Goal: Information Seeking & Learning: Learn about a topic

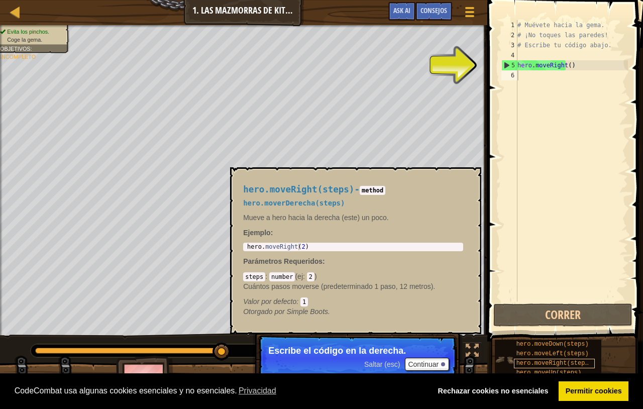
drag, startPoint x: 564, startPoint y: 363, endPoint x: 571, endPoint y: 368, distance: 8.4
click at [571, 368] on div "hero.moveRight(steps)" at bounding box center [554, 364] width 81 height 10
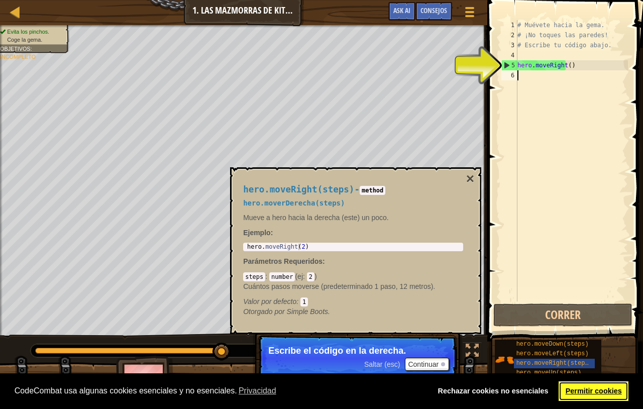
click at [583, 397] on link "Permitir cookies" at bounding box center [594, 392] width 70 height 20
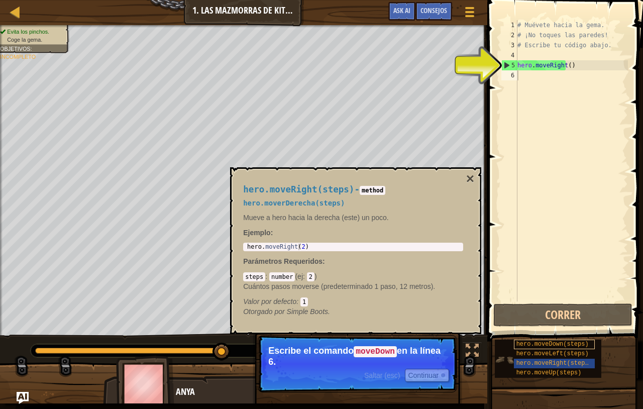
drag, startPoint x: 566, startPoint y: 343, endPoint x: 558, endPoint y: 81, distance: 262.5
click at [558, 340] on div "hero.moveDown(steps)" at bounding box center [554, 345] width 81 height 10
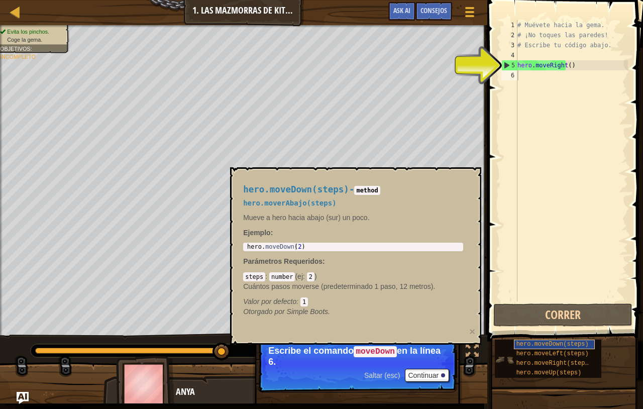
click at [539, 348] on div "hero.moveDown(steps)" at bounding box center [554, 345] width 81 height 10
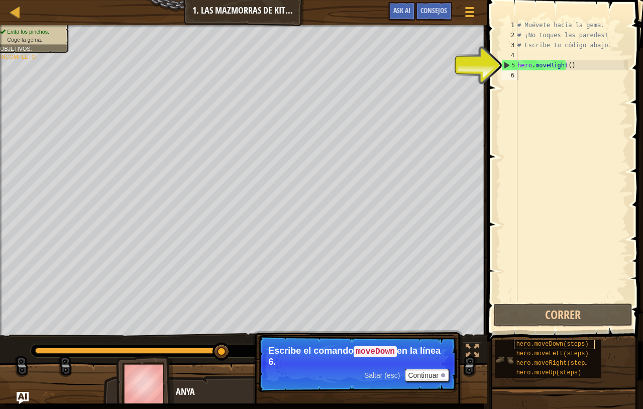
drag, startPoint x: 554, startPoint y: 345, endPoint x: 548, endPoint y: 322, distance: 23.8
click at [548, 340] on div "hero.moveDown(steps)" at bounding box center [554, 345] width 81 height 10
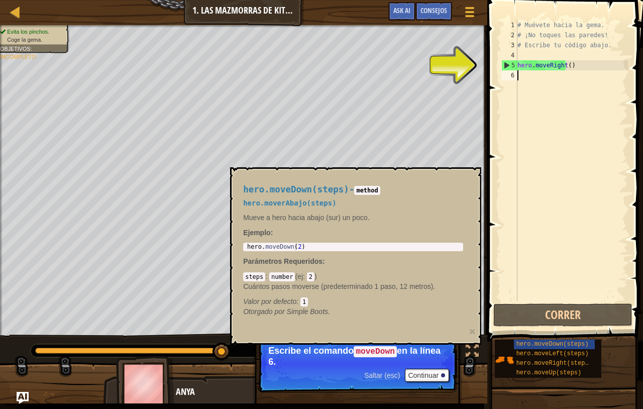
click at [522, 79] on div "# Muévete hacia la gema. # ¡No toques las paredes! # Escribe tu código abajo. h…" at bounding box center [572, 171] width 113 height 302
type textarea "m"
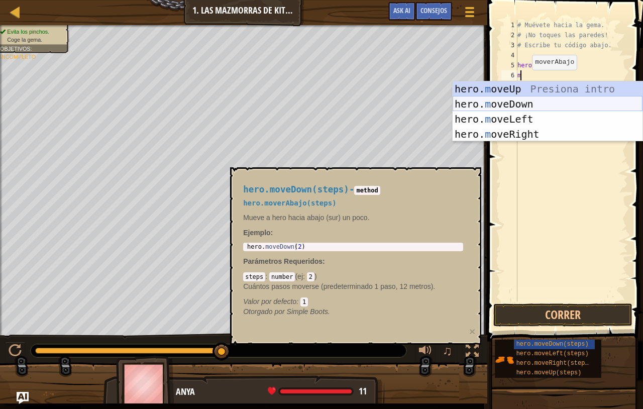
scroll to position [5, 1]
click at [519, 103] on div "hero. m oveUp Presiona intro hero. m oveDown Presiona intro hero. m oveLeft Pre…" at bounding box center [548, 126] width 190 height 90
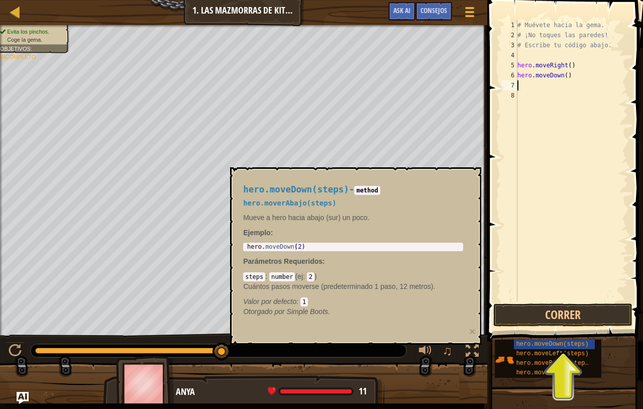
scroll to position [5, 0]
click at [541, 88] on div "# Muévete hacia la gema. # ¡No toques las paredes! # Escribe tu código abajo. h…" at bounding box center [572, 171] width 113 height 302
type textarea "m"
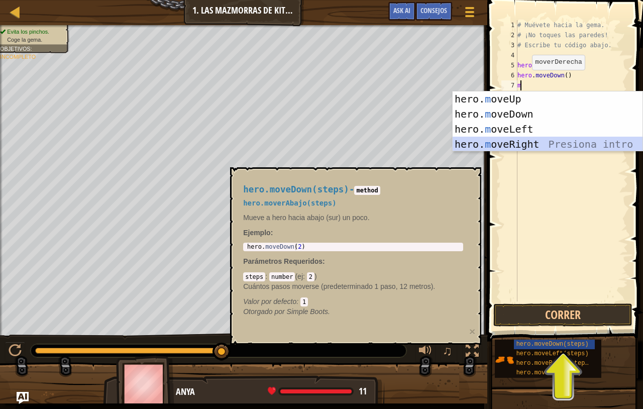
click at [540, 142] on div "hero. m oveUp Presiona intro hero. m oveDown Presiona intro hero. m oveLeft Pre…" at bounding box center [548, 136] width 190 height 90
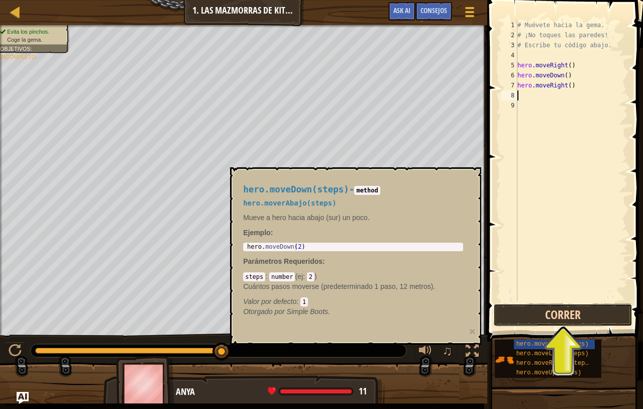
click at [568, 312] on button "Correr" at bounding box center [563, 315] width 139 height 23
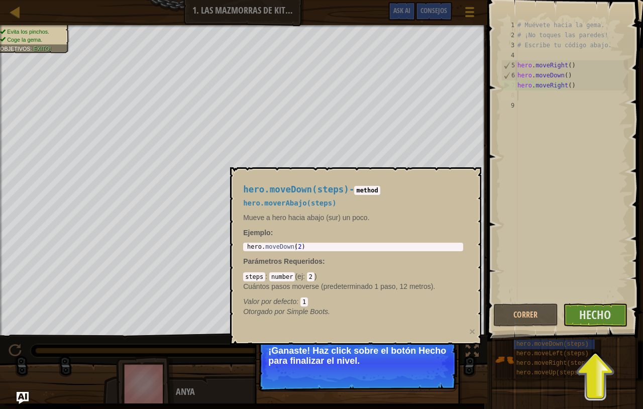
drag, startPoint x: 344, startPoint y: 177, endPoint x: 241, endPoint y: 174, distance: 103.1
click at [241, 175] on div "hero.moveDown(steps) - method hero.moverAbajo(steps) Mueve a hero hacia abajo (…" at bounding box center [353, 250] width 234 height 151
click at [634, 321] on div "Correr [PERSON_NAME] Statement / Call /" at bounding box center [570, 315] width 139 height 23
click at [609, 319] on span "Hecho" at bounding box center [596, 315] width 32 height 16
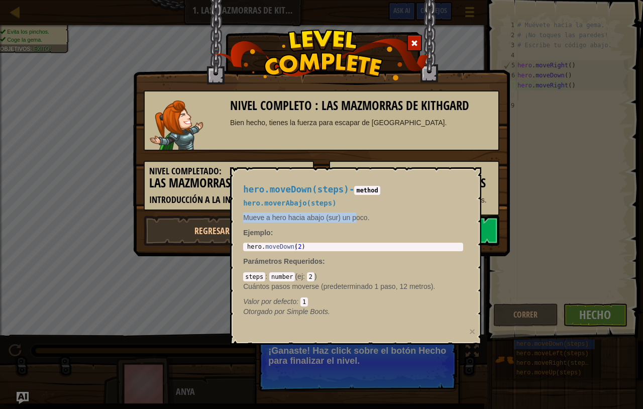
drag, startPoint x: 421, startPoint y: 212, endPoint x: 354, endPoint y: 213, distance: 66.9
click at [354, 213] on div "hero.moveDown(steps) - method hero.moverAbajo(steps) Mueve a hero hacia abajo (…" at bounding box center [353, 250] width 234 height 151
drag, startPoint x: 295, startPoint y: 178, endPoint x: 289, endPoint y: 251, distance: 73.1
click at [289, 251] on div "hero.moveDown(steps) - method hero.moverAbajo(steps) Mueve a hero hacia abajo (…" at bounding box center [353, 250] width 234 height 151
click at [236, 272] on div "hero.moveDown(steps) - method hero.moverAbajo(steps) Mueve a hero hacia abajo (…" at bounding box center [353, 250] width 234 height 151
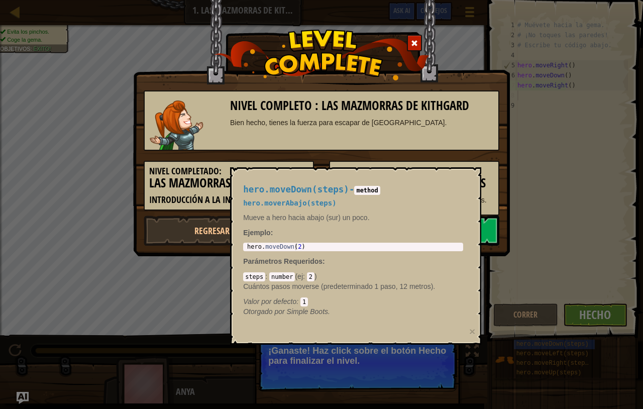
click at [106, 303] on div "Nivel completo : Las mazmorras de Kithgard Bien hecho, tienes la fuerza para es…" at bounding box center [321, 204] width 643 height 409
click at [270, 311] on span "Otorgado por" at bounding box center [264, 312] width 43 height 8
click at [138, 316] on div "Nivel completo : Las mazmorras de Kithgard Bien hecho, tienes la fuerza para es…" at bounding box center [321, 204] width 643 height 409
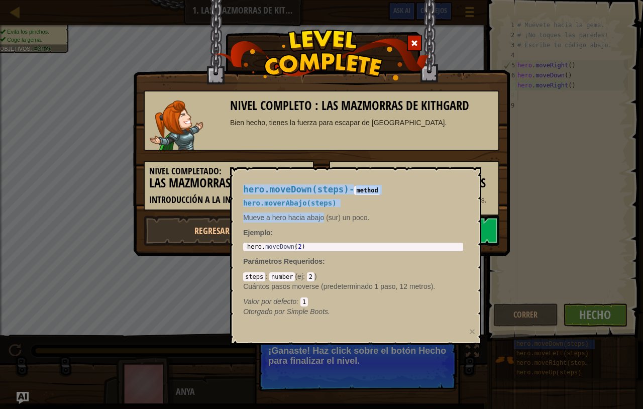
drag, startPoint x: 292, startPoint y: 181, endPoint x: 322, endPoint y: 199, distance: 35.6
click at [325, 217] on div "hero.moveDown(steps) - method hero.moverAbajo(steps) Mueve a hero hacia abajo (…" at bounding box center [353, 250] width 234 height 151
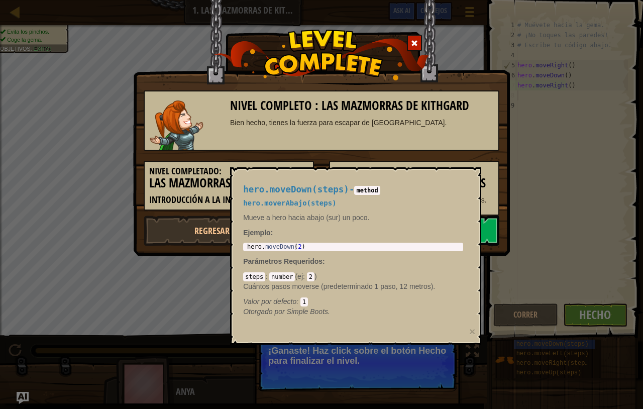
click at [279, 168] on div "hero.moveDown(steps) - method hero.moverAbajo(steps) Mueve a hero hacia abajo (…" at bounding box center [355, 255] width 251 height 177
click at [421, 50] on div at bounding box center [414, 43] width 15 height 17
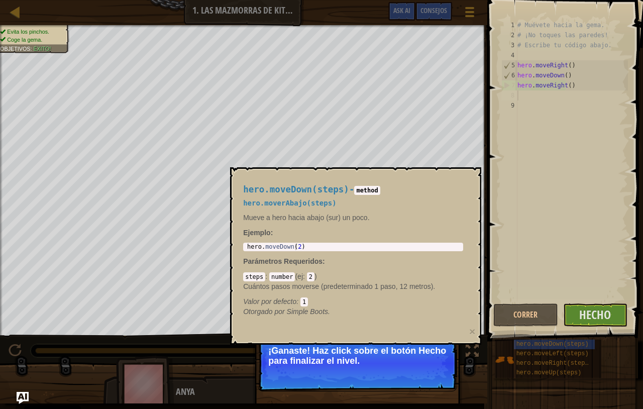
click at [345, 178] on div "hero.moveDown(steps) - method hero.moverAbajo(steps) Mueve a hero hacia abajo (…" at bounding box center [353, 250] width 234 height 151
click at [227, 0] on body "Cookie Policy CodeCombat [GEOGRAPHIC_DATA] algunas cookies esenciales y no esen…" at bounding box center [321, 0] width 643 height 0
drag, startPoint x: 365, startPoint y: 251, endPoint x: 224, endPoint y: 219, distance: 144.4
click at [236, 219] on div "hero.moveDown(steps) - method hero.moverAbajo(steps) Mueve a hero hacia abajo (…" at bounding box center [353, 250] width 234 height 151
click at [368, 320] on div "hero.moveDown(steps) - method hero.moverAbajo(steps) Mueve a hero hacia abajo (…" at bounding box center [353, 250] width 234 height 151
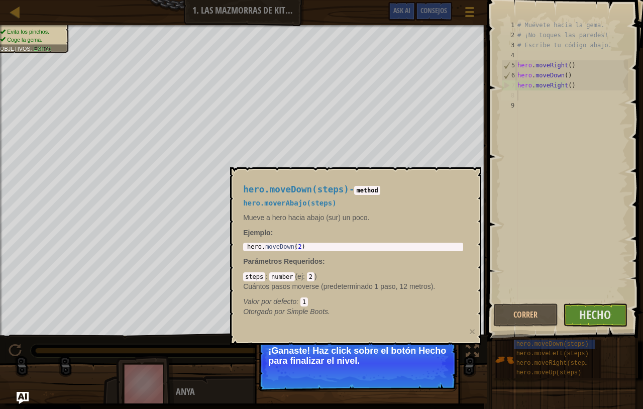
click at [356, 194] on code "method" at bounding box center [367, 190] width 26 height 9
click at [374, 366] on p "¡Ganaste! Haz click sobre el botón Hecho para finalizar el nivel." at bounding box center [358, 363] width 200 height 56
click at [341, 359] on p "¡Ganaste! Haz click sobre el botón Hecho para finalizar el nivel." at bounding box center [357, 356] width 178 height 20
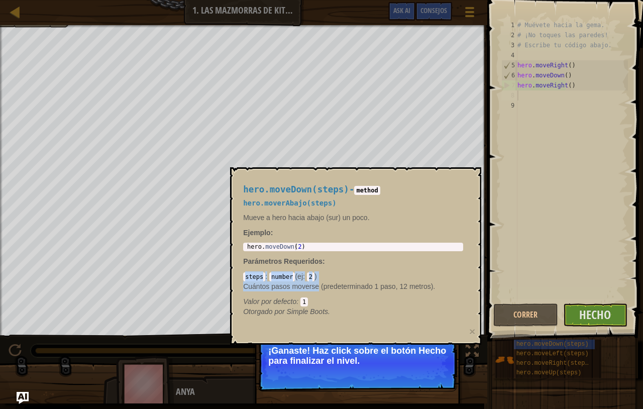
drag, startPoint x: 239, startPoint y: 277, endPoint x: 364, endPoint y: 295, distance: 126.4
click at [332, 287] on div "hero.moveDown(steps) - method hero.moverAbajo(steps) Mueve a hero hacia abajo (…" at bounding box center [353, 250] width 234 height 151
click at [390, 324] on div "hero.moveDown(steps) - method hero.moverAbajo(steps) Mueve a hero hacia abajo (…" at bounding box center [353, 250] width 234 height 151
click at [588, 319] on span "Hecho" at bounding box center [596, 315] width 32 height 16
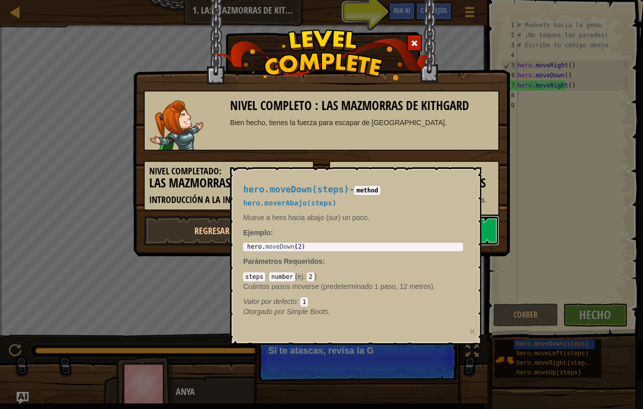
click at [488, 228] on link "Siguiente nivel" at bounding box center [414, 231] width 170 height 30
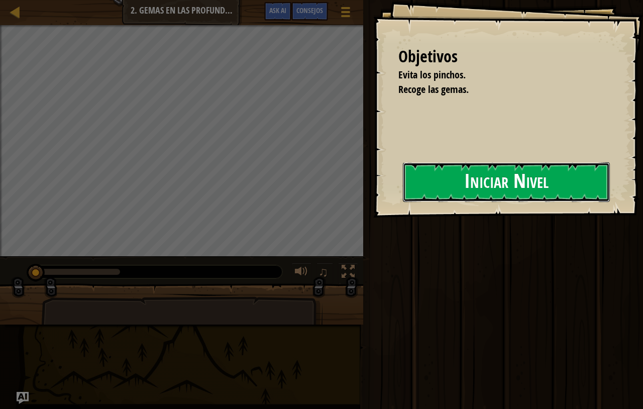
click at [508, 182] on button "Iniciar Nivel" at bounding box center [506, 182] width 207 height 40
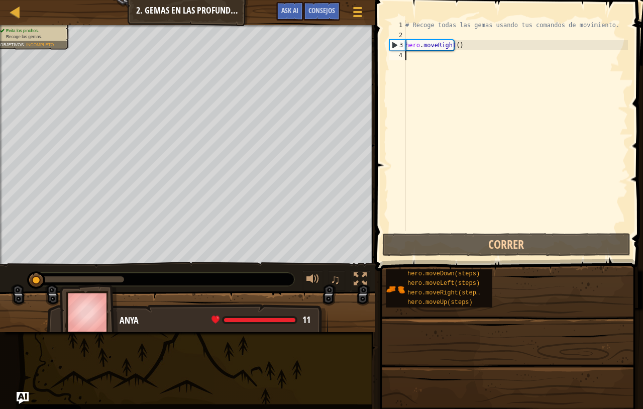
type textarea "m"
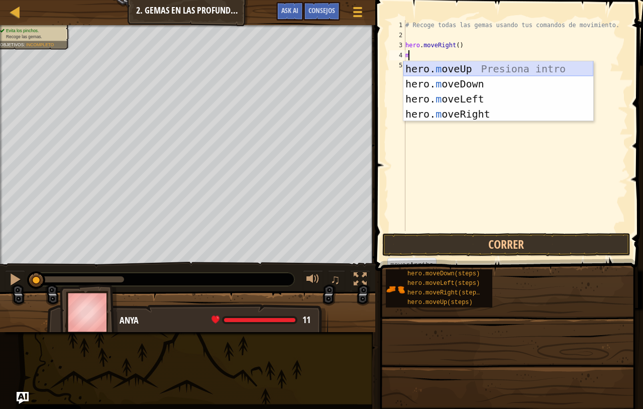
scroll to position [5, 0]
click at [428, 69] on div "hero. m oveUp Presiona intro hero. m oveDown Presiona intro hero. m oveLeft Pre…" at bounding box center [499, 106] width 190 height 90
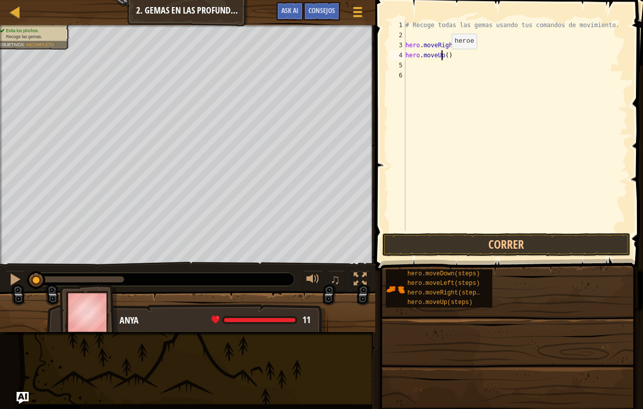
click at [443, 59] on div "# Recoge todas las gemas usando tus comandos de movimiento. hero . moveRight ( …" at bounding box center [516, 135] width 225 height 231
type textarea "h"
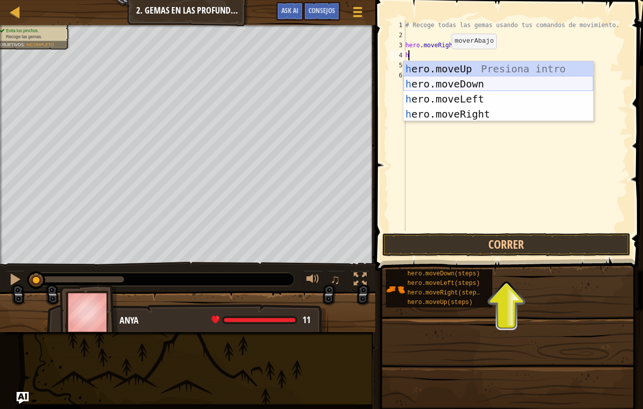
click at [457, 86] on div "h ero.moveUp Presiona intro h ero.moveDown Presiona intro h ero.moveLeft Presio…" at bounding box center [499, 106] width 190 height 90
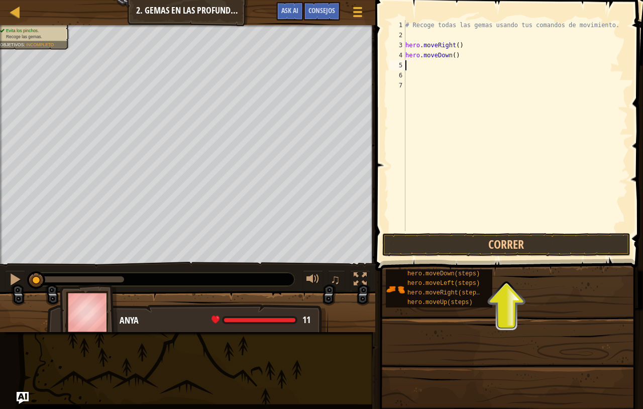
type textarea "m"
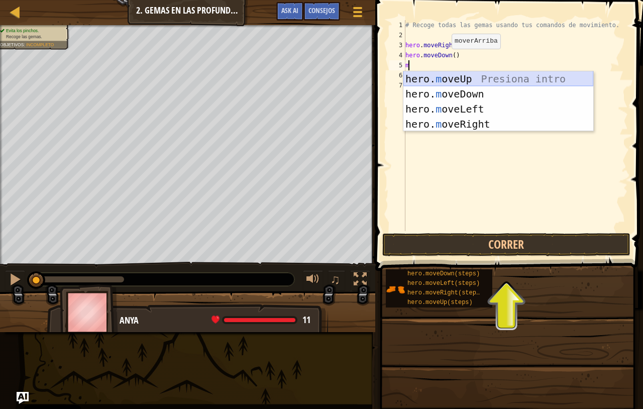
click at [470, 76] on div "hero. m oveUp Presiona intro hero. m oveDown Presiona intro hero. m oveLeft Pre…" at bounding box center [499, 116] width 190 height 90
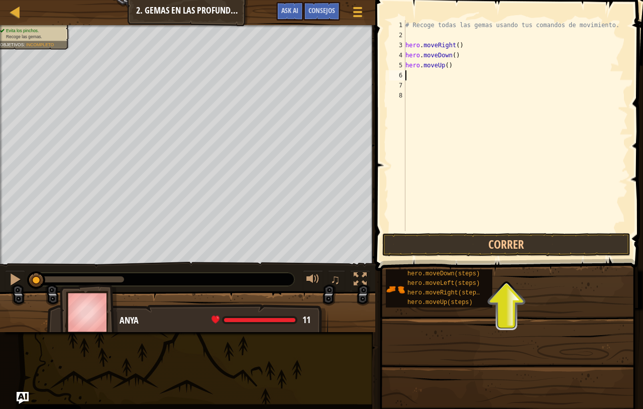
type textarea "m"
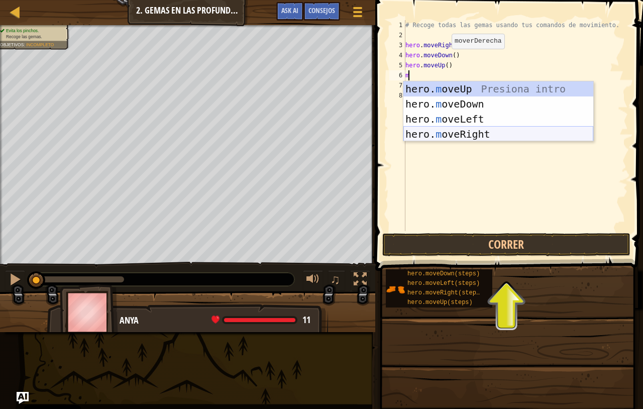
scroll to position [5, 1]
click at [456, 134] on div "hero. m oveUp Presiona intro hero. m oveDown Presiona intro hero. m oveLeft Pre…" at bounding box center [499, 126] width 190 height 90
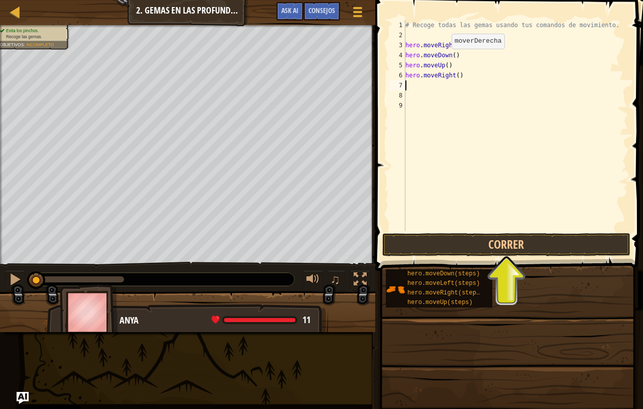
scroll to position [5, 0]
click at [468, 249] on button "Correr" at bounding box center [507, 244] width 248 height 23
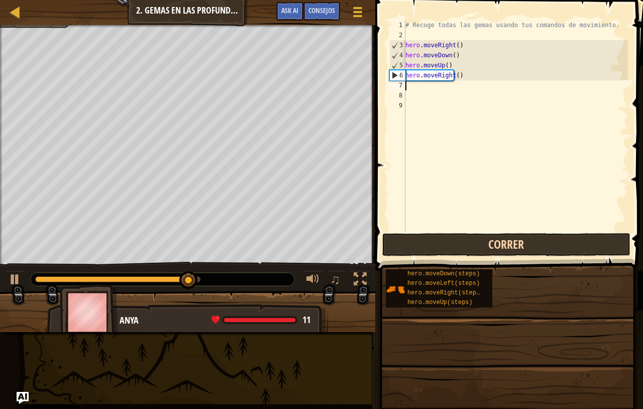
type textarea "m"
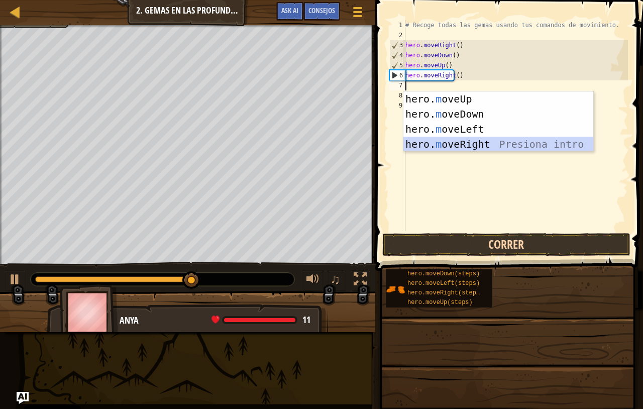
scroll to position [5, 1]
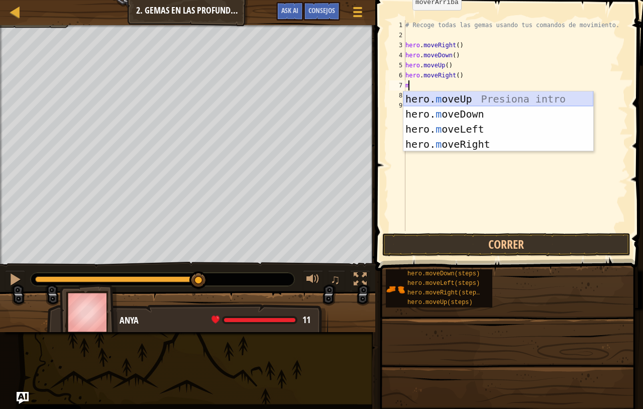
click at [487, 94] on div "hero. m oveUp Presiona intro hero. m oveDown Presiona intro hero. m oveLeft Pre…" at bounding box center [499, 136] width 190 height 90
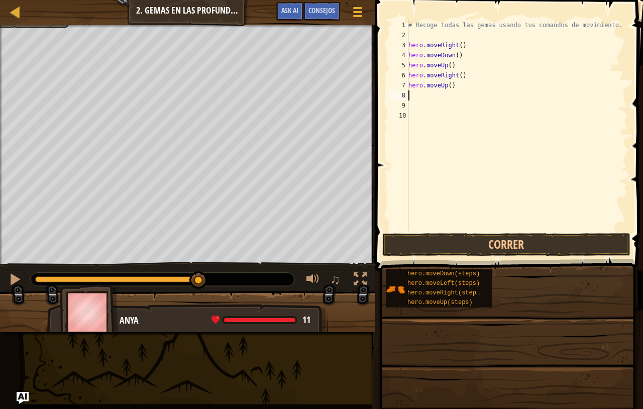
type textarea "m"
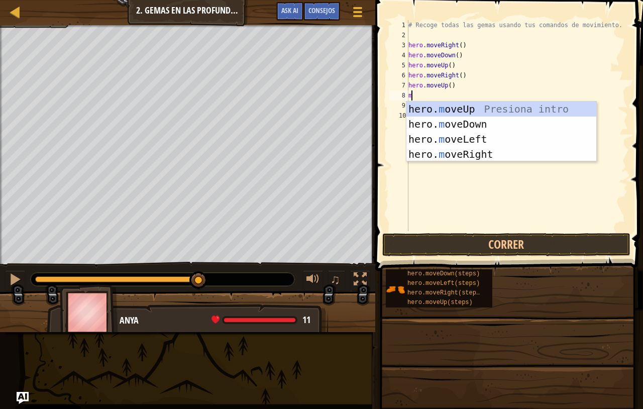
scroll to position [5, 1]
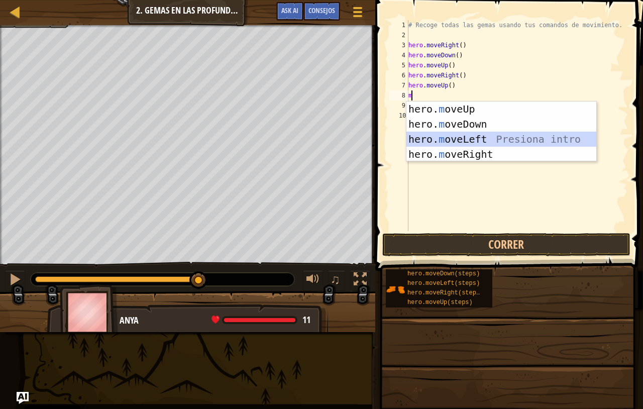
click at [465, 140] on div "hero. m oveUp Presiona intro hero. m oveDown Presiona intro hero. m oveLeft Pre…" at bounding box center [502, 147] width 190 height 90
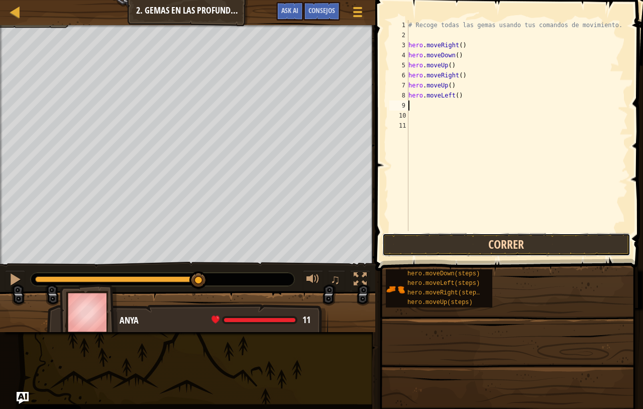
click at [476, 242] on button "Correr" at bounding box center [507, 244] width 248 height 23
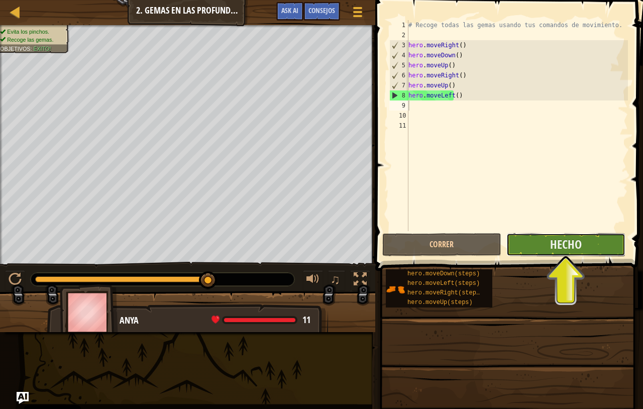
click at [525, 248] on button "Hecho" at bounding box center [566, 244] width 119 height 23
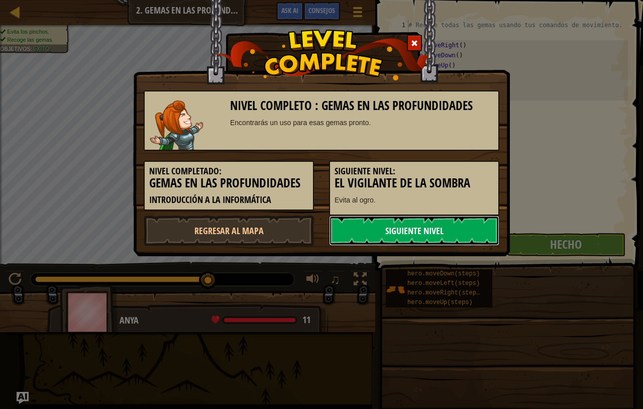
click at [391, 238] on link "Siguiente nivel" at bounding box center [414, 231] width 170 height 30
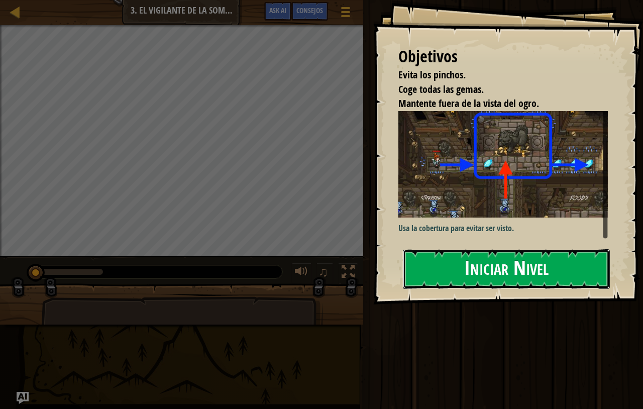
click at [455, 249] on button "Iniciar Nivel" at bounding box center [506, 269] width 207 height 40
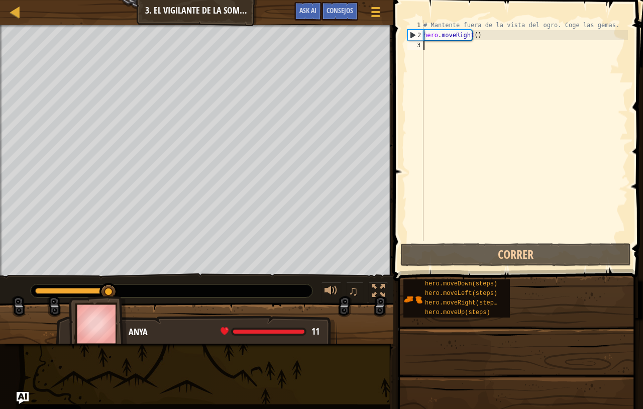
type textarea "m"
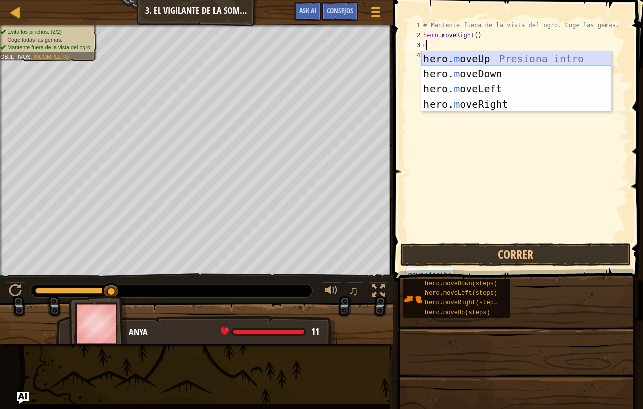
scroll to position [5, 0]
click at [452, 63] on div "hero. m oveUp Presiona intro hero. m oveDown Presiona intro hero. m oveLeft Pre…" at bounding box center [517, 96] width 190 height 90
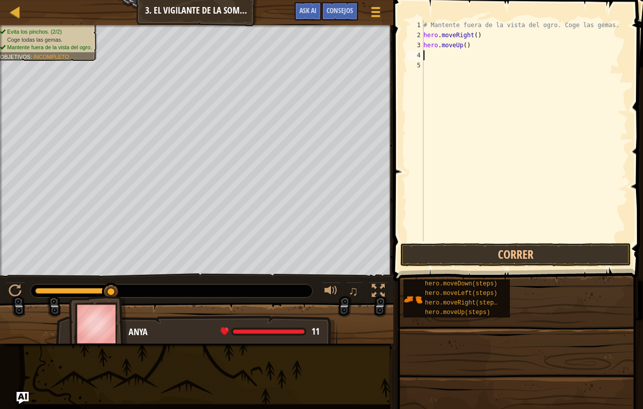
type textarea "m"
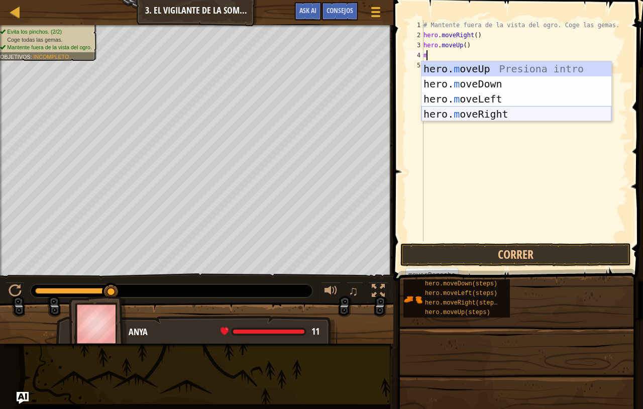
click at [458, 116] on div "hero. m oveUp Presiona intro hero. m oveDown Presiona intro hero. m oveLeft Pre…" at bounding box center [517, 106] width 190 height 90
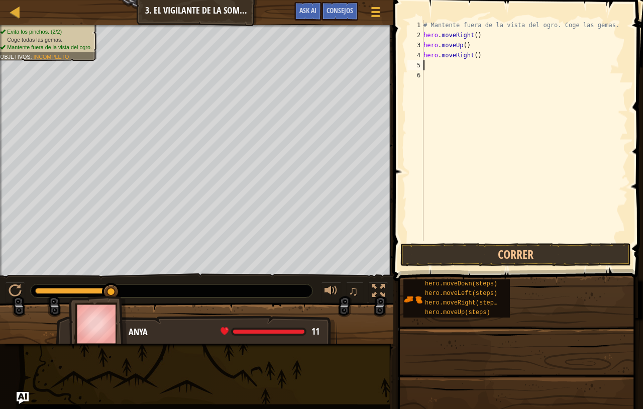
type textarea "m"
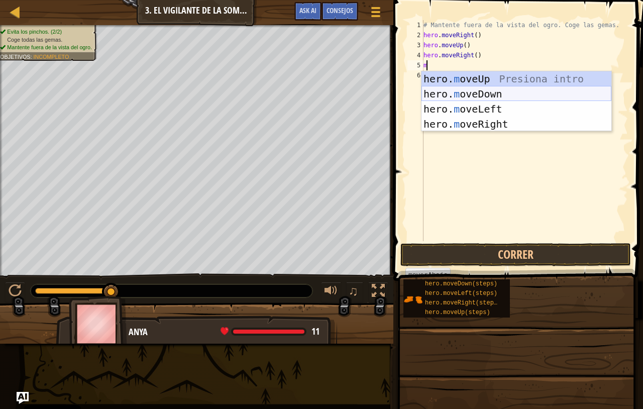
scroll to position [5, 1]
click at [445, 100] on div "hero. m oveUp Presiona intro hero. m oveDown Presiona intro hero. m oveLeft Pre…" at bounding box center [517, 116] width 190 height 90
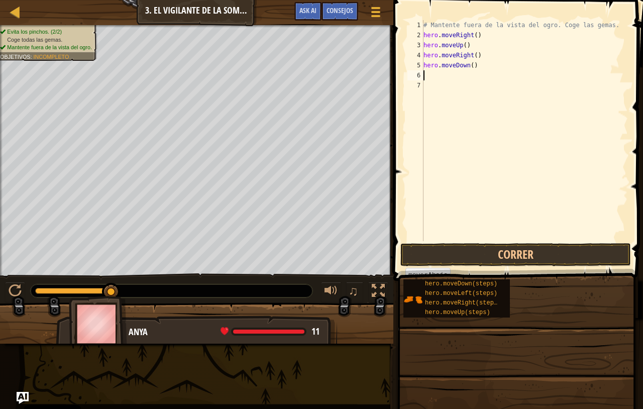
scroll to position [5, 0]
type textarea "m"
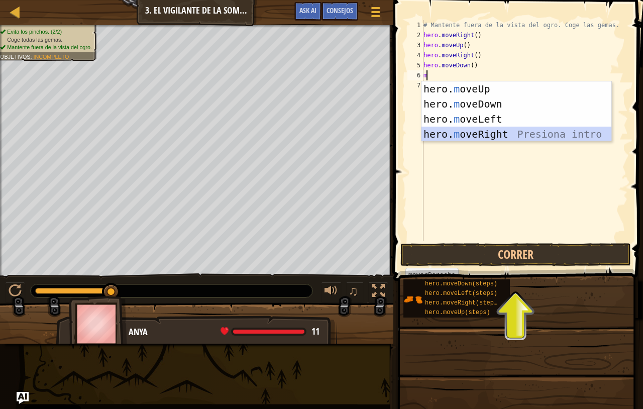
click at [463, 130] on div "hero. m oveUp Presiona intro hero. m oveDown Presiona intro hero. m oveLeft Pre…" at bounding box center [517, 126] width 190 height 90
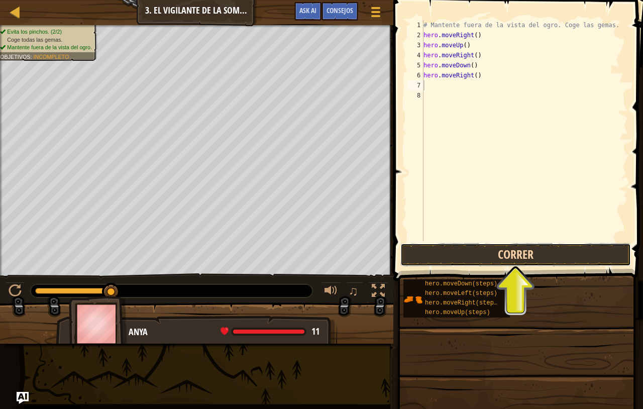
click at [468, 247] on button "Correr" at bounding box center [516, 254] width 231 height 23
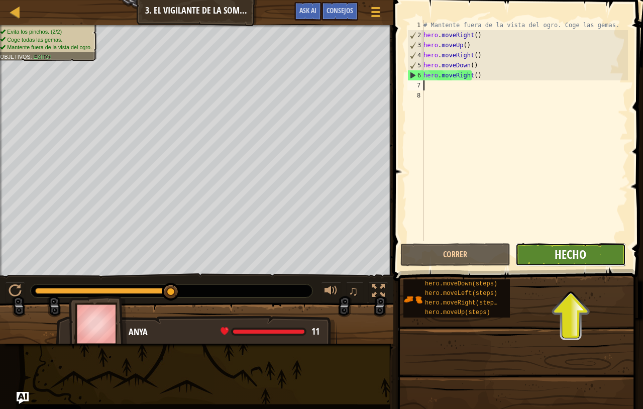
click at [566, 257] on span "Hecho" at bounding box center [571, 254] width 32 height 16
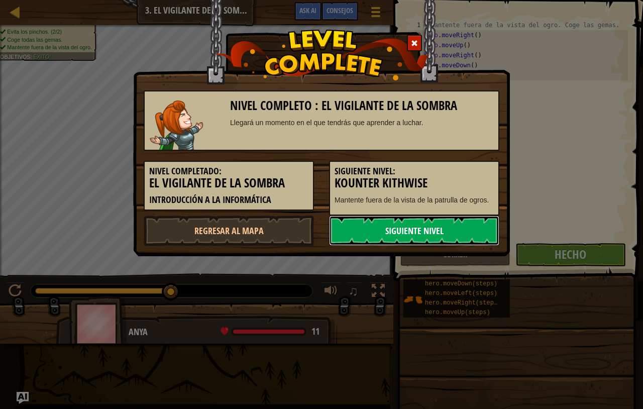
click at [432, 226] on link "Siguiente nivel" at bounding box center [414, 231] width 170 height 30
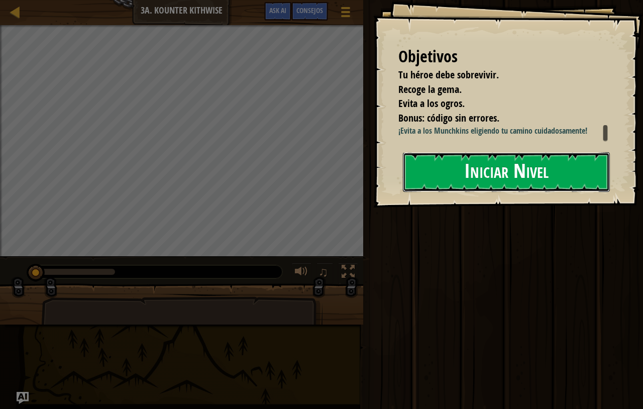
click at [438, 192] on button "Iniciar Nivel" at bounding box center [506, 172] width 207 height 40
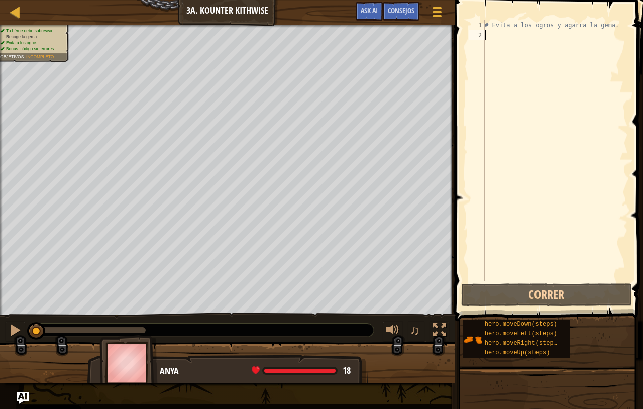
type textarea "m"
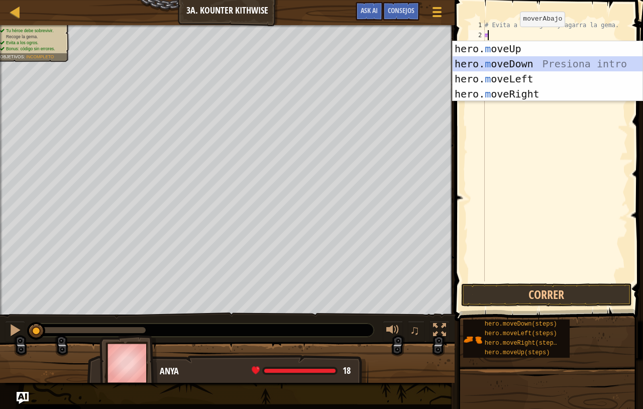
scroll to position [5, 1]
click at [513, 66] on div "hero. m oveUp Presiona intro hero. m oveDown Presiona intro hero. m oveLeft Pre…" at bounding box center [548, 86] width 190 height 90
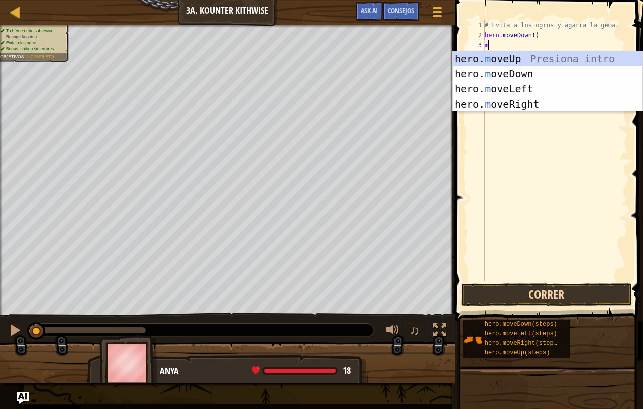
type textarea "m"
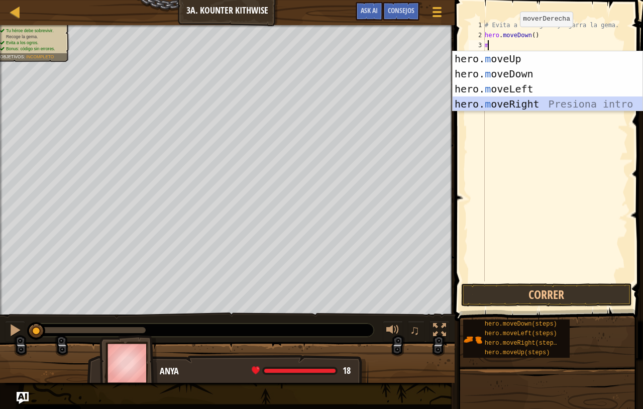
click at [520, 102] on div "hero. m oveUp Presiona intro hero. m oveDown Presiona intro hero. m oveLeft Pre…" at bounding box center [548, 96] width 190 height 90
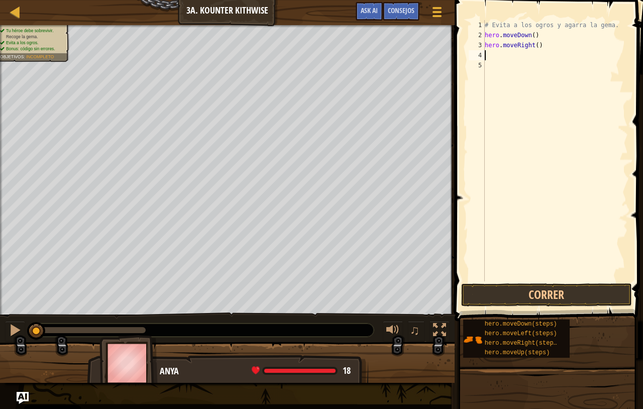
type textarea "m"
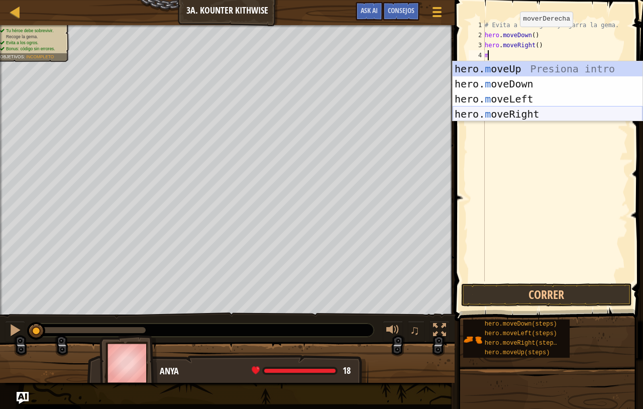
scroll to position [5, 1]
click at [517, 111] on div "hero. m oveUp Presiona intro hero. m oveDown Presiona intro hero. m oveLeft Pre…" at bounding box center [548, 106] width 190 height 90
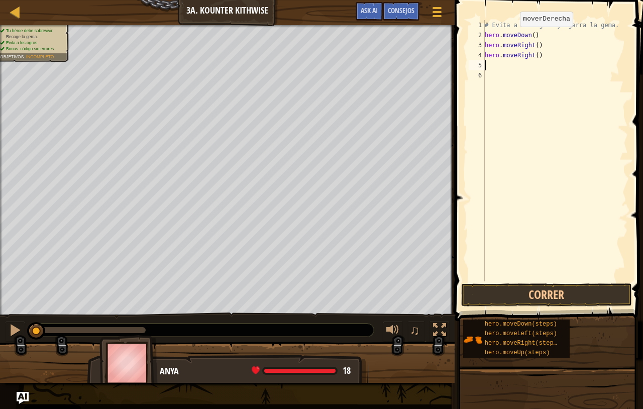
scroll to position [5, 0]
click at [516, 291] on button "Correr" at bounding box center [546, 295] width 171 height 23
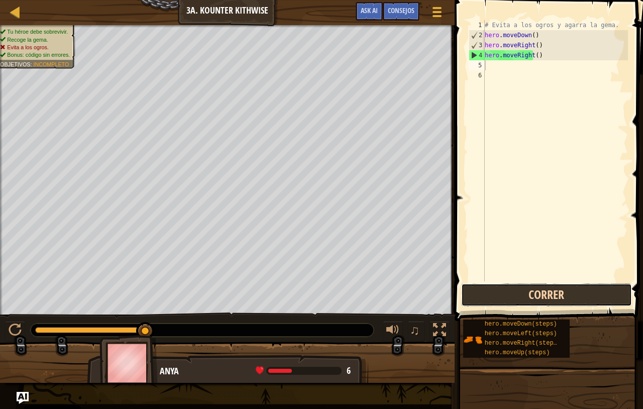
click at [496, 291] on button "Correr" at bounding box center [546, 295] width 171 height 23
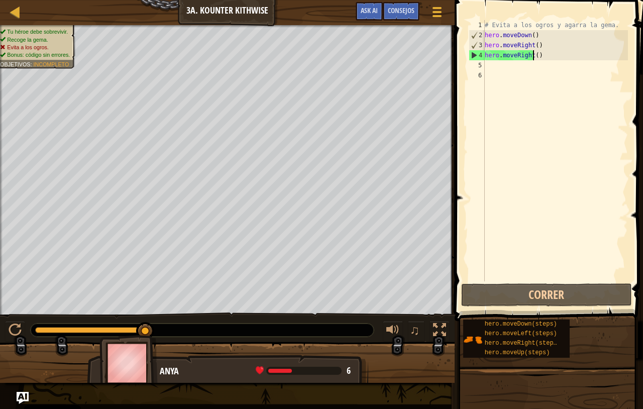
click at [542, 52] on div "# Evita a los ogros y agarra la gema. hero . moveDown ( ) hero . moveRight ( ) …" at bounding box center [555, 160] width 145 height 281
click at [542, 44] on div "# Evita a los ogros y agarra la gema. hero . moveDown ( ) hero . moveRight ( ) …" at bounding box center [555, 160] width 145 height 281
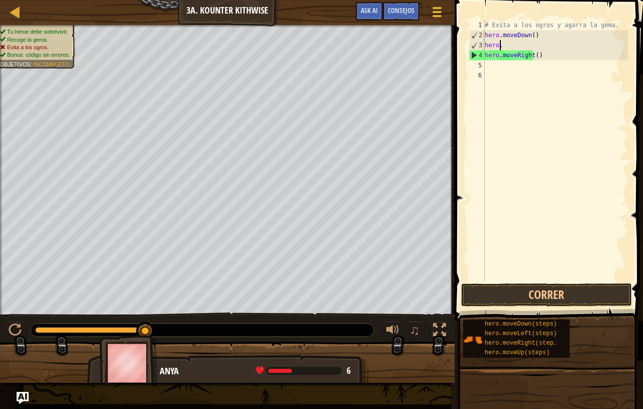
type textarea "h"
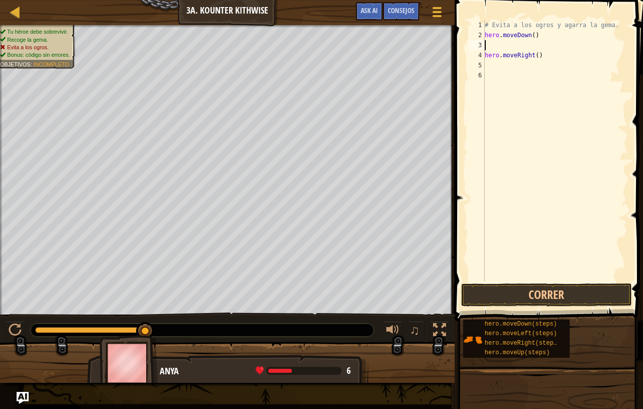
type textarea "m"
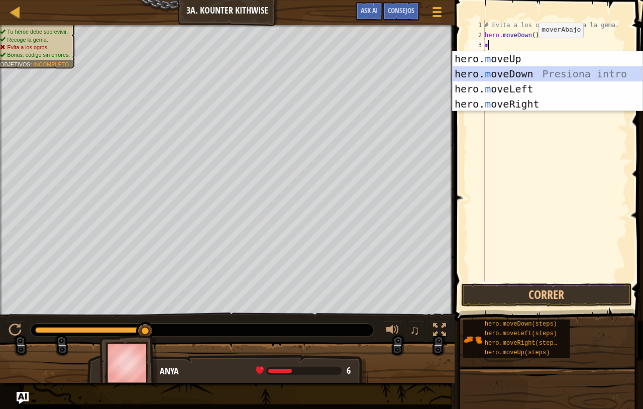
click at [510, 79] on div "hero. m oveUp Presiona intro hero. m oveDown Presiona intro hero. m oveLeft Pre…" at bounding box center [548, 96] width 190 height 90
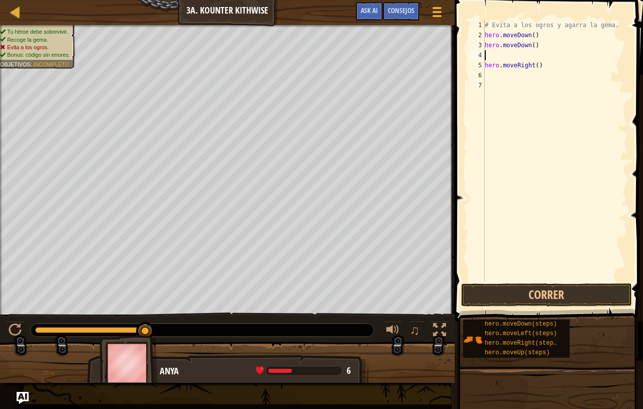
type textarea "m"
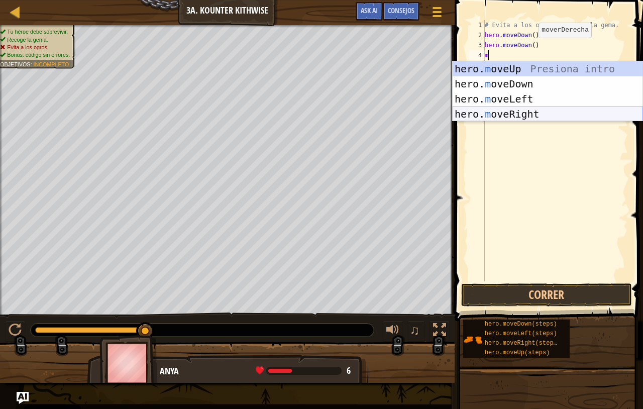
scroll to position [5, 1]
click at [533, 116] on div "hero. m oveUp Presiona intro hero. m oveDown Presiona intro hero. m oveLeft Pre…" at bounding box center [548, 106] width 190 height 90
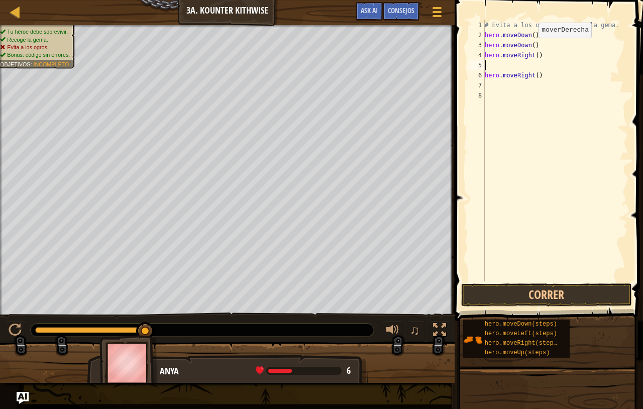
scroll to position [5, 0]
type textarea "m"
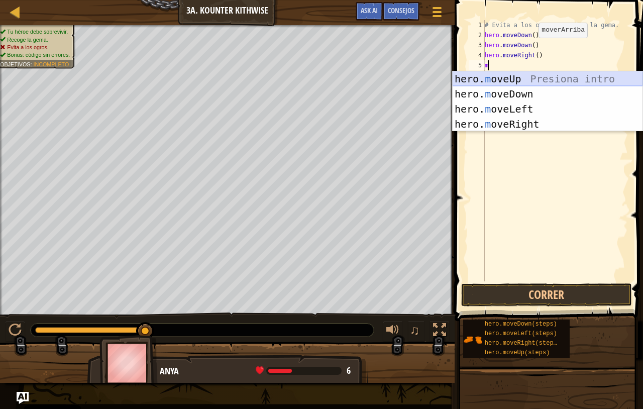
scroll to position [5, 1]
click at [521, 80] on div "hero. m oveUp Presiona intro hero. m oveDown Presiona intro hero. m oveLeft Pre…" at bounding box center [548, 116] width 190 height 90
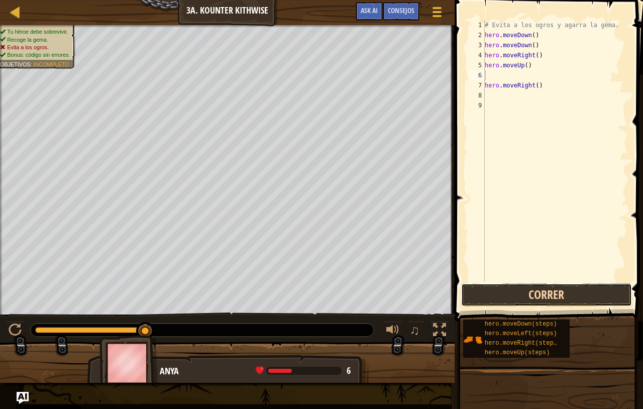
click at [526, 300] on button "Correr" at bounding box center [546, 295] width 171 height 23
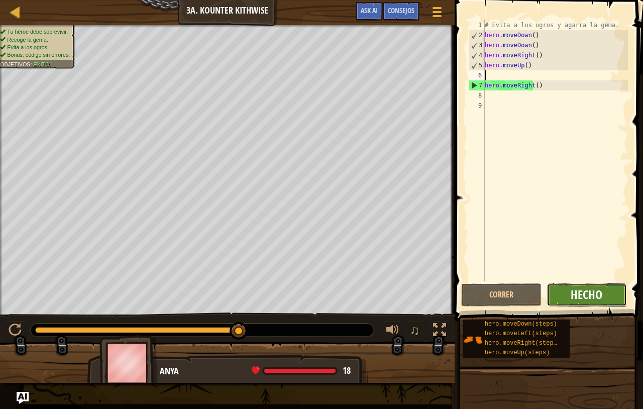
click at [598, 300] on span "Hecho" at bounding box center [587, 295] width 32 height 16
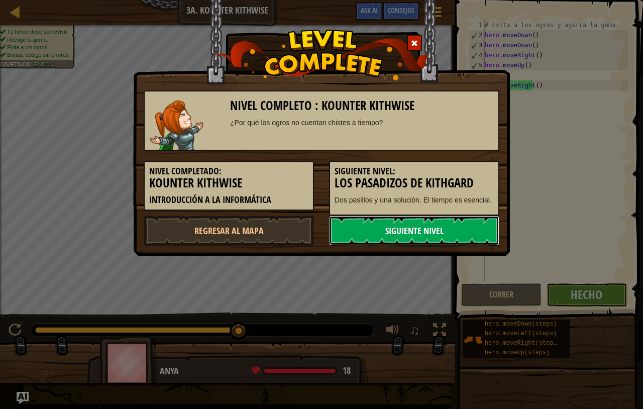
click at [396, 229] on link "Siguiente nivel" at bounding box center [414, 231] width 170 height 30
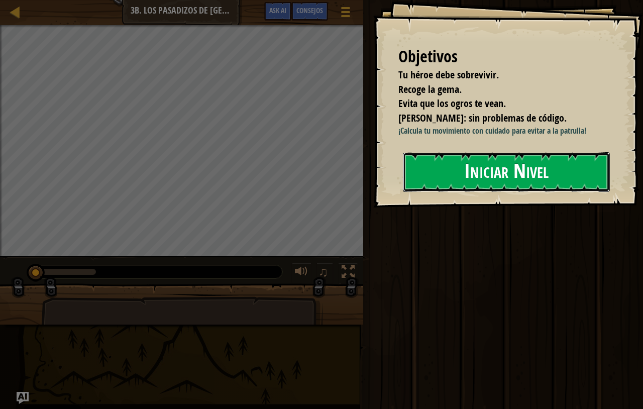
click at [535, 192] on button "Iniciar Nivel" at bounding box center [506, 172] width 207 height 40
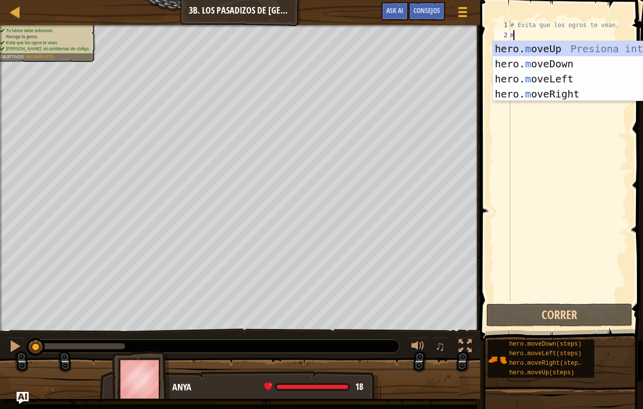
type textarea "m"
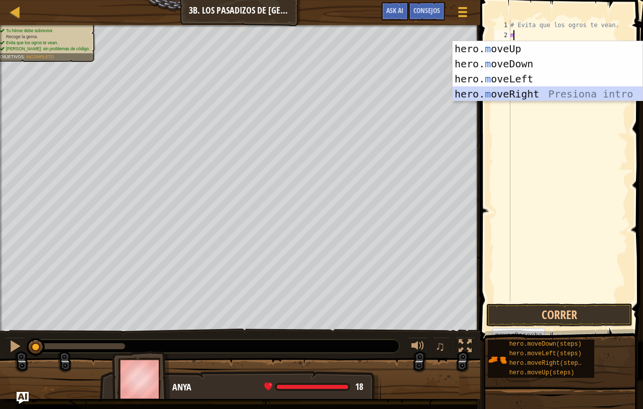
scroll to position [5, 1]
click at [523, 94] on div "hero. m oveUp Presiona intro hero. m oveDown Presiona intro hero. m oveLeft Pre…" at bounding box center [548, 86] width 190 height 90
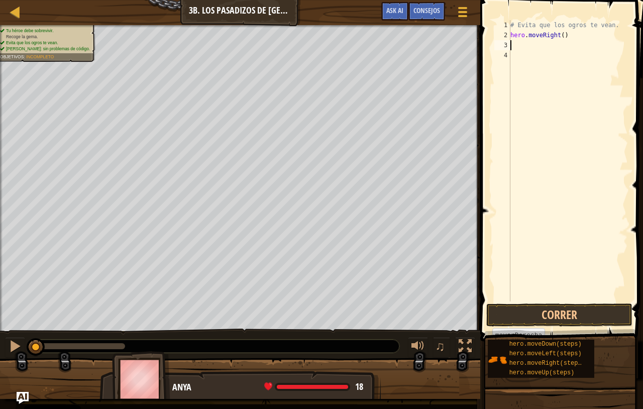
scroll to position [5, 0]
type textarea "m"
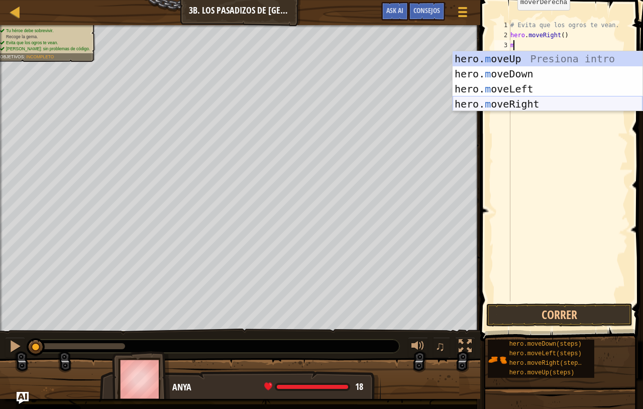
scroll to position [5, 1]
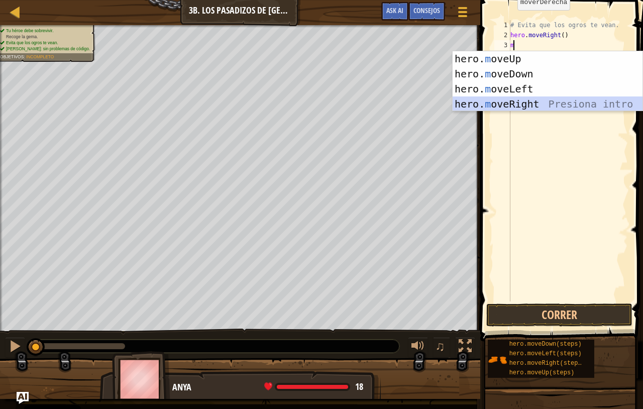
click at [557, 108] on div "hero. m oveUp Presiona intro hero. m oveDown Presiona intro hero. m oveLeft Pre…" at bounding box center [548, 96] width 190 height 90
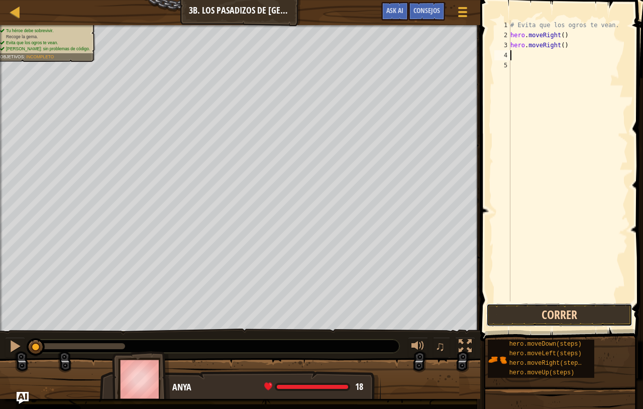
click at [534, 314] on button "Correr" at bounding box center [560, 315] width 146 height 23
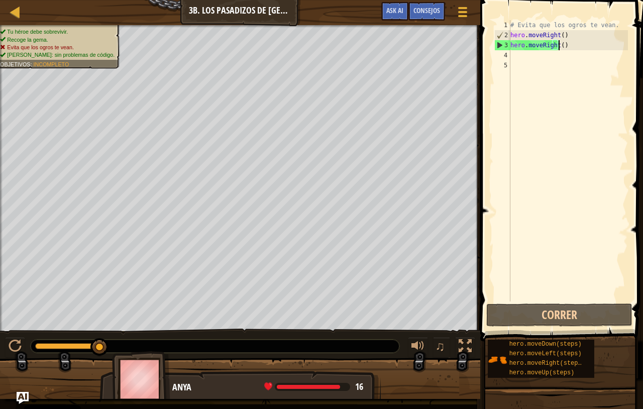
click at [567, 41] on div "# Evita que los ogros te vean. hero . moveRight ( ) hero . moveRight ( )" at bounding box center [569, 171] width 120 height 302
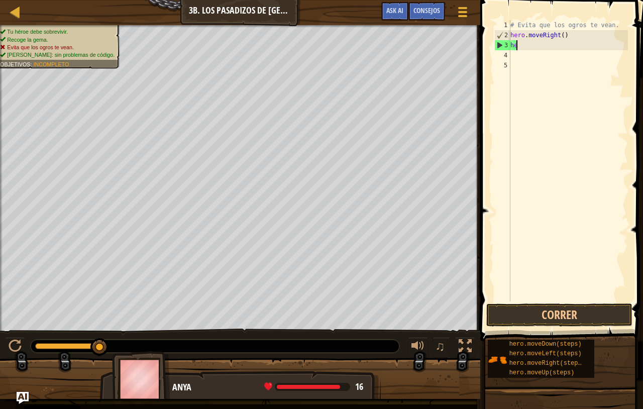
type textarea "h"
type textarea "m"
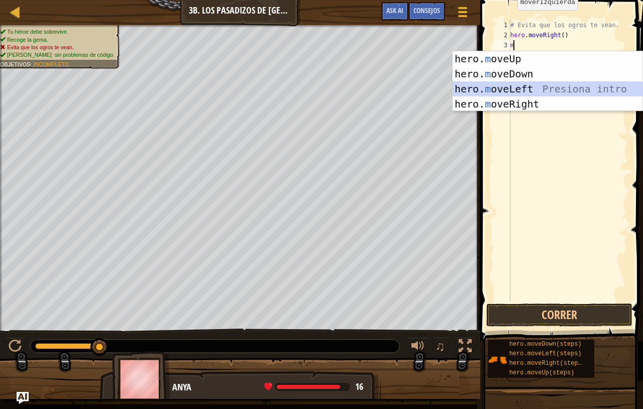
click at [516, 93] on div "hero. m oveUp Presiona intro hero. m oveDown Presiona intro hero. m oveLeft Pre…" at bounding box center [548, 96] width 190 height 90
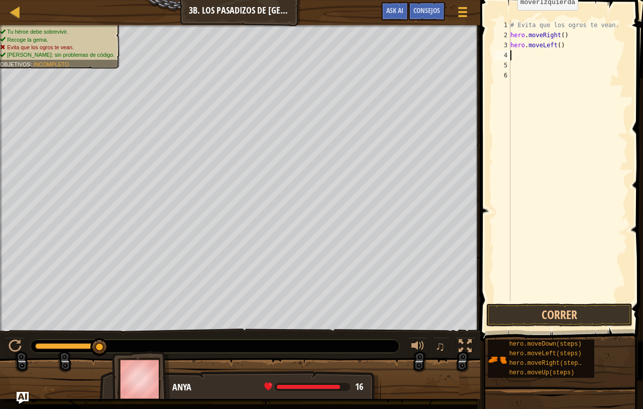
type textarea "m"
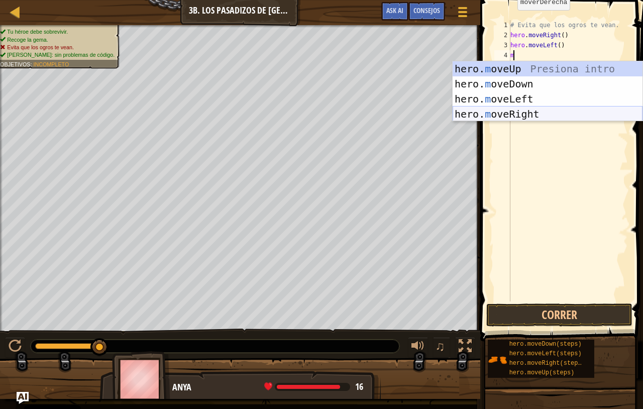
scroll to position [5, 1]
click at [514, 117] on div "hero. m oveUp Presiona intro hero. m oveDown Presiona intro hero. m oveLeft Pre…" at bounding box center [548, 106] width 190 height 90
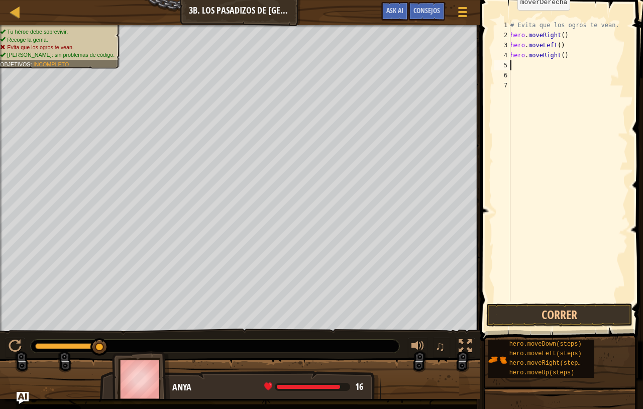
scroll to position [5, 0]
type textarea "m"
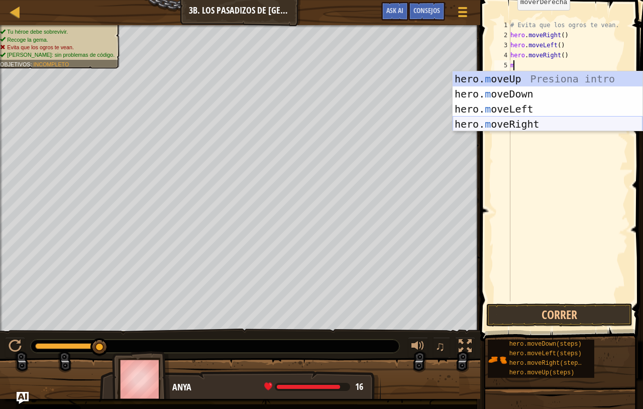
click at [523, 125] on div "hero. m oveUp Presiona intro hero. m oveDown Presiona intro hero. m oveLeft Pre…" at bounding box center [548, 116] width 190 height 90
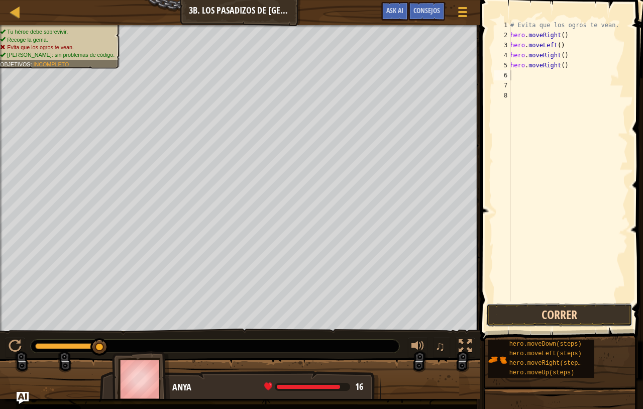
click at [523, 311] on button "Correr" at bounding box center [560, 315] width 146 height 23
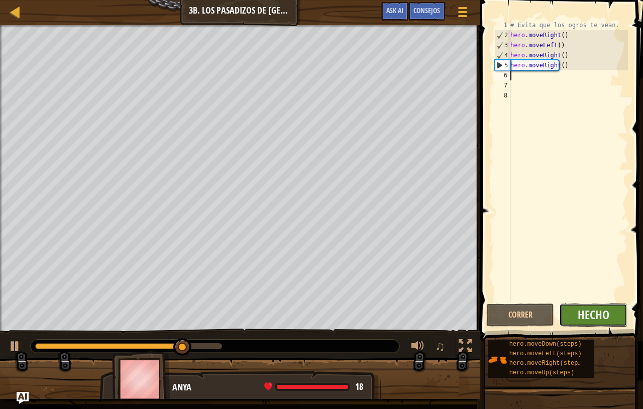
click at [576, 320] on button "Hecho" at bounding box center [593, 315] width 68 height 23
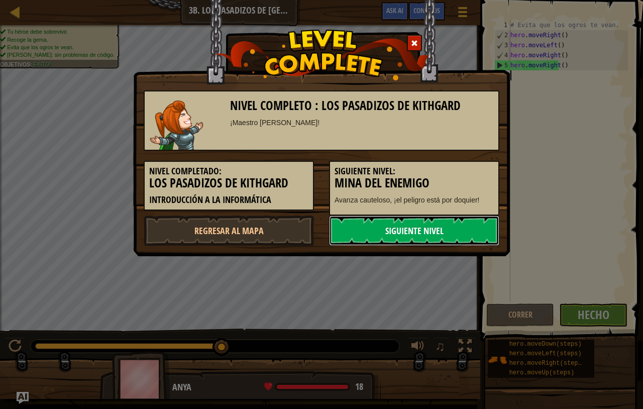
click at [419, 228] on link "Siguiente nivel" at bounding box center [414, 231] width 170 height 30
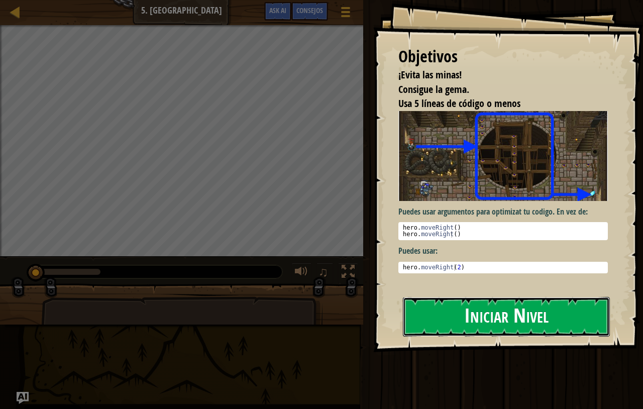
click at [459, 322] on button "Iniciar Nivel" at bounding box center [506, 317] width 207 height 40
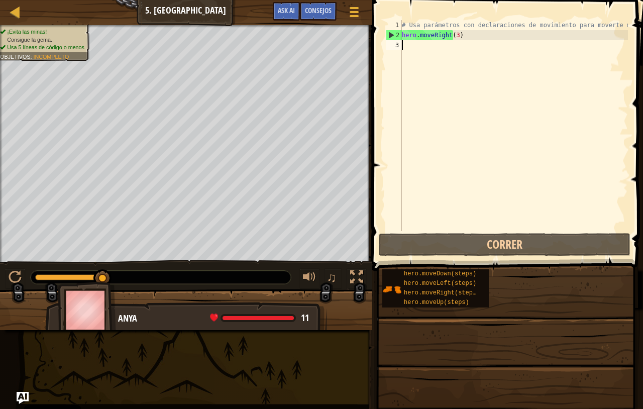
click at [415, 50] on div "# Usa parámetros con declaraciones de movimiento para moverte más lejos. hero .…" at bounding box center [514, 135] width 228 height 231
type textarea "m"
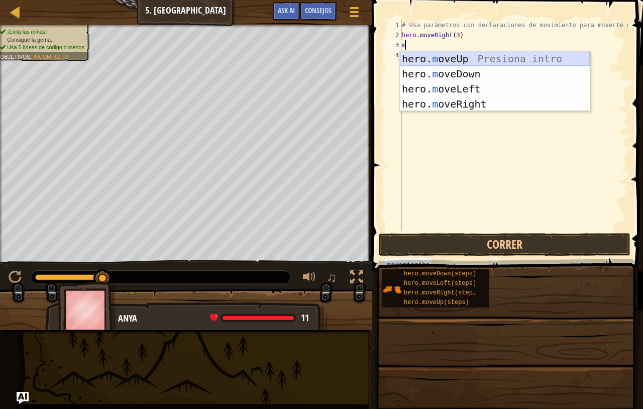
scroll to position [5, 1]
click at [412, 57] on div "hero. m oveUp Presiona intro hero. m oveDown Presiona intro hero. m oveLeft Pre…" at bounding box center [495, 96] width 190 height 90
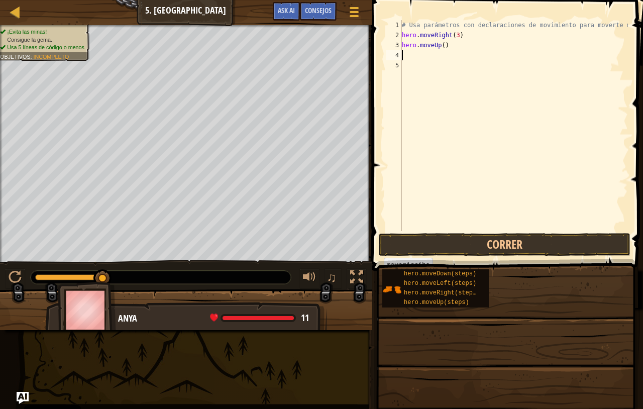
type textarea "m"
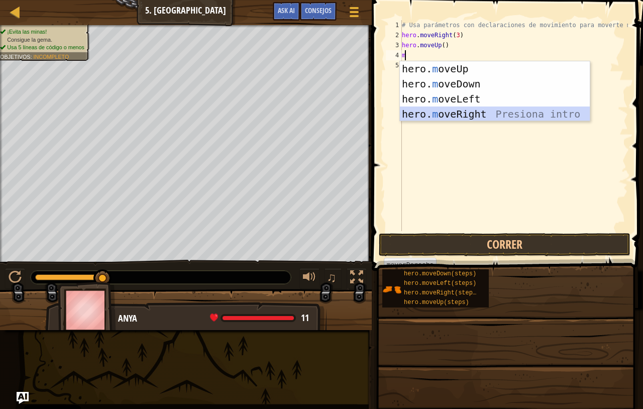
scroll to position [5, 1]
click at [434, 118] on div "hero. m oveUp Presiona intro hero. m oveDown Presiona intro hero. m oveLeft Pre…" at bounding box center [495, 106] width 190 height 90
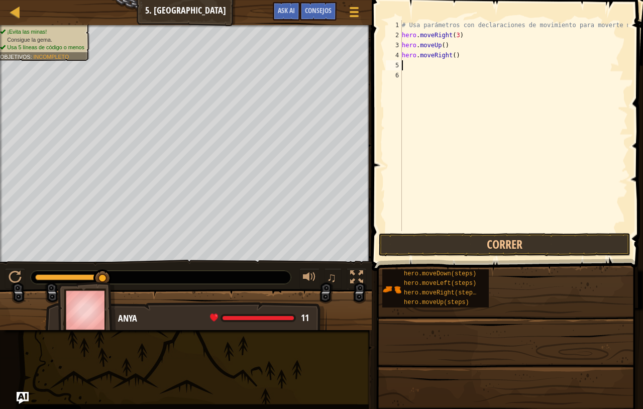
type textarea "m"
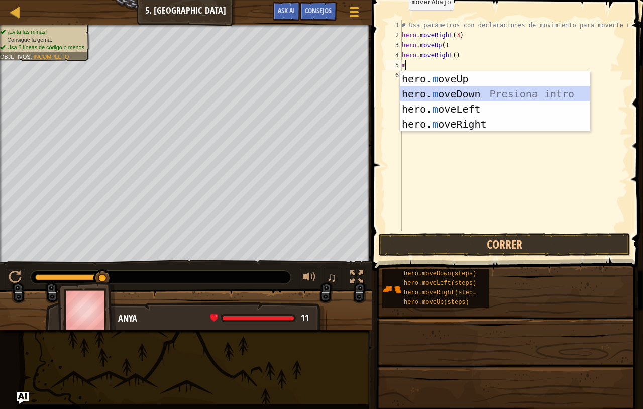
click at [468, 93] on div "hero. m oveUp Presiona intro hero. m oveDown Presiona intro hero. m oveLeft Pre…" at bounding box center [495, 116] width 190 height 90
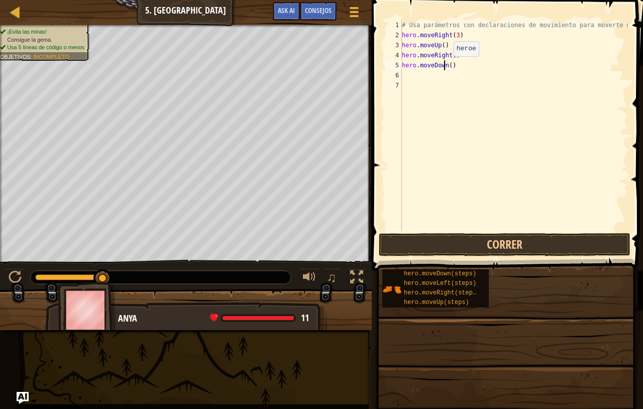
click at [445, 66] on div "# Usa parámetros con declaraciones de movimiento para moverte más lejos. hero .…" at bounding box center [514, 135] width 228 height 231
type textarea "hero.moveDown(3)"
click at [408, 74] on div "# Usa parámetros con declaraciones de movimiento para moverte más lejos. hero .…" at bounding box center [514, 135] width 228 height 231
click at [421, 19] on span at bounding box center [508, 121] width 279 height 301
click at [423, 23] on div "# Usa parámetros con declaraciones de movimiento para moverte más lejos. hero .…" at bounding box center [514, 135] width 228 height 231
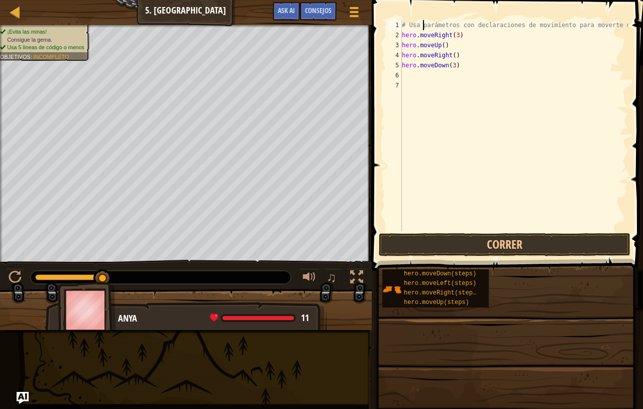
click at [410, 27] on div "# Usa parámetros con declaraciones de movimiento para moverte más lejos. hero .…" at bounding box center [514, 135] width 228 height 231
click at [622, 24] on div "# Usa parámetros con declaraciones de movimiento para moverte más lejos. hero .…" at bounding box center [514, 135] width 228 height 231
type textarea "#"
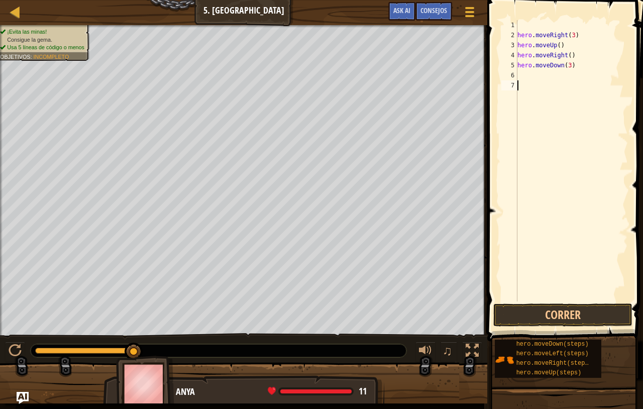
click at [559, 85] on div "hero . moveRight ( 3 ) hero . moveUp ( ) hero . moveRight ( ) hero . moveDown (…" at bounding box center [572, 171] width 113 height 302
click at [539, 79] on div "hero . moveRight ( 3 ) hero . moveUp ( ) hero . moveRight ( ) hero . moveDown (…" at bounding box center [572, 171] width 113 height 302
type textarea "m"
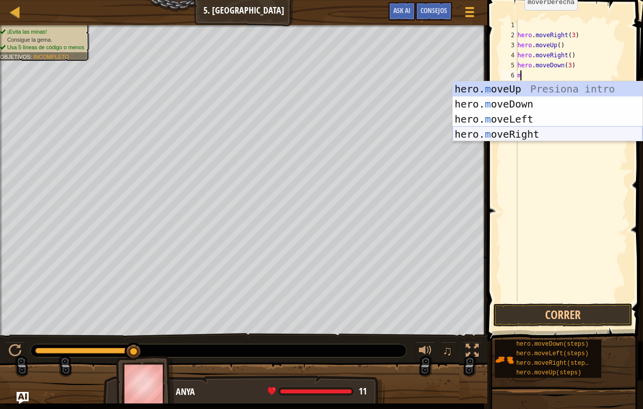
scroll to position [5, 1]
click at [522, 136] on div "hero. m oveUp Presiona intro hero. m oveDown Presiona intro hero. m oveLeft Pre…" at bounding box center [548, 126] width 190 height 90
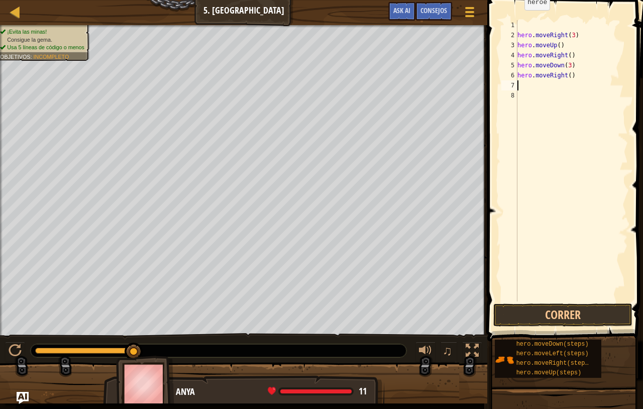
scroll to position [5, 0]
click at [564, 73] on div "hero . moveRight ( 3 ) hero . moveUp ( ) hero . moveRight ( ) hero . moveDown (…" at bounding box center [572, 171] width 113 height 302
type textarea "hero.moveRight(2)"
click at [585, 320] on button "Correr" at bounding box center [563, 315] width 139 height 23
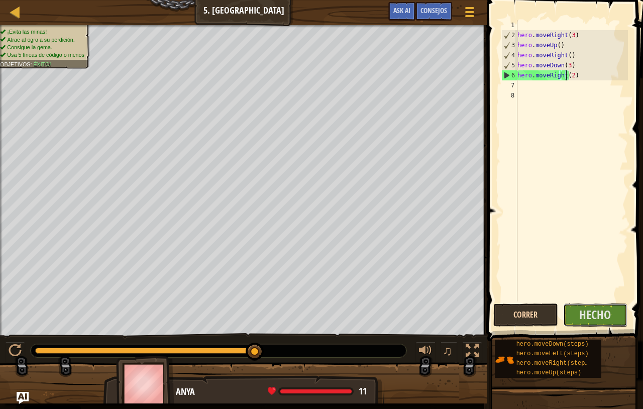
click at [585, 320] on span "Hecho" at bounding box center [596, 315] width 32 height 16
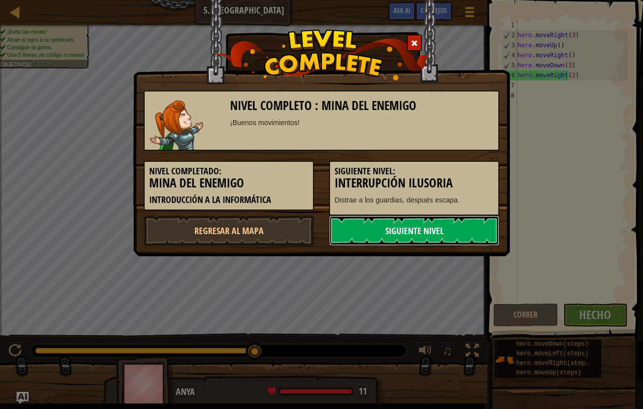
click at [412, 239] on link "Siguiente nivel" at bounding box center [414, 231] width 170 height 30
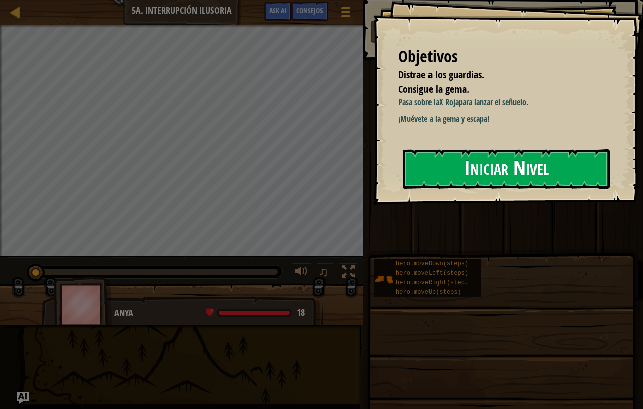
click at [458, 171] on button "Iniciar Nivel" at bounding box center [506, 169] width 207 height 40
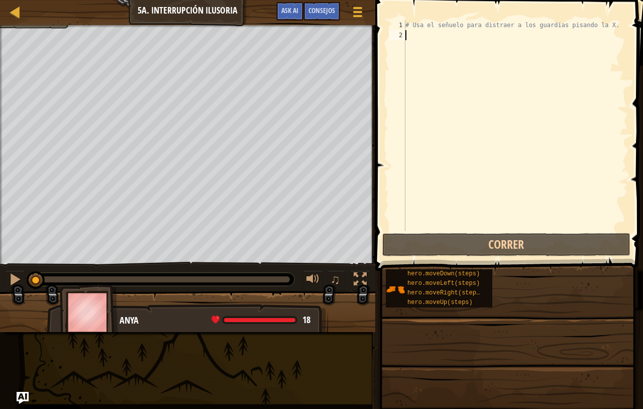
click at [455, 40] on div "# Usa el señuelo para distraer a los guardias pisando la X." at bounding box center [516, 135] width 225 height 231
type textarea "m"
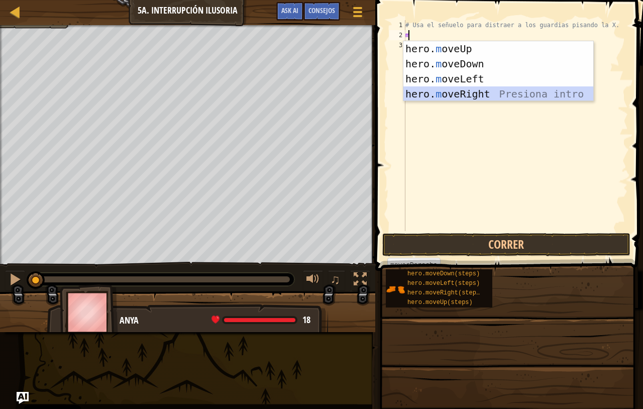
click at [444, 97] on div "hero. m oveUp Presiona intro hero. m oveDown Presiona intro hero. m oveLeft Pre…" at bounding box center [499, 86] width 190 height 90
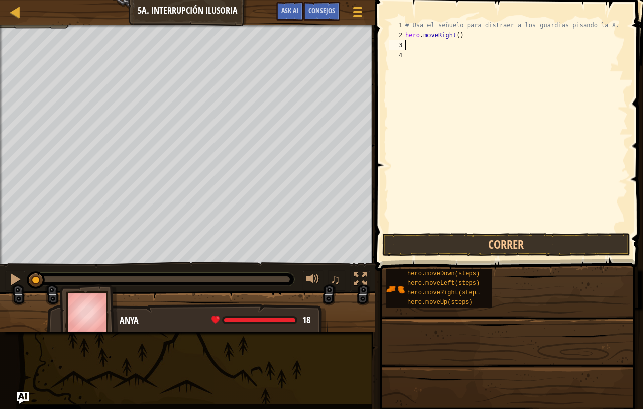
type textarea "m"
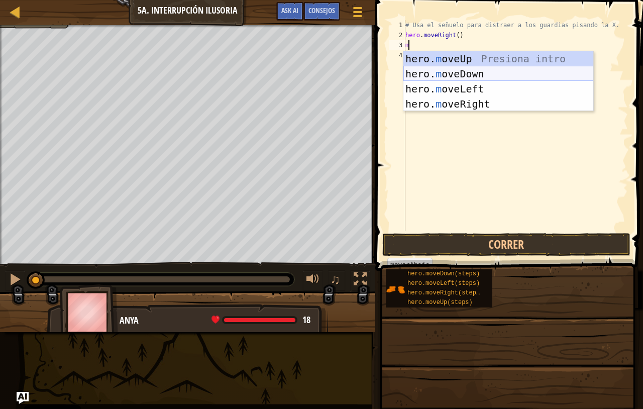
scroll to position [5, 1]
click at [444, 74] on div "hero. m oveUp Presiona intro hero. m oveDown Presiona intro hero. m oveLeft Pre…" at bounding box center [499, 96] width 190 height 90
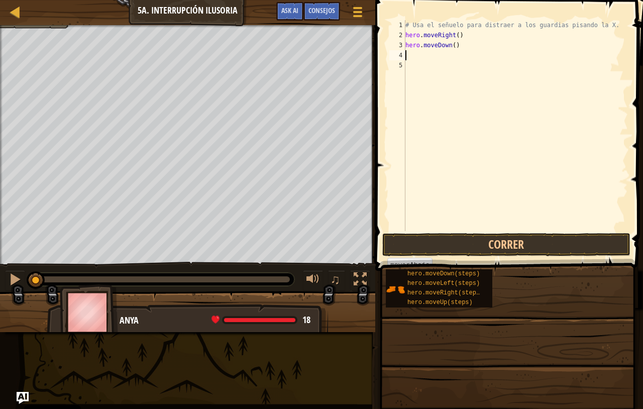
scroll to position [5, 0]
click at [448, 45] on div "# Usa el señuelo para distraer a los guardias pisando la X. hero . moveRight ( …" at bounding box center [516, 135] width 225 height 231
type textarea "hero.moveDown(2)"
click at [447, 58] on div "# Usa el señuelo para distraer a los guardias pisando la X. hero . moveRight ( …" at bounding box center [516, 135] width 225 height 231
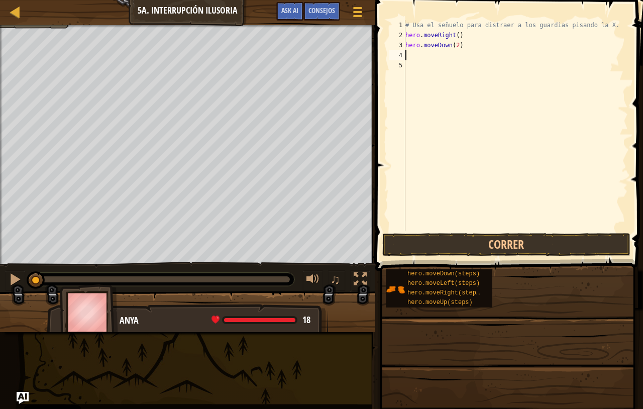
scroll to position [5, 0]
type textarea "m"
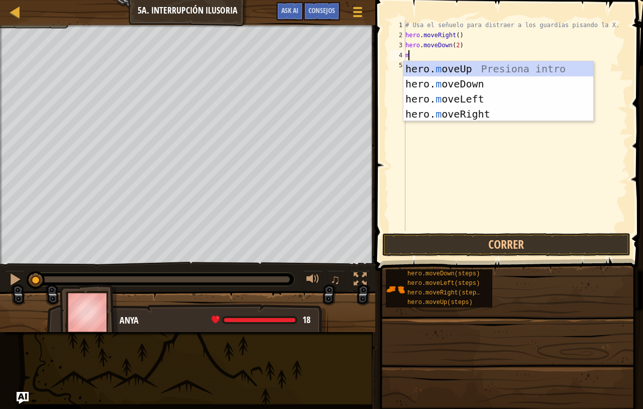
scroll to position [5, 1]
click at [449, 72] on div "hero. m oveUp Presiona intro hero. m oveDown Presiona intro hero. m oveLeft Pre…" at bounding box center [499, 106] width 190 height 90
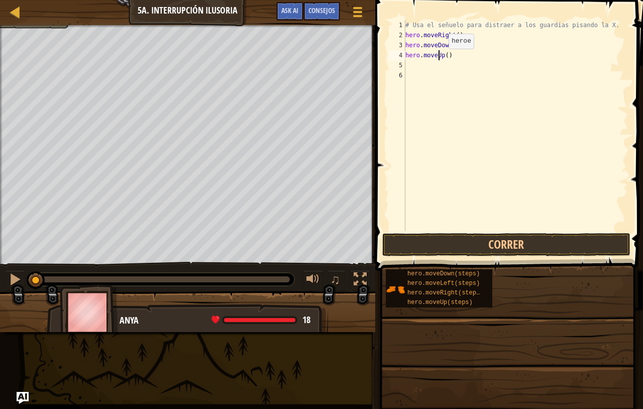
scroll to position [5, 0]
click at [440, 59] on div "# Usa el señuelo para distraer a los guardias pisando la X. hero . moveRight ( …" at bounding box center [516, 135] width 225 height 231
type textarea "hero.moveUp()"
click at [441, 60] on div "# Usa el señuelo para distraer a los guardias pisando la X. hero . moveRight ( …" at bounding box center [516, 135] width 225 height 231
click at [442, 59] on div "# Usa el señuelo para distraer a los guardias pisando la X. hero . moveRight ( …" at bounding box center [516, 135] width 225 height 231
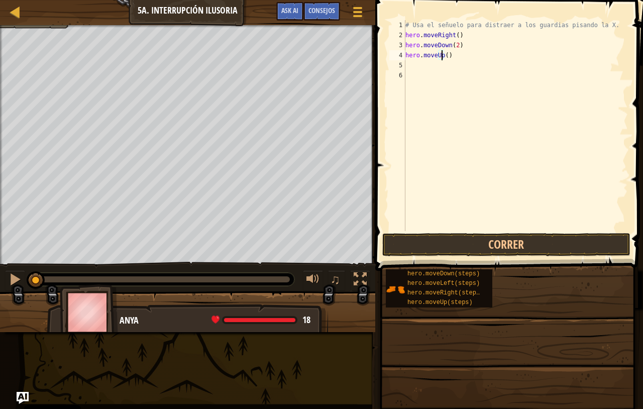
type textarea "hero.moveUp(2)"
click at [445, 70] on div "# Usa el señuelo para distraer a los guardias pisando la X. hero . moveRight ( …" at bounding box center [516, 135] width 225 height 231
type textarea "m"
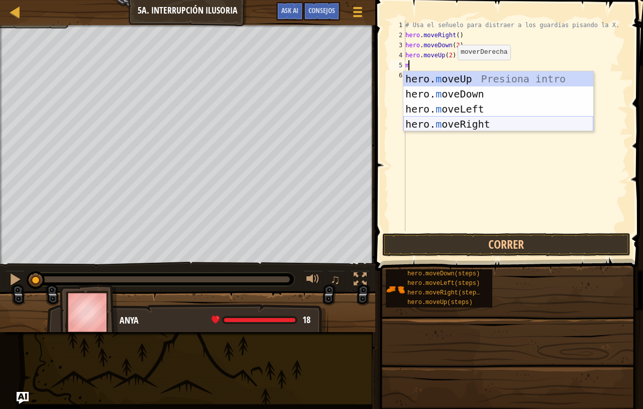
scroll to position [5, 1]
click at [460, 129] on div "hero. m oveUp Presiona intro hero. m oveDown Presiona intro hero. m oveLeft Pre…" at bounding box center [499, 116] width 190 height 90
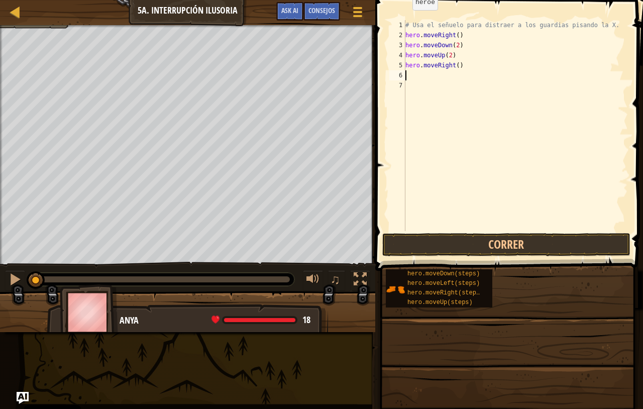
scroll to position [5, 0]
click at [452, 66] on div "# Usa el señuelo para distraer a los guardias pisando la X. hero . moveRight ( …" at bounding box center [516, 135] width 225 height 231
type textarea "hero.moveRight(3)"
click at [492, 239] on button "Correr" at bounding box center [507, 244] width 248 height 23
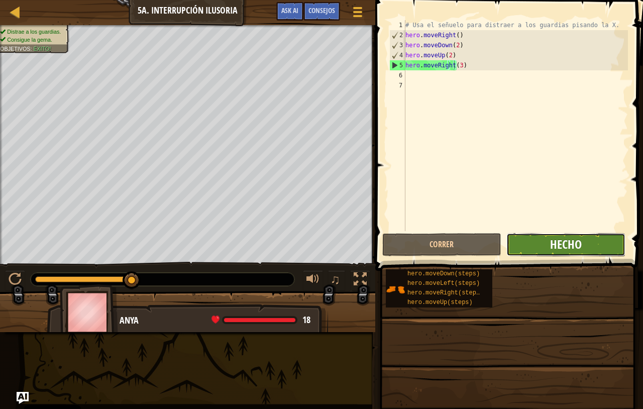
click at [555, 250] on span "Hecho" at bounding box center [566, 244] width 32 height 16
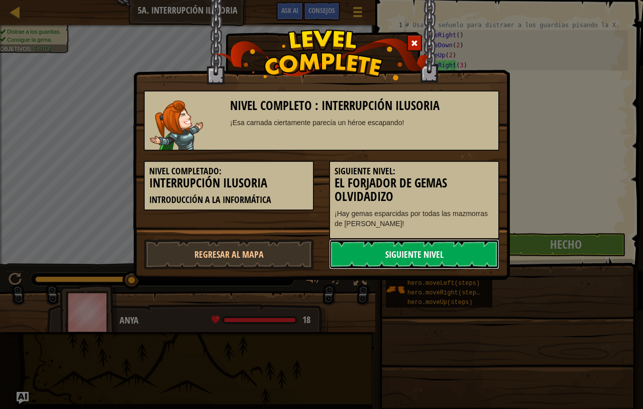
click at [447, 246] on link "Siguiente nivel" at bounding box center [414, 254] width 170 height 30
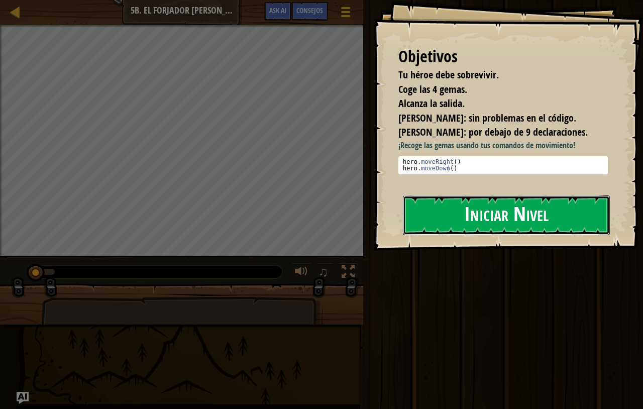
click at [420, 206] on button "Iniciar Nivel" at bounding box center [506, 216] width 207 height 40
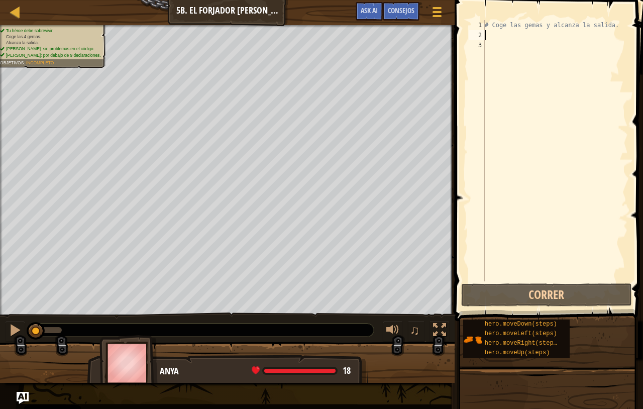
click at [503, 35] on div "# Coge las gemas y alcanza la salida." at bounding box center [555, 160] width 145 height 281
type textarea "m"
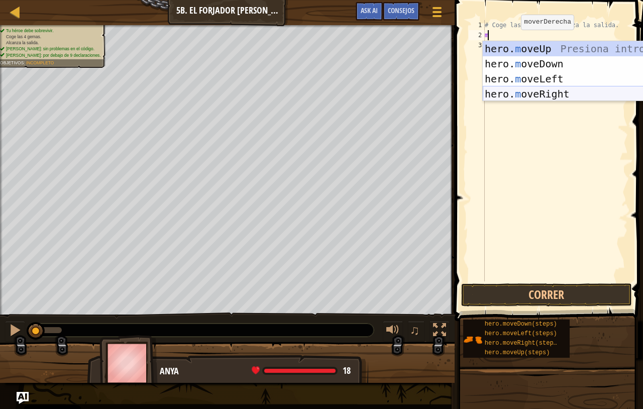
scroll to position [5, 1]
click at [530, 93] on div "hero. m oveUp Presiona intro hero. m oveDown Presiona intro hero. m oveLeft Pre…" at bounding box center [578, 86] width 190 height 90
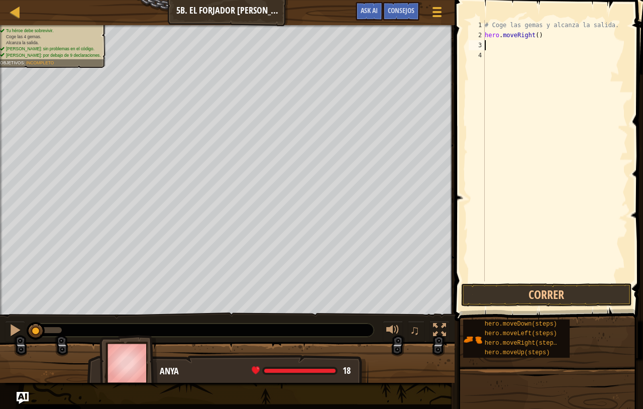
scroll to position [5, 0]
type textarea "m"
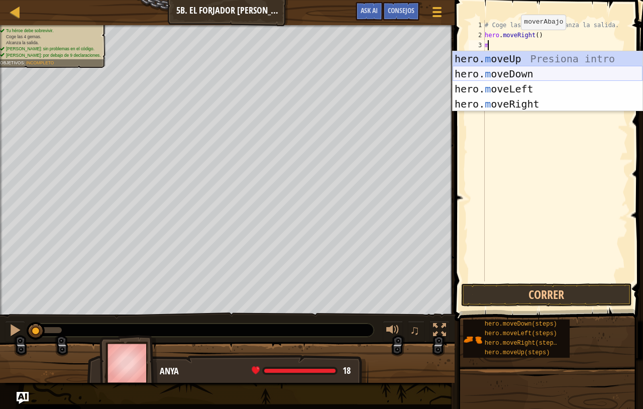
scroll to position [5, 1]
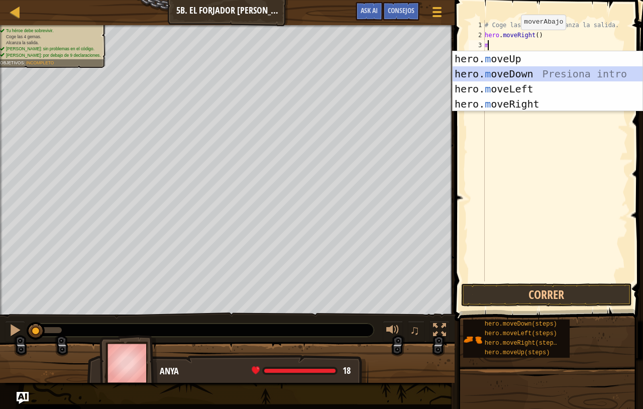
click at [517, 75] on div "hero. m oveUp Presiona intro hero. m oveDown Presiona intro hero. m oveLeft Pre…" at bounding box center [548, 96] width 190 height 90
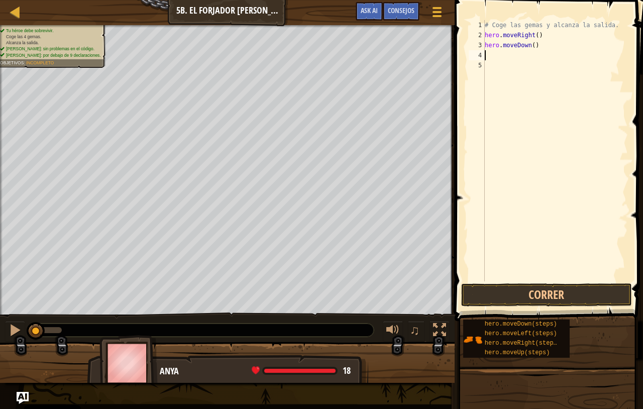
type textarea "m"
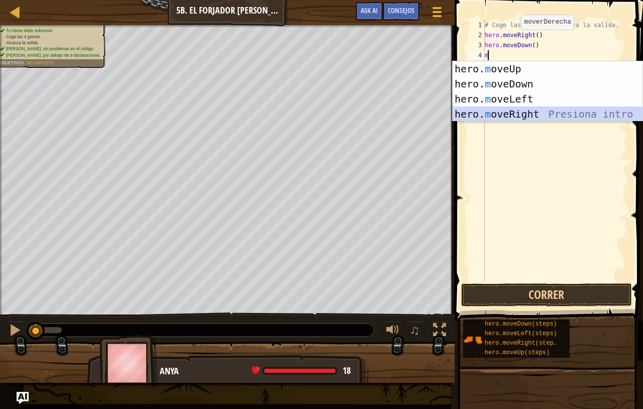
scroll to position [5, 1]
click at [522, 113] on div "hero. m oveUp Presiona intro hero. m oveDown Presiona intro hero. m oveLeft Pre…" at bounding box center [548, 106] width 190 height 90
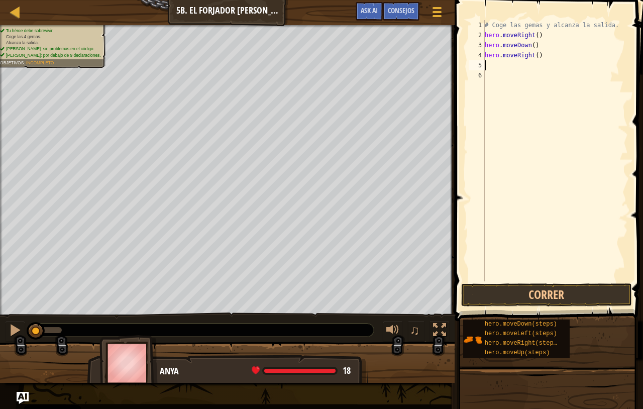
scroll to position [5, 0]
click at [531, 60] on div "# Coge las gemas y alcanza la salida. hero . moveRight ( ) hero . moveDown ( ) …" at bounding box center [555, 160] width 145 height 281
click at [531, 59] on div "# Coge las gemas y alcanza la salida. hero . moveRight ( ) hero . moveDown ( ) …" at bounding box center [555, 160] width 145 height 281
type textarea "hero.moveRight(2)"
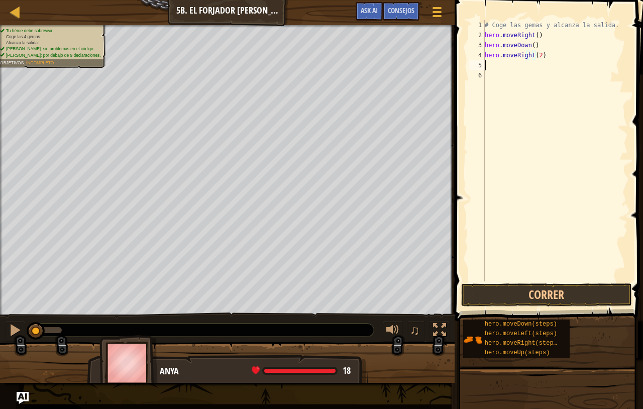
click at [518, 68] on div "# Coge las gemas y alcanza la salida. hero . moveRight ( ) hero . moveDown ( ) …" at bounding box center [555, 160] width 145 height 281
type textarea "m"
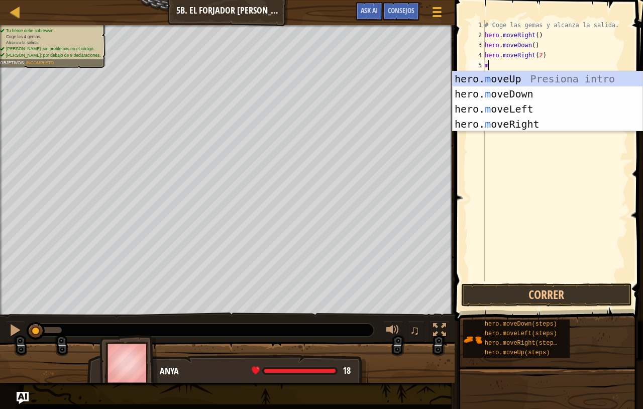
scroll to position [5, 1]
click at [510, 81] on div "hero. m oveUp Presiona intro hero. m oveDown Presiona intro hero. m oveLeft Pre…" at bounding box center [548, 116] width 190 height 90
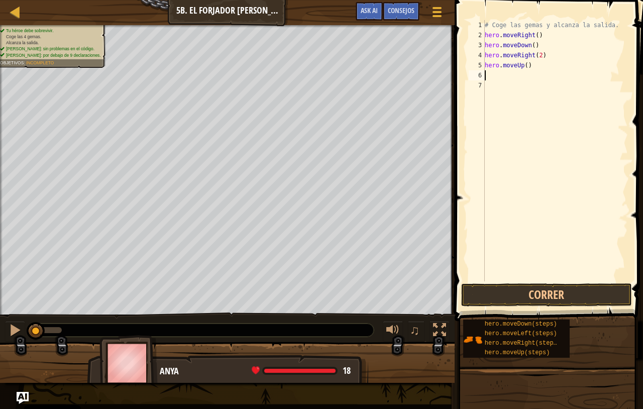
type textarea "m"
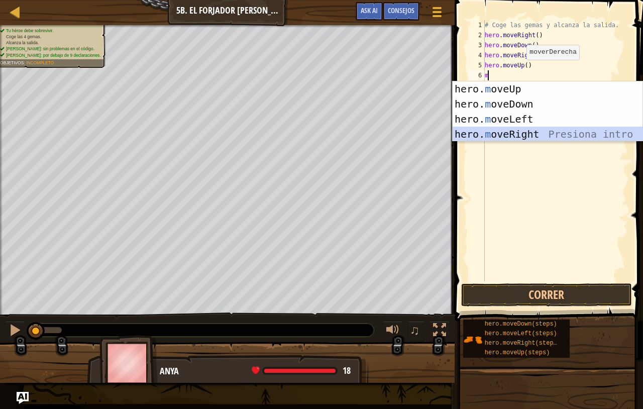
scroll to position [5, 1]
click at [505, 131] on div "hero. m oveUp Presiona intro hero. m oveDown Presiona intro hero. m oveLeft Pre…" at bounding box center [548, 126] width 190 height 90
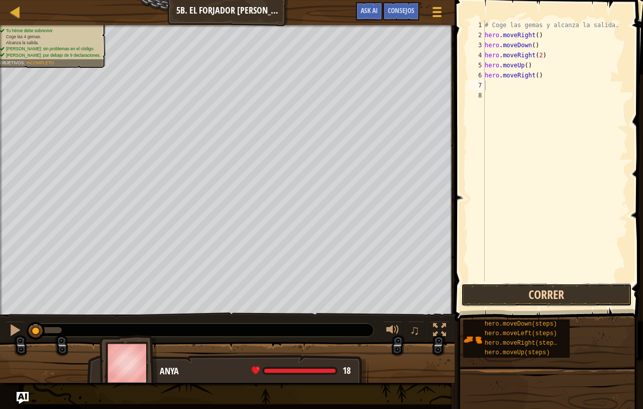
click at [512, 301] on button "Correr" at bounding box center [546, 295] width 171 height 23
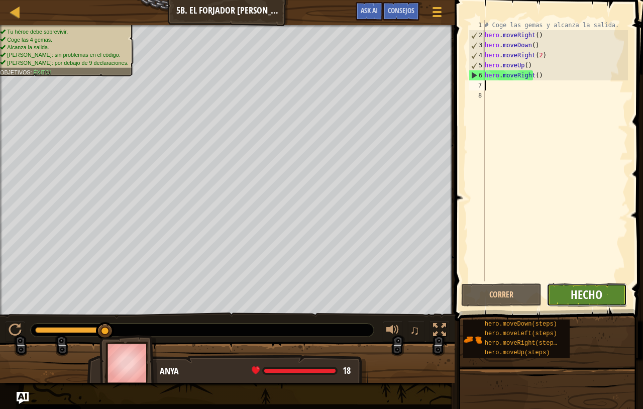
click at [580, 297] on span "Hecho" at bounding box center [587, 295] width 32 height 16
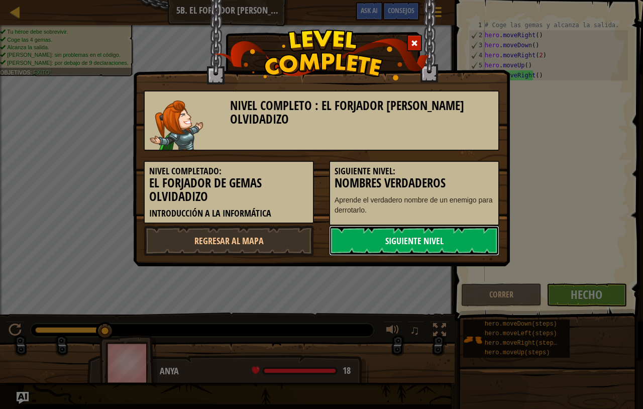
click at [430, 247] on link "Siguiente nivel" at bounding box center [414, 241] width 170 height 30
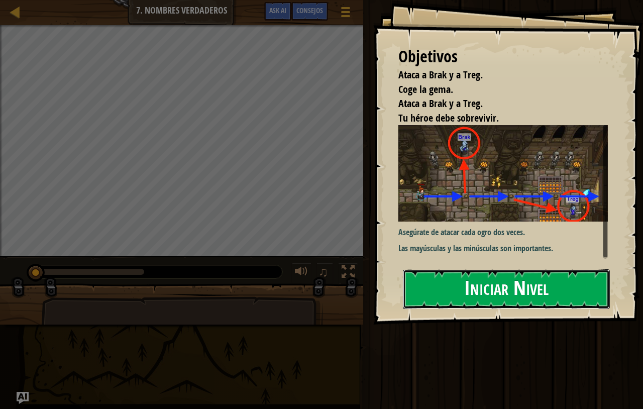
click at [461, 279] on button "Iniciar Nivel" at bounding box center [506, 289] width 207 height 40
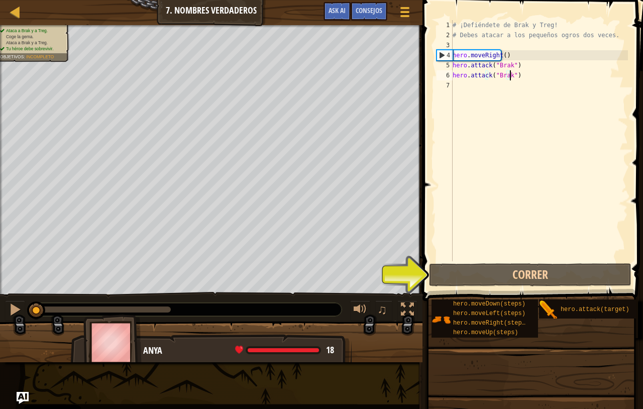
click at [522, 74] on div "# ¡Defiéndete de Brak y Treg! # Debes atacar a los pequeños ogros dos veces. he…" at bounding box center [539, 150] width 177 height 261
type textarea "hero.attack("Brak")"
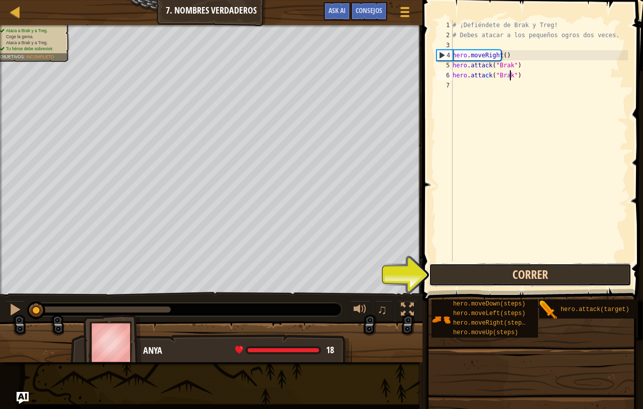
click at [491, 285] on button "Correr" at bounding box center [530, 274] width 203 height 23
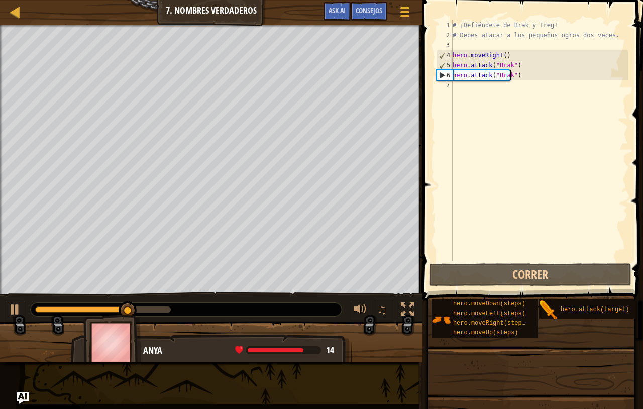
click at [466, 88] on div "# ¡Defiéndete de Brak y Treg! # Debes atacar a los pequeños ogros dos veces. he…" at bounding box center [539, 150] width 177 height 261
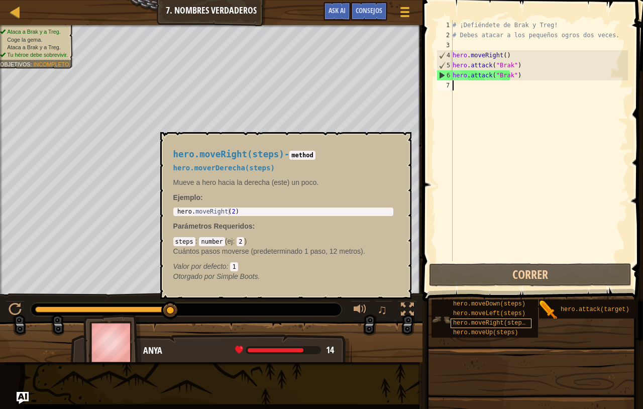
click at [480, 322] on span "hero.moveRight(steps)" at bounding box center [491, 323] width 76 height 7
click at [470, 89] on div "# ¡Defiéndete de Brak y Treg! # Debes atacar a los pequeños ogros dos veces. he…" at bounding box center [539, 150] width 177 height 261
click at [498, 326] on span "hero.moveRight(steps)" at bounding box center [491, 323] width 76 height 7
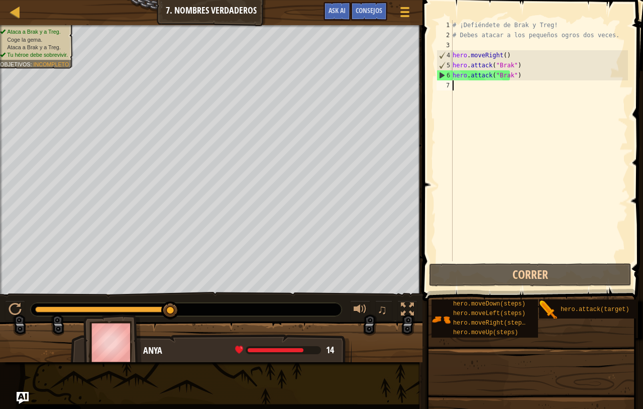
click at [473, 85] on div "# ¡Defiéndete de Brak y Treg! # Debes atacar a los pequeños ogros dos veces. he…" at bounding box center [539, 150] width 177 height 261
type textarea "m"
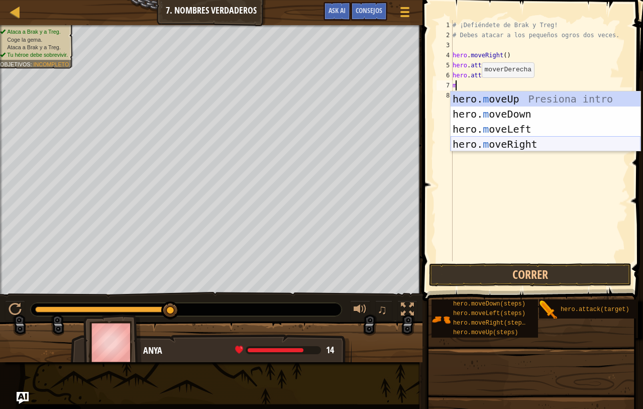
scroll to position [5, 0]
click at [485, 149] on div "hero. m oveUp Presiona intro hero. m oveDown Presiona intro hero. m oveLeft Pre…" at bounding box center [546, 136] width 190 height 90
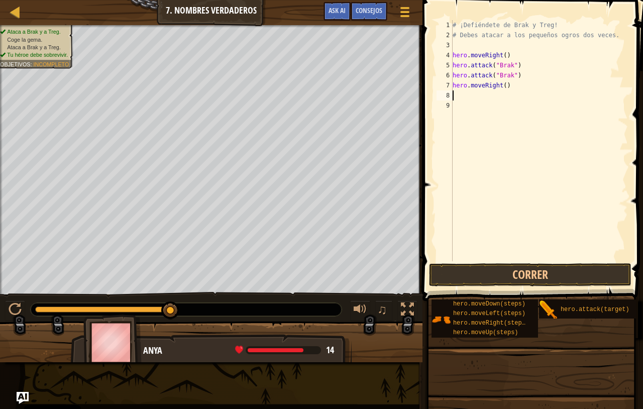
scroll to position [5, 1]
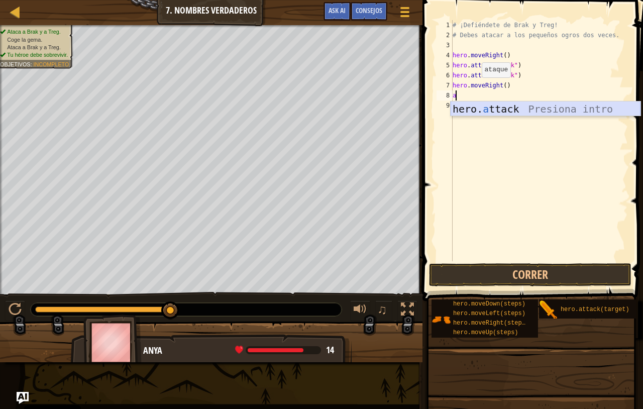
click at [474, 112] on div "hero. a ttack Presiona intro" at bounding box center [546, 124] width 190 height 45
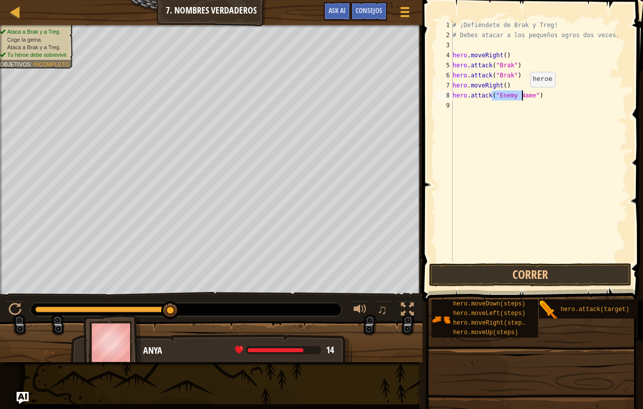
click at [521, 97] on div "# ¡Defiéndete de Brak y Treg! # Debes atacar a los pequeños ogros dos veces. he…" at bounding box center [539, 140] width 177 height 241
type textarea "hero.attack("Treg")"
drag, startPoint x: 513, startPoint y: 102, endPoint x: 483, endPoint y: 103, distance: 30.2
click at [483, 103] on div "# ¡Defiéndete de Brak y Treg! # Debes atacar a los pequeños ogros dos veces. he…" at bounding box center [539, 150] width 177 height 261
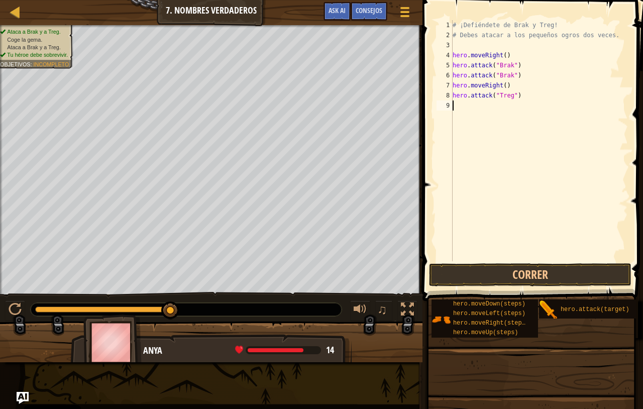
click at [515, 96] on div "# ¡Defiéndete de Brak y Treg! # Debes atacar a los pequeños ogros dos veces. he…" at bounding box center [539, 150] width 177 height 261
type textarea "hero.attack("Treg")"
drag, startPoint x: 515, startPoint y: 96, endPoint x: 453, endPoint y: 99, distance: 61.9
click at [453, 99] on div "# ¡Defiéndete de Brak y Treg! # Debes atacar a los pequeños ogros dos veces. he…" at bounding box center [539, 150] width 177 height 261
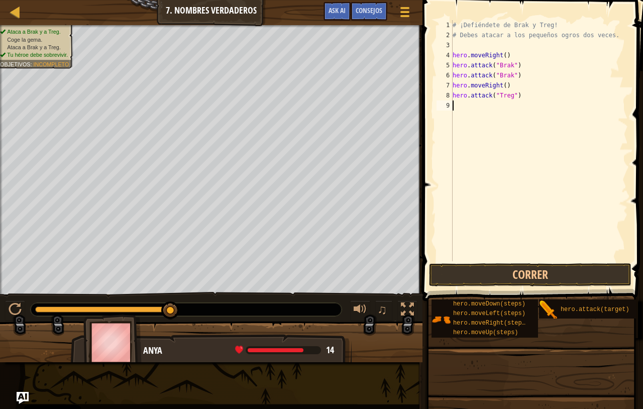
click at [461, 108] on div "# ¡Defiéndete de Brak y Treg! # Debes atacar a los pequeños ogros dos veces. he…" at bounding box center [539, 150] width 177 height 261
paste textarea "hero.attack("Treg")"
type textarea "hero.attack("Treg")"
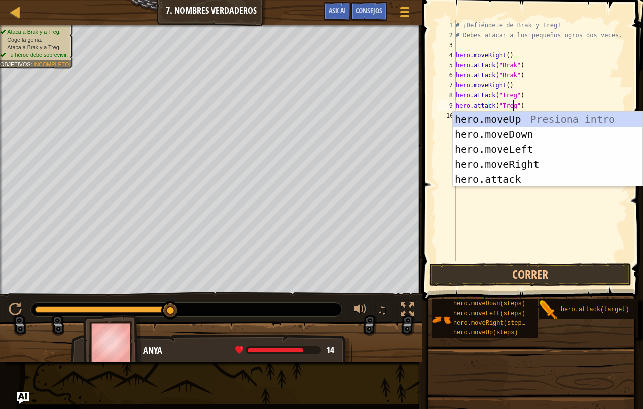
click at [475, 243] on div "# ¡Defiéndete de Brak y Treg! # Debes atacar a los pequeños ogros dos veces. he…" at bounding box center [541, 150] width 174 height 261
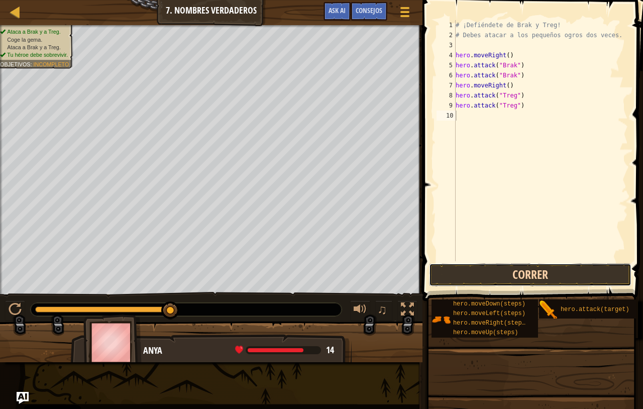
click at [484, 275] on button "Correr" at bounding box center [530, 274] width 203 height 23
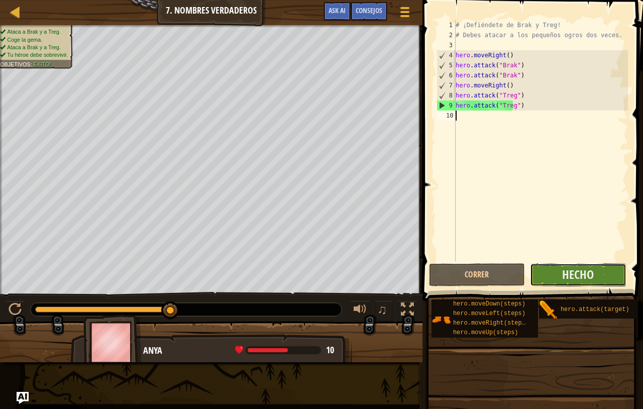
click at [553, 278] on button "Hecho" at bounding box center [578, 274] width 96 height 23
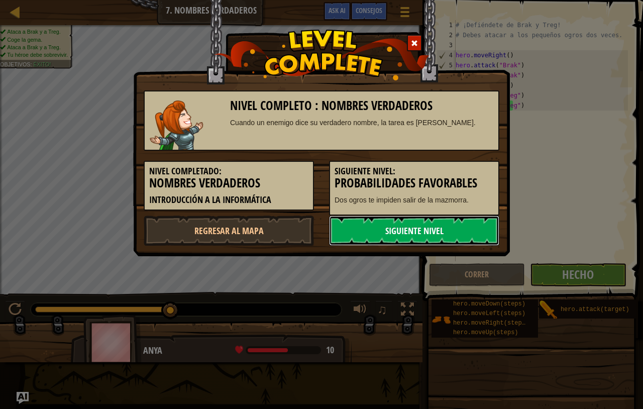
click at [444, 228] on link "Siguiente nivel" at bounding box center [414, 231] width 170 height 30
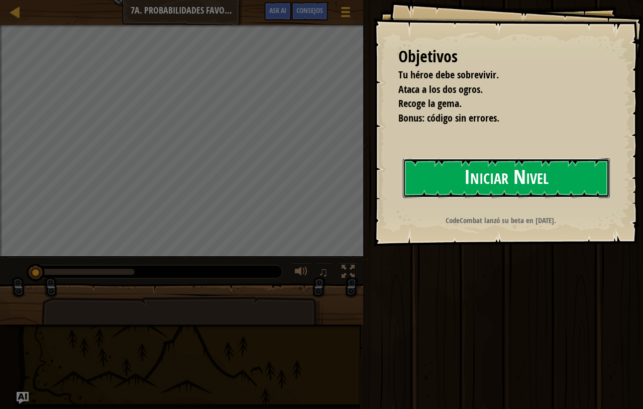
click at [506, 180] on button "Iniciar Nivel" at bounding box center [506, 178] width 207 height 40
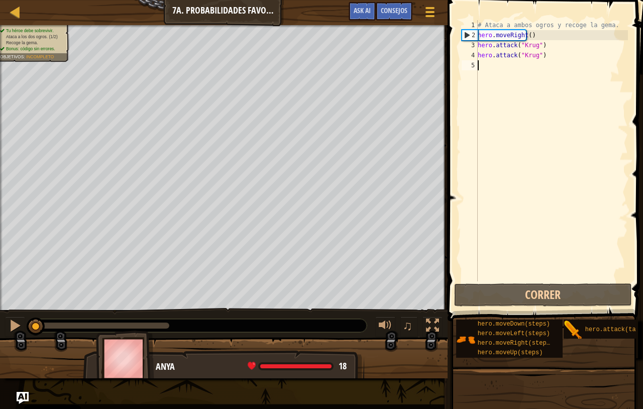
click at [491, 68] on div "# Ataca a ambos ogros y recoge la gema. hero . moveRight ( ) hero . attack ( "[…" at bounding box center [552, 160] width 152 height 281
type textarea "m"
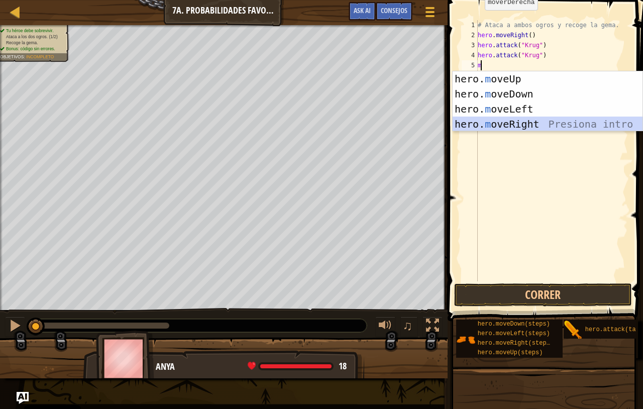
scroll to position [5, 1]
click at [482, 128] on div "hero. m oveUp Presiona intro hero. m oveDown Presiona intro hero. m oveLeft Pre…" at bounding box center [548, 116] width 190 height 90
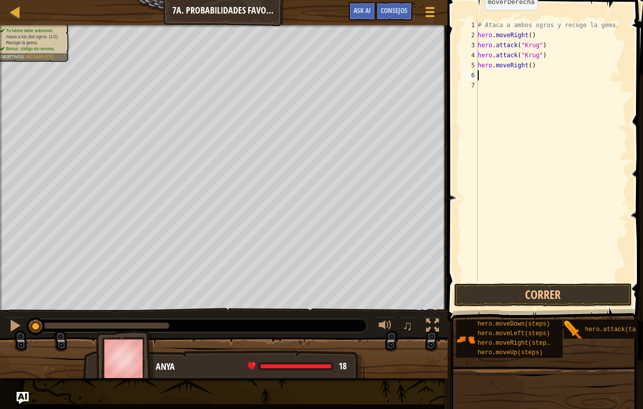
scroll to position [5, 0]
type textarea "m"
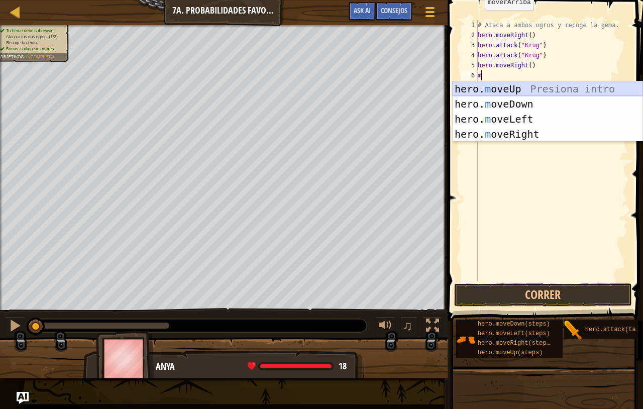
click at [505, 90] on div "hero. m oveUp Presiona intro hero. m oveDown Presiona intro hero. m oveLeft Pre…" at bounding box center [548, 126] width 190 height 90
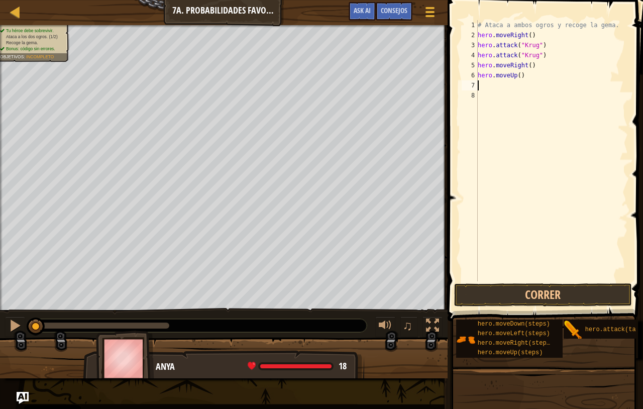
type textarea "m"
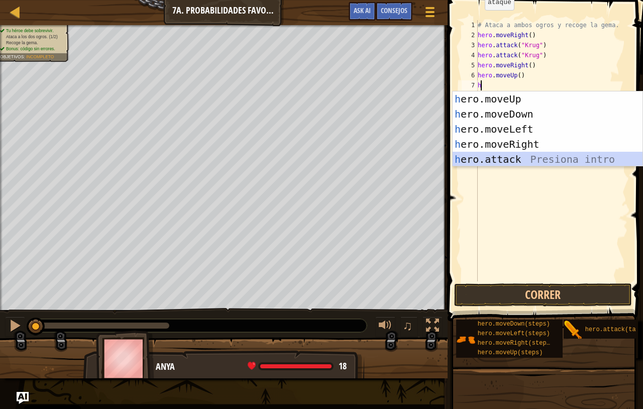
scroll to position [5, 1]
click at [494, 155] on div "h ero.moveUp Presiona intro h ero.moveDown Presiona intro h ero.moveLeft Presio…" at bounding box center [548, 144] width 190 height 106
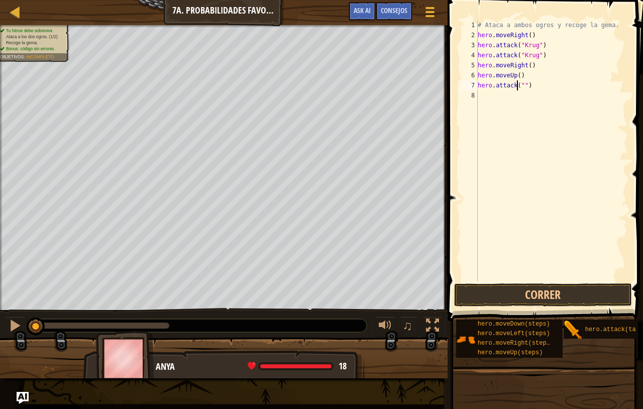
type textarea "hero.attack(")"
click at [539, 93] on div "# Ataca a ambos ogros y recoge la gema. hero . moveRight ( ) hero . attack ( "[…" at bounding box center [552, 160] width 152 height 281
click at [540, 83] on div "# Ataca a ambos ogros y recoge la gema. hero . moveRight ( ) hero . attack ( "[…" at bounding box center [552, 160] width 152 height 281
type textarea "h"
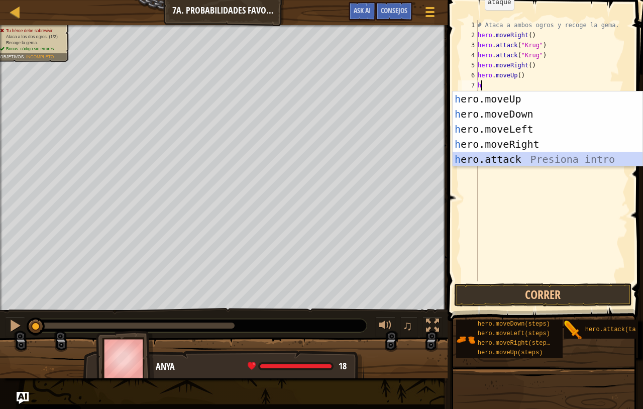
scroll to position [5, 1]
click at [497, 161] on div "h ero.moveUp Presiona intro h ero.moveDown Presiona intro h ero.moveLeft Presio…" at bounding box center [548, 144] width 190 height 106
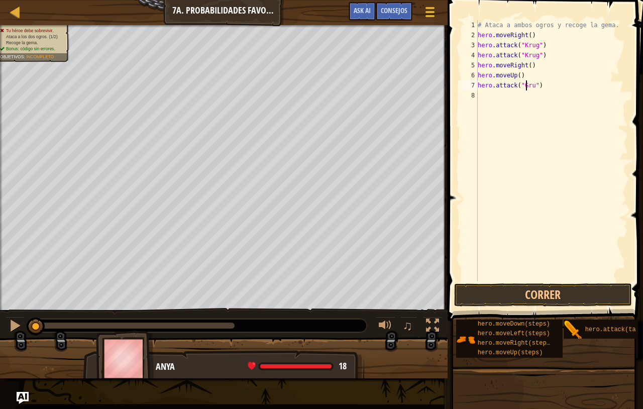
scroll to position [5, 4]
type textarea "hero.attack("Grump")"
click at [509, 99] on div "# Ataca a ambos ogros y recoge la gema. hero . moveRight ( ) hero . attack ( "[…" at bounding box center [552, 160] width 152 height 281
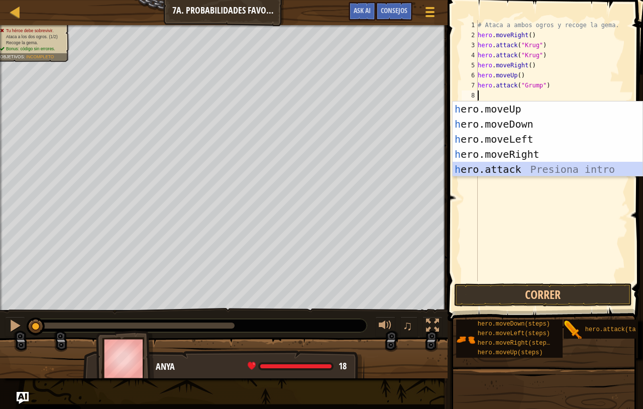
scroll to position [5, 1]
click at [508, 167] on div "h ero.moveUp Presiona intro h ero.moveDown Presiona intro h ero.moveLeft Presio…" at bounding box center [548, 155] width 190 height 106
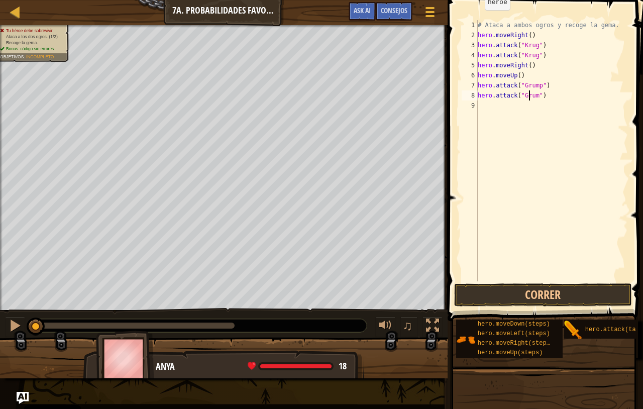
scroll to position [5, 5]
type textarea "hero.attack("Grump")"
click at [521, 111] on div "# Ataca a ambos ogros y recoge la gema. hero . moveRight ( ) hero . attack ( "[…" at bounding box center [552, 160] width 152 height 281
type textarea "m"
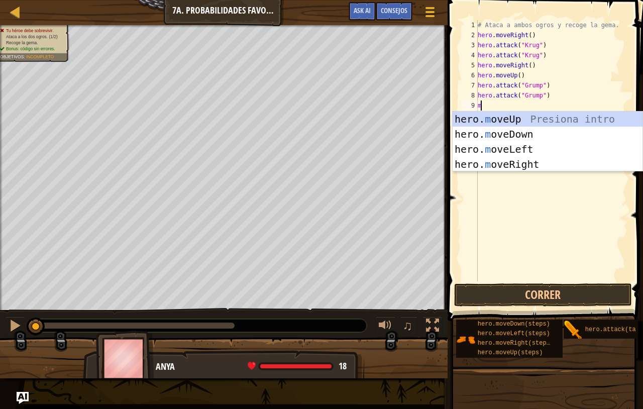
scroll to position [5, 1]
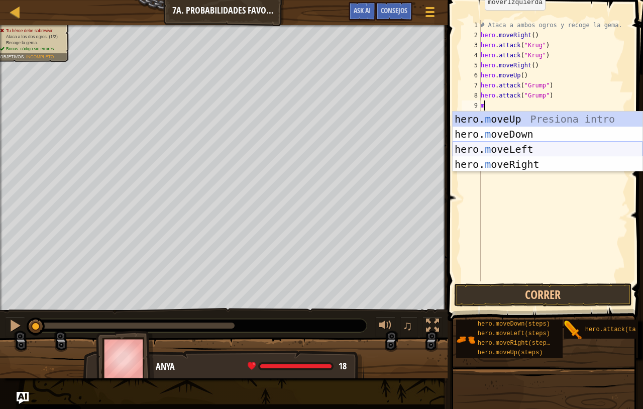
click at [503, 153] on div "hero. m oveUp Presiona intro hero. m oveDown Presiona intro hero. m oveLeft Pre…" at bounding box center [548, 157] width 190 height 90
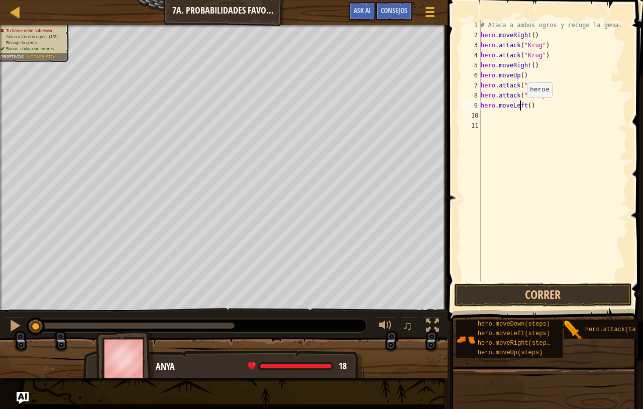
click at [521, 108] on div "# Ataca a ambos ogros y recoge la gema. hero . moveRight ( ) hero . attack ( "[…" at bounding box center [553, 160] width 149 height 281
click at [523, 108] on div "# Ataca a ambos ogros y recoge la gema. hero . moveRight ( ) hero . attack ( "[…" at bounding box center [553, 160] width 149 height 281
type textarea "hero.moveLeft(2)"
click at [519, 294] on button "Correr" at bounding box center [543, 295] width 178 height 23
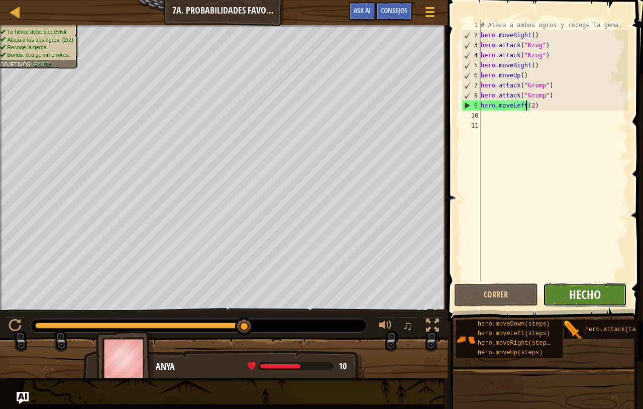
click at [580, 299] on span "Hecho" at bounding box center [586, 295] width 32 height 16
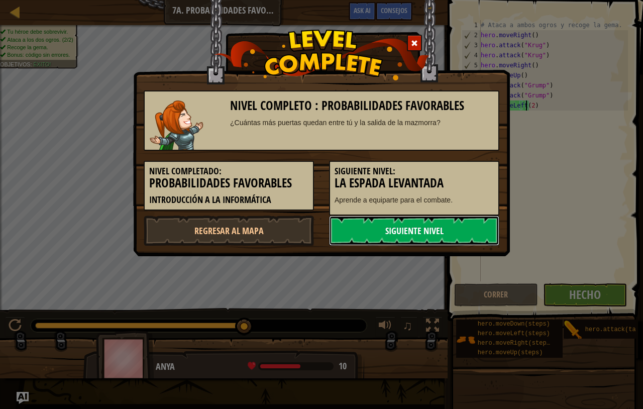
click at [441, 227] on link "Siguiente nivel" at bounding box center [414, 231] width 170 height 30
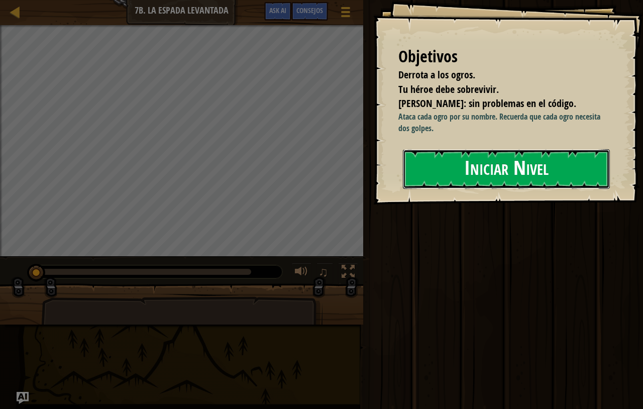
click at [426, 176] on button "Iniciar Nivel" at bounding box center [506, 169] width 207 height 40
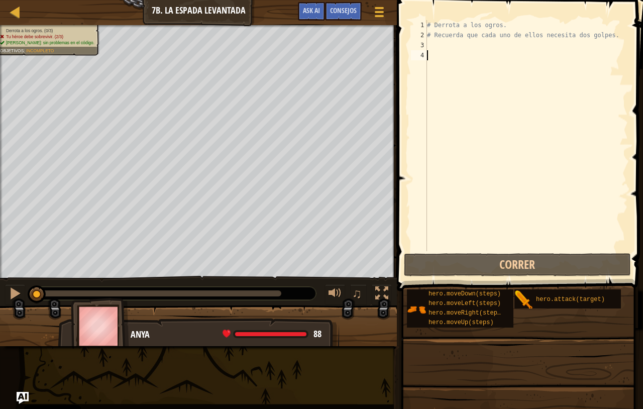
click at [435, 51] on div "# Derrota a los ogros. # Recuerda que cada uno de ellos necesita dos golpes." at bounding box center [526, 145] width 203 height 251
type textarea "m"
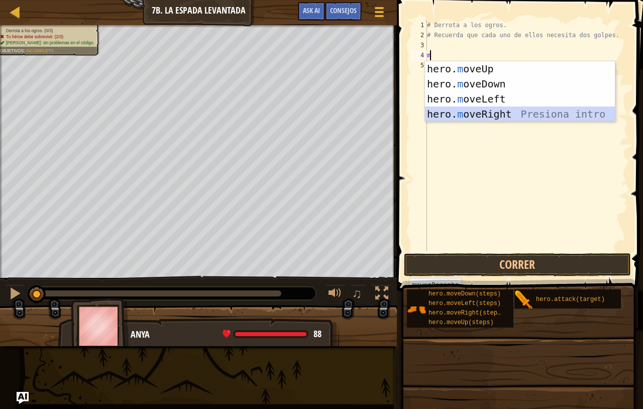
scroll to position [5, 0]
click at [464, 118] on div "hero. m oveUp Presiona intro hero. m oveDown Presiona intro hero. m oveLeft Pre…" at bounding box center [520, 106] width 190 height 90
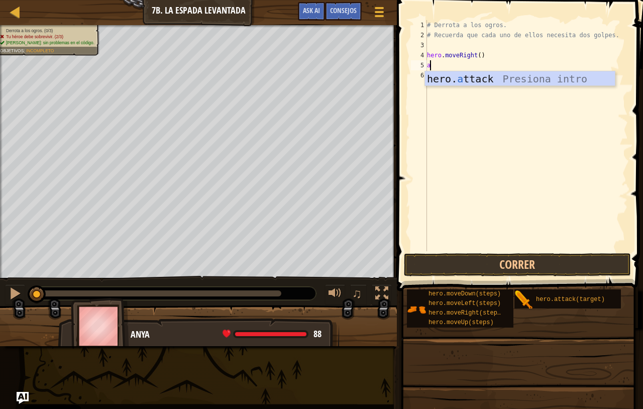
scroll to position [5, 1]
click at [461, 73] on div "hero. a ttack Presiona intro" at bounding box center [520, 93] width 190 height 45
type textarea "hero.attack("Enemy Name")"
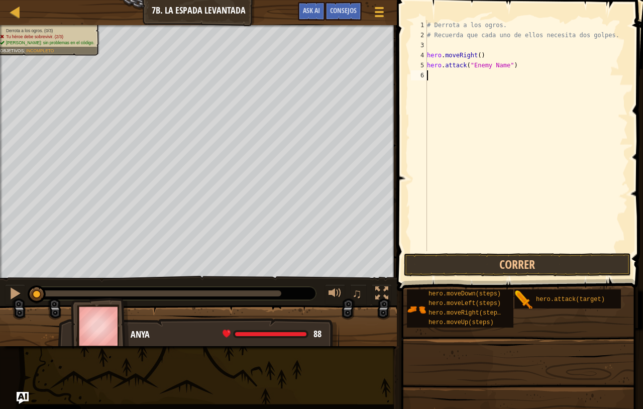
scroll to position [5, 0]
click at [455, 76] on div "# Derrota a los ogros. # Recuerda que cada uno de ellos necesita dos golpes. he…" at bounding box center [526, 145] width 203 height 251
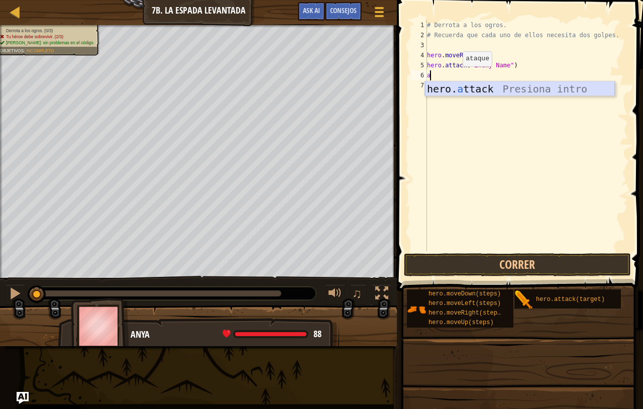
click at [453, 88] on div "hero. a ttack Presiona intro" at bounding box center [520, 103] width 190 height 45
type textarea "hero.attack("Enemy Name")"
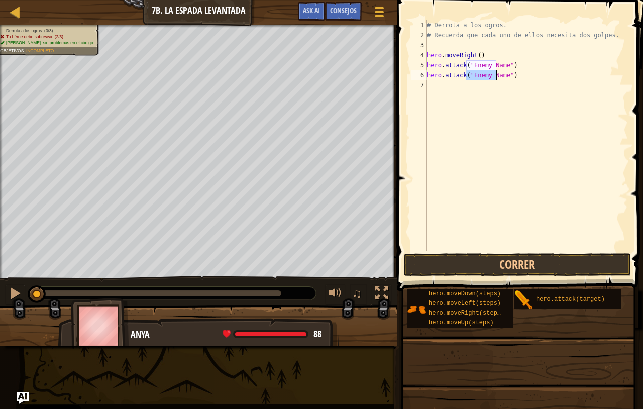
click at [448, 87] on div "# Derrota a los ogros. # Recuerda que cada uno de ellos necesita dos golpes. he…" at bounding box center [526, 145] width 203 height 251
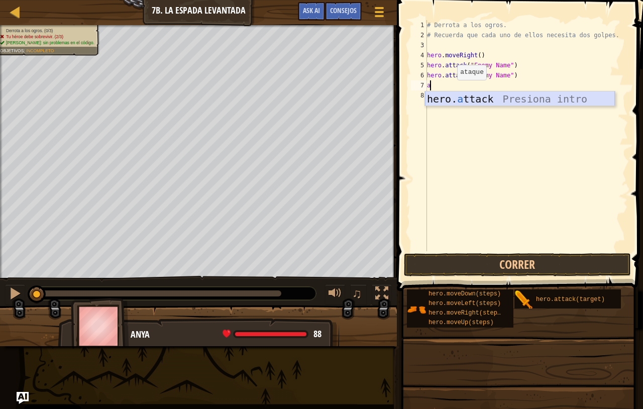
click at [450, 102] on div "hero. a ttack Presiona intro" at bounding box center [520, 113] width 190 height 45
type textarea "hero.attack("Enemy Name")"
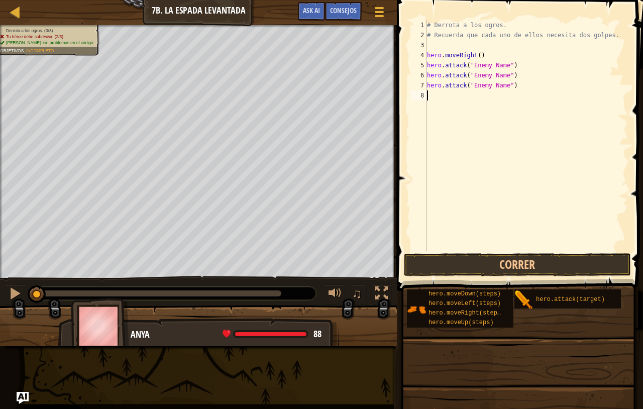
click at [448, 102] on div "# Derrota a los ogros. # Recuerda que cada uno de ellos necesita dos golpes. he…" at bounding box center [526, 145] width 203 height 251
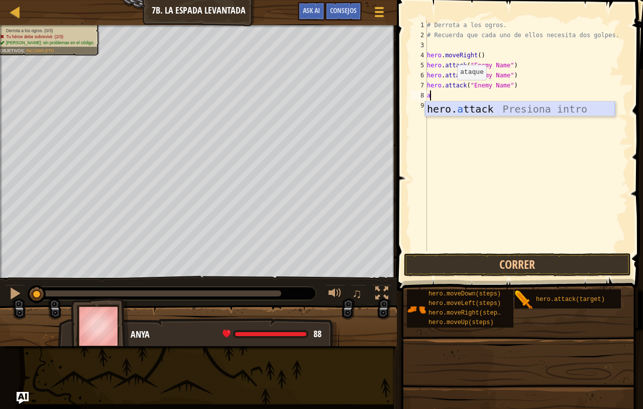
click at [452, 115] on div "hero. a ttack Presiona intro" at bounding box center [520, 124] width 190 height 45
type textarea "hero.attack("Enemy Name")"
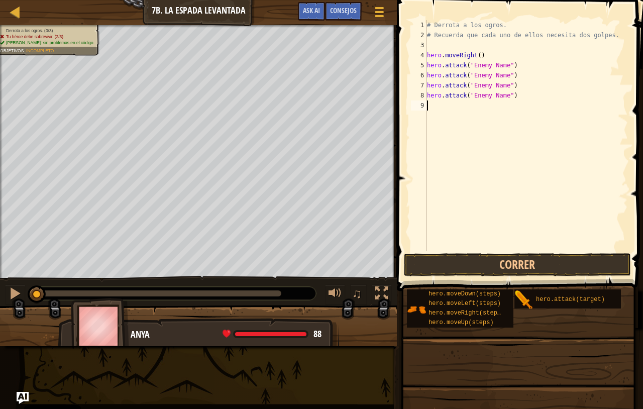
click at [453, 120] on div "# Derrota a los ogros. # Recuerda que cada uno de ellos necesita dos golpes. he…" at bounding box center [526, 145] width 203 height 251
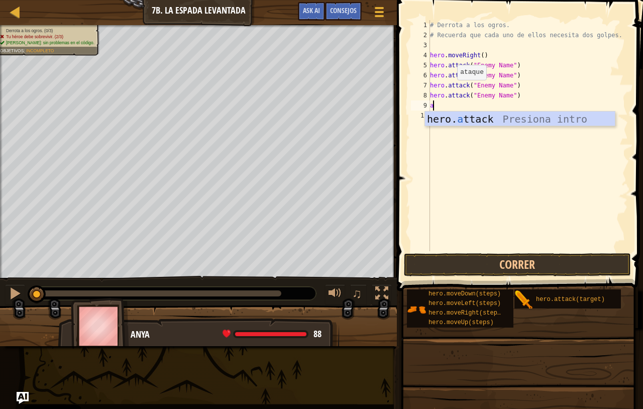
click at [454, 120] on div "hero. a ttack Presiona intro" at bounding box center [520, 134] width 190 height 45
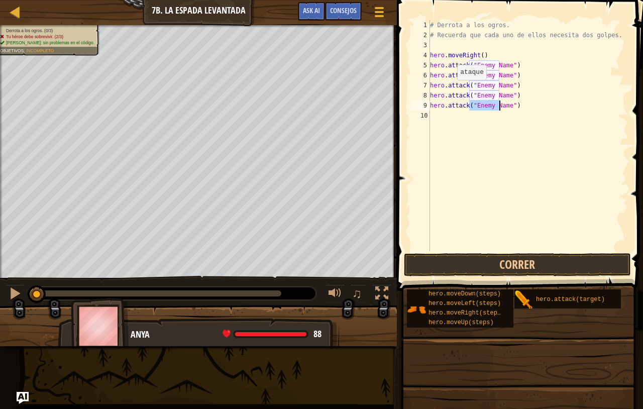
type textarea "hero.attack("a")"
click at [454, 120] on div "# Derrota a los ogros. # Recuerda que cada uno de ellos necesita dos golpes. he…" at bounding box center [528, 145] width 200 height 251
click at [471, 106] on div "# Derrota a los ogros. # Recuerda que cada uno de ellos necesita dos golpes. he…" at bounding box center [528, 145] width 200 height 251
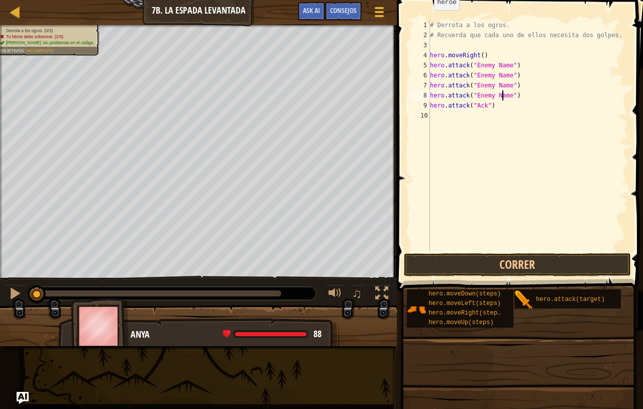
scroll to position [5, 4]
drag, startPoint x: 504, startPoint y: 100, endPoint x: 493, endPoint y: 97, distance: 11.5
click at [493, 97] on div "# Derrota a los ogros. # Recuerda que cada uno de ellos necesita dos golpes. he…" at bounding box center [528, 145] width 200 height 251
click at [499, 96] on div "# Derrota a los ogros. # Recuerda que cada uno de ellos necesita dos golpes. he…" at bounding box center [528, 135] width 200 height 231
click at [499, 96] on div "# Derrota a los ogros. # Recuerda que cada uno de ellos necesita dos golpes. he…" at bounding box center [528, 145] width 200 height 251
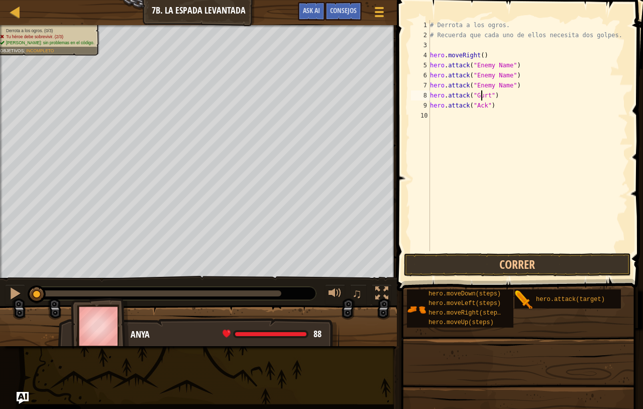
scroll to position [5, 5]
click at [500, 88] on div "# Derrota a los ogros. # Recuerda que cada uno de ellos necesita dos golpes. he…" at bounding box center [528, 145] width 200 height 251
click at [498, 80] on div "# Derrota a los ogros. # Recuerda que cada uno de ellos necesita dos golpes. he…" at bounding box center [528, 145] width 200 height 251
click at [500, 79] on div "# Derrota a los ogros. # Recuerda que cada uno de ellos necesita dos golpes. he…" at bounding box center [528, 145] width 200 height 251
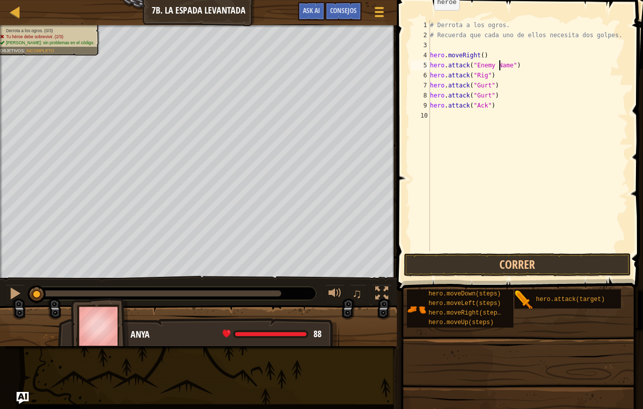
click at [500, 64] on div "# Derrota a los ogros. # Recuerda que cada uno de ellos necesita dos golpes. he…" at bounding box center [528, 145] width 200 height 251
type textarea "hero.attack("Rig")"
click at [467, 115] on div "# Derrota a los ogros. # Recuerda que cada uno de ellos necesita dos golpes. he…" at bounding box center [528, 145] width 200 height 251
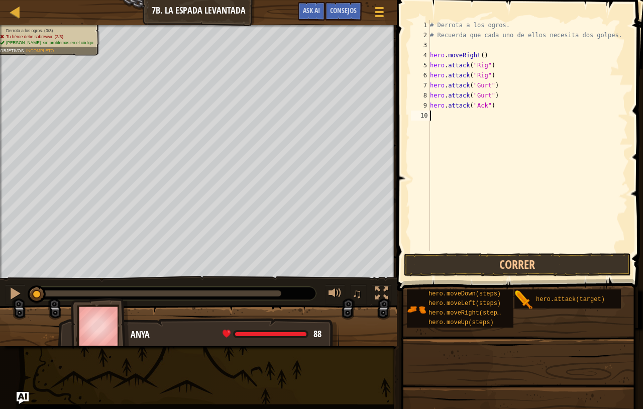
scroll to position [5, 1]
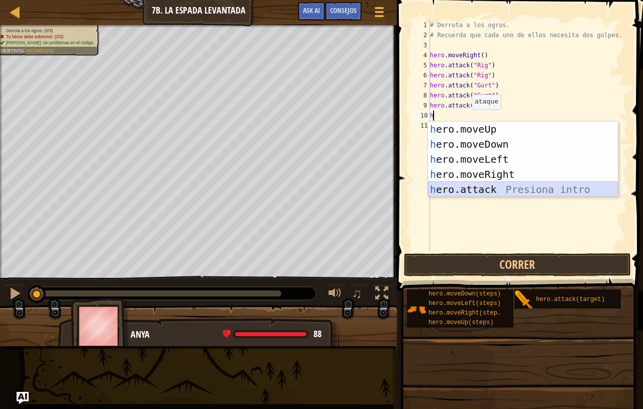
click at [466, 186] on div "h ero.moveUp Presiona intro h ero.moveDown Presiona intro h ero.moveLeft Presio…" at bounding box center [523, 175] width 190 height 106
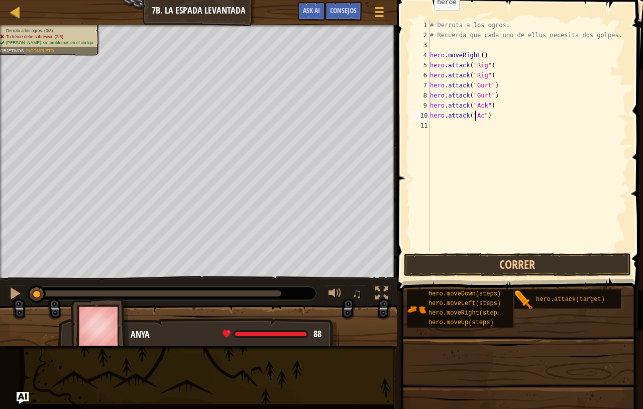
scroll to position [5, 4]
type textarea "hero.attack("Ack")"
click at [479, 259] on button "Correr" at bounding box center [517, 264] width 227 height 23
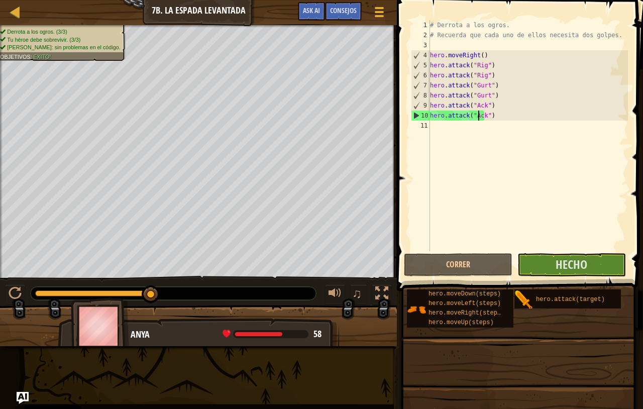
click at [446, 128] on div "# Derrota a los ogros. # Recuerda que cada uno de ellos necesita dos golpes. he…" at bounding box center [528, 145] width 200 height 251
type textarea "h"
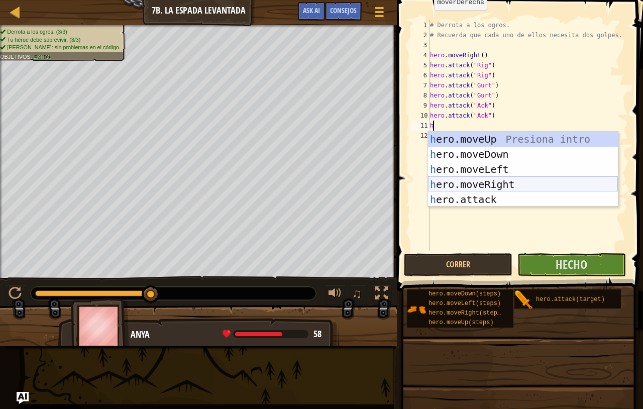
scroll to position [5, 1]
click at [462, 180] on div "h ero.moveUp Presiona intro h ero.moveDown Presiona intro h ero.moveLeft Presio…" at bounding box center [523, 185] width 190 height 106
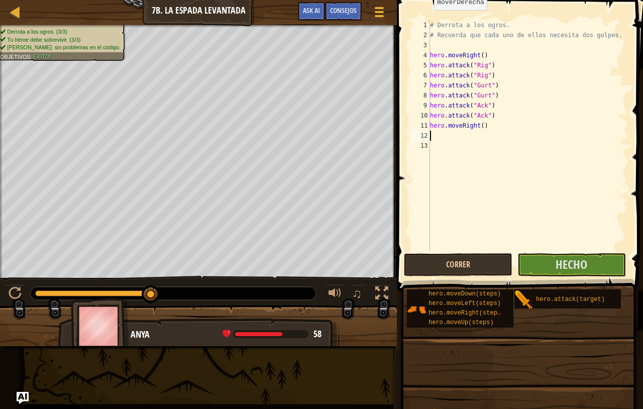
scroll to position [5, 0]
click at [476, 131] on div "# Derrota a los ogros. # Recuerda que cada uno de ellos necesita dos golpes. he…" at bounding box center [528, 145] width 200 height 251
click at [475, 131] on div "# Derrota a los ogros. # Recuerda que cada uno de ellos necesita dos golpes. he…" at bounding box center [528, 145] width 200 height 251
click at [476, 124] on div "# Derrota a los ogros. # Recuerda que cada uno de ellos necesita dos golpes. he…" at bounding box center [528, 145] width 200 height 251
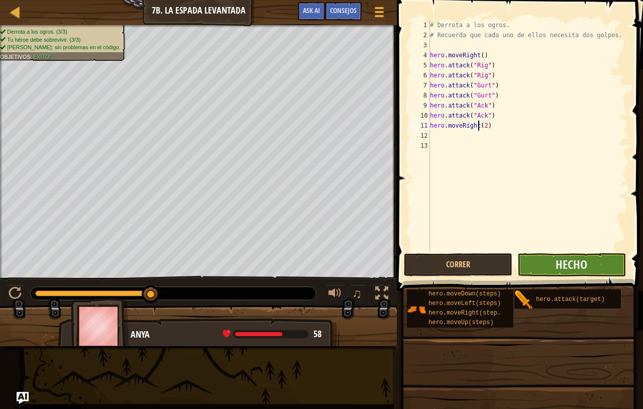
type textarea "hero.moveRight(2)"
click at [548, 264] on button "Hecho" at bounding box center [572, 264] width 109 height 23
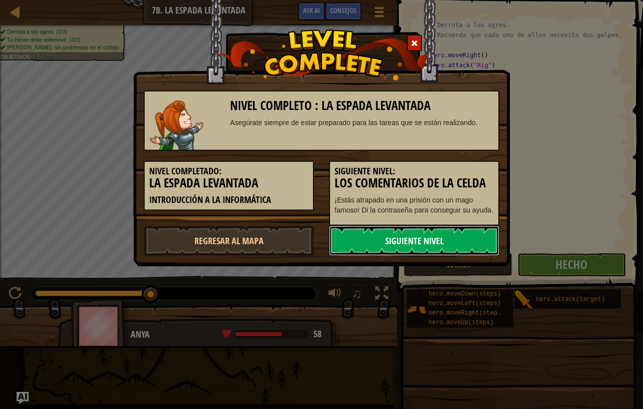
click at [410, 235] on link "Siguiente nivel" at bounding box center [414, 241] width 170 height 30
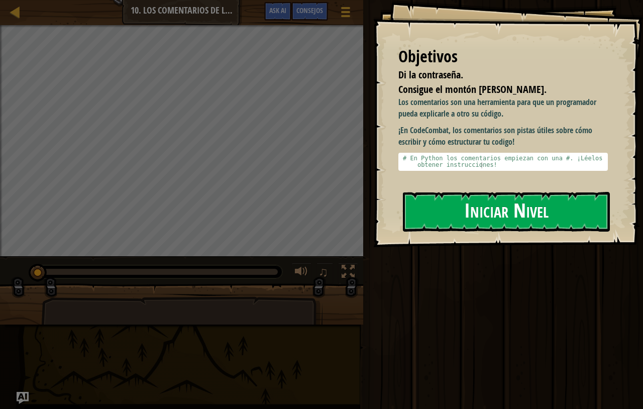
click at [430, 192] on button "Iniciar Nivel" at bounding box center [506, 212] width 207 height 40
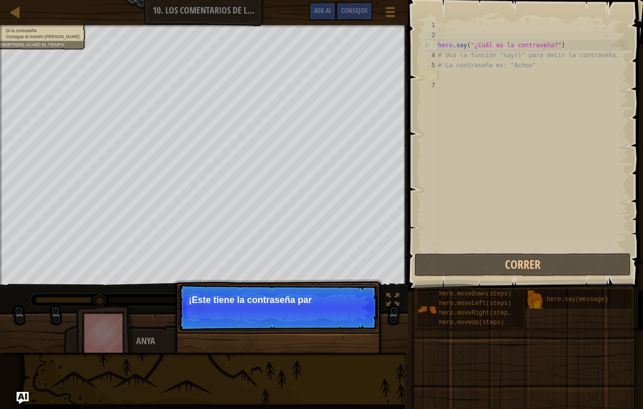
click at [361, 320] on p "Saltar (esc) Continuar ¡Este tiene la contraseña par" at bounding box center [278, 308] width 200 height 46
click at [359, 320] on button "Continuar" at bounding box center [348, 313] width 44 height 13
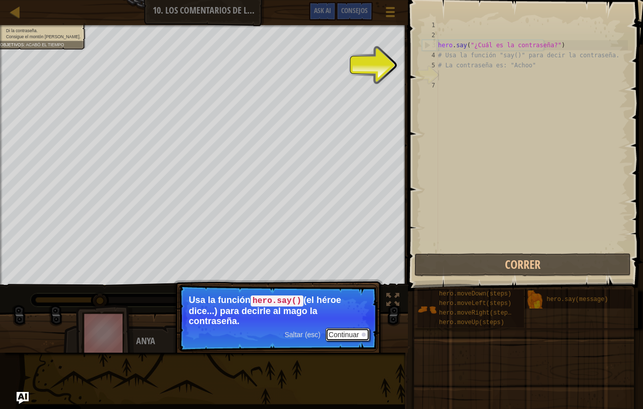
click at [358, 335] on button "Continuar" at bounding box center [348, 334] width 44 height 13
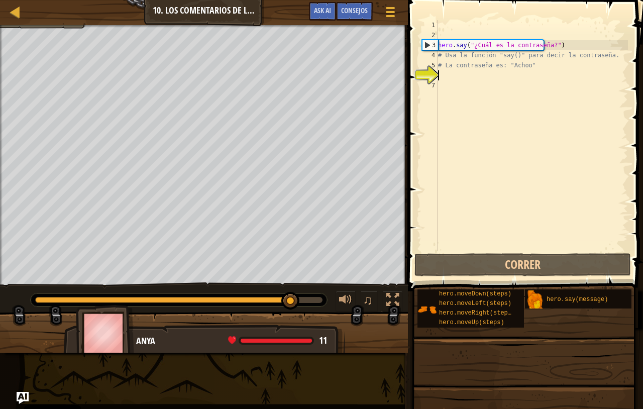
click at [493, 76] on div "hero . say ( "¿Cuál es la contraseña?" ) # Usa la función "say()" para decir la…" at bounding box center [532, 145] width 192 height 251
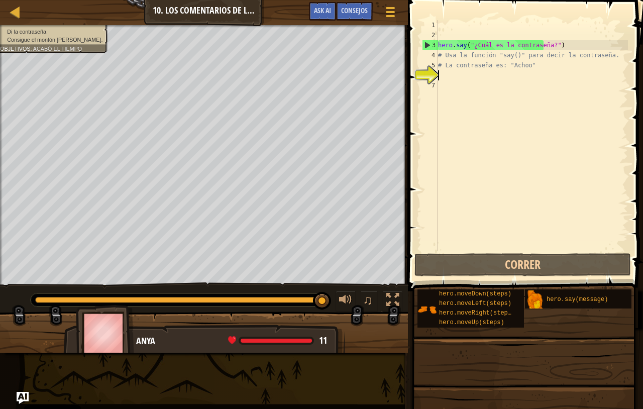
click at [479, 79] on div "hero . say ( "¿Cuál es la contraseña?" ) # Usa la función "say()" para decir la…" at bounding box center [532, 145] width 192 height 251
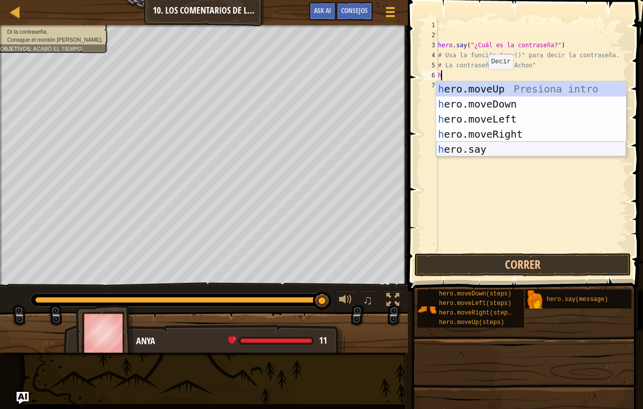
scroll to position [5, 1]
click at [485, 145] on div "h ero.moveUp Presiona intro h ero.moveDown Presiona intro h ero.moveLeft Presio…" at bounding box center [531, 134] width 190 height 106
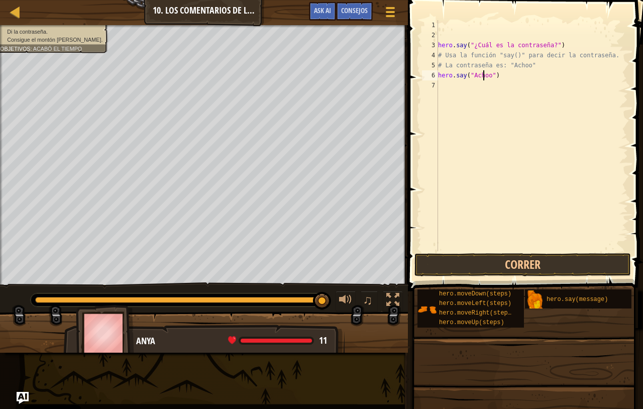
scroll to position [5, 4]
type textarea "hero.say("Achoo")"
click at [540, 266] on button "Correr" at bounding box center [523, 264] width 217 height 23
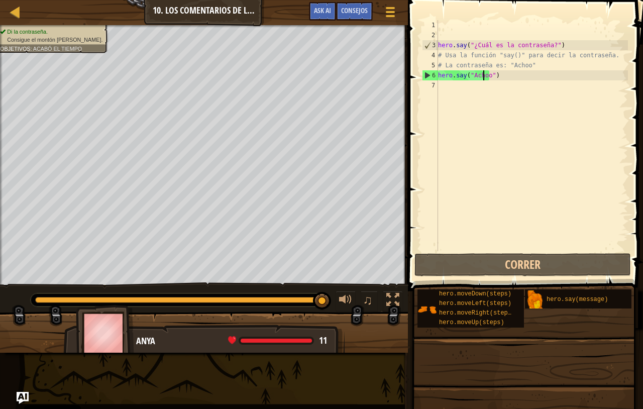
click at [463, 104] on div "hero . say ( "¿Cuál es la contraseña?" ) # Usa la función "say()" para decir la…" at bounding box center [532, 145] width 192 height 251
type textarea "m"
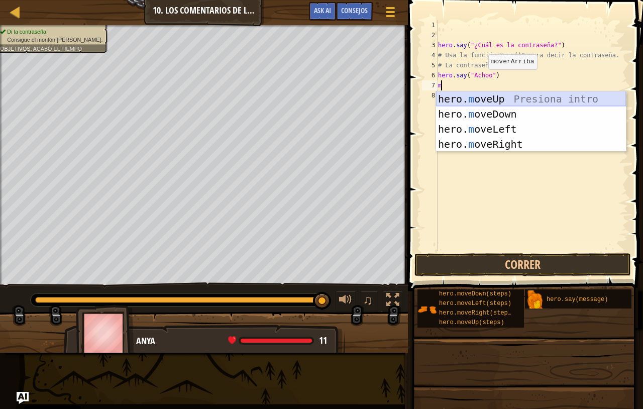
scroll to position [5, 1]
click at [484, 103] on div "hero. m oveUp Presiona intro hero. m oveDown Presiona intro hero. m oveLeft Pre…" at bounding box center [531, 136] width 190 height 90
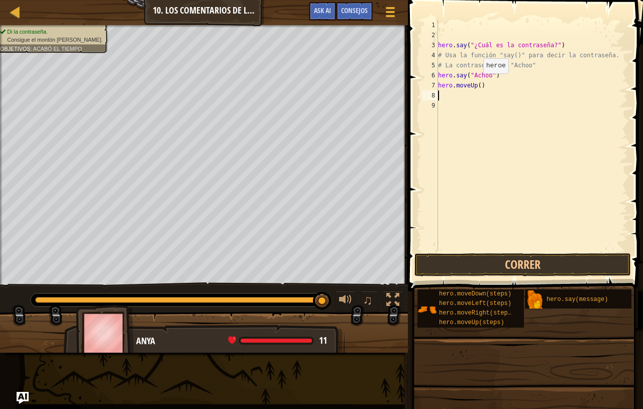
scroll to position [5, 0]
click at [475, 83] on div "hero . say ( "¿Cuál es la contraseña?" ) # Usa la función "say()" para decir la…" at bounding box center [532, 145] width 192 height 251
type textarea "hero.moveUp(2)"
click at [502, 266] on button "Correr" at bounding box center [523, 264] width 217 height 23
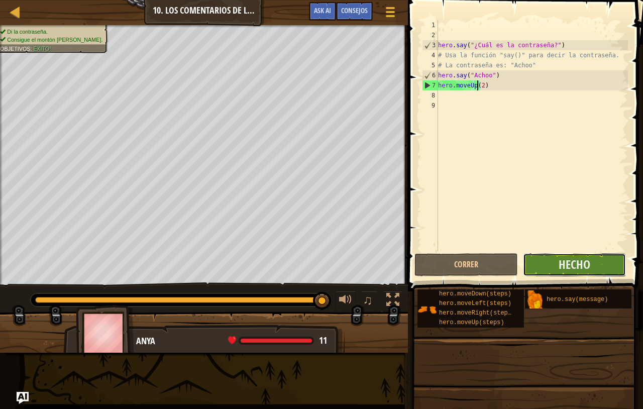
click at [558, 269] on button "Hecho" at bounding box center [574, 264] width 103 height 23
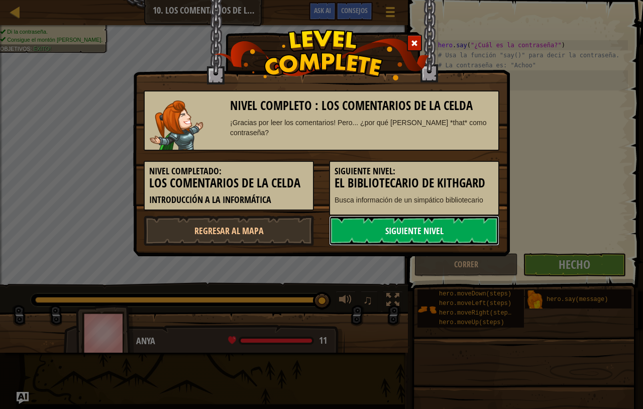
click at [425, 225] on link "Siguiente nivel" at bounding box center [414, 231] width 170 height 30
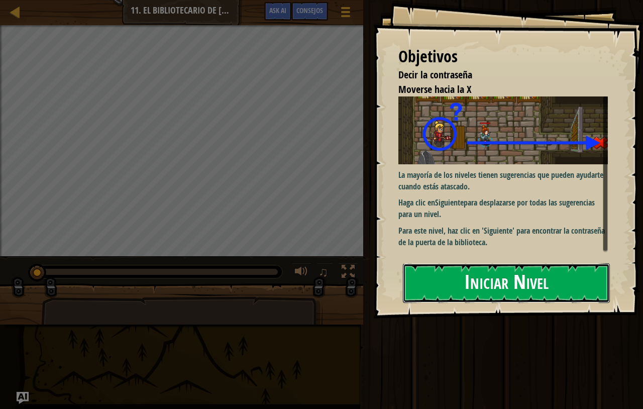
click at [458, 282] on button "Iniciar Nivel" at bounding box center [506, 283] width 207 height 40
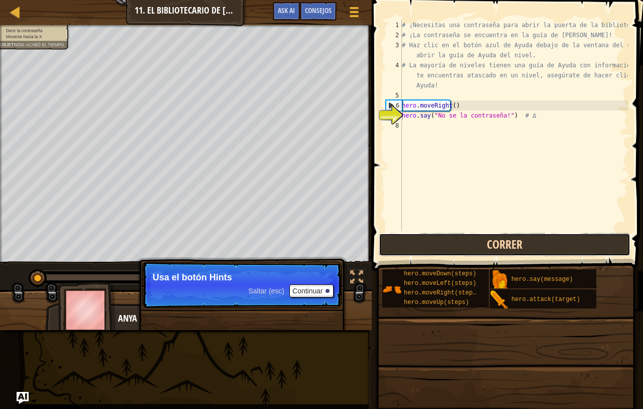
click at [415, 251] on button "Correr" at bounding box center [505, 244] width 252 height 23
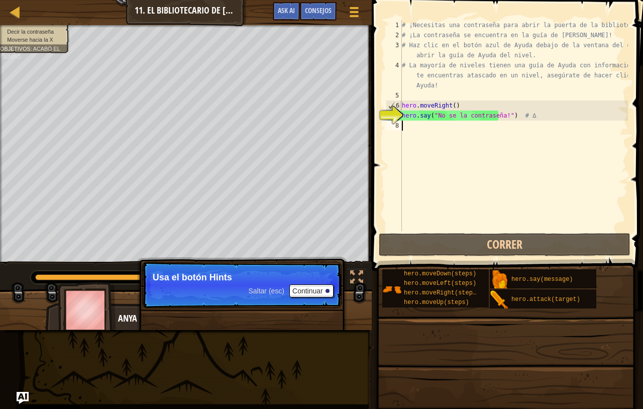
click at [423, 125] on div "# ¡Necesitas una contraseña para abrir la puerta de la biblioteca! # ¡La contra…" at bounding box center [514, 135] width 228 height 231
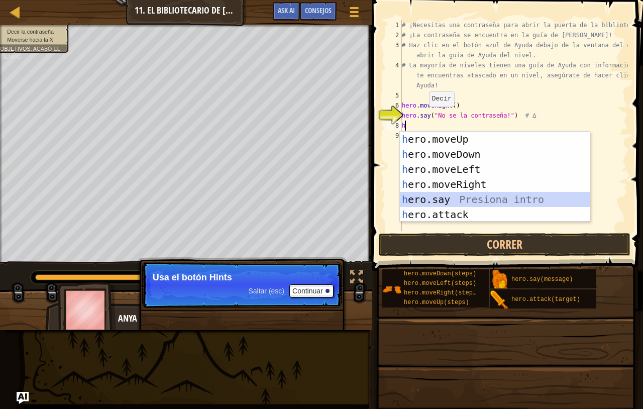
scroll to position [5, 1]
click at [437, 199] on div "h ero.moveUp Presiona intro h ero.moveDown Presiona intro h ero.moveLeft Presio…" at bounding box center [495, 192] width 190 height 121
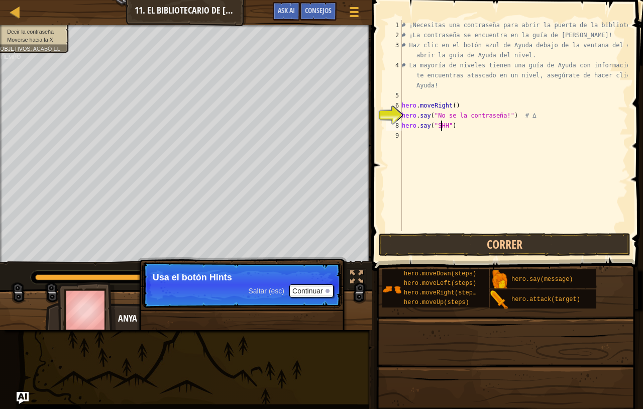
scroll to position [5, 4]
click at [484, 236] on button "Correr" at bounding box center [505, 244] width 252 height 23
click at [466, 241] on button "Correr" at bounding box center [505, 244] width 252 height 23
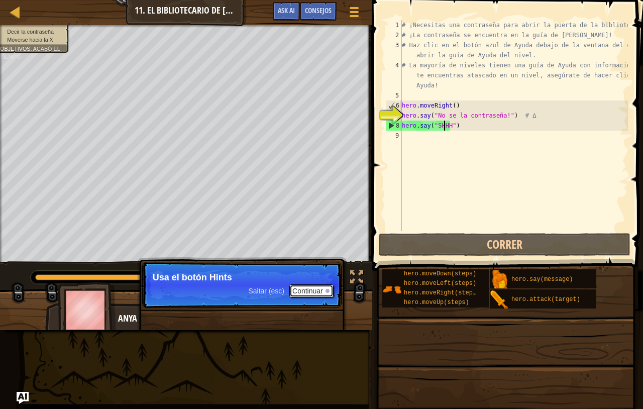
click at [299, 286] on button "Continuar" at bounding box center [312, 291] width 44 height 13
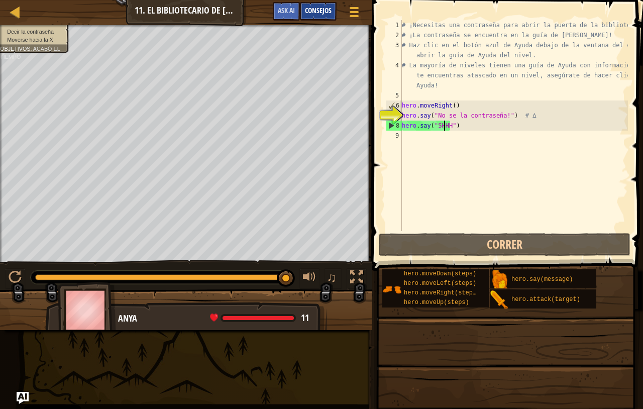
click at [319, 13] on span "Consejos" at bounding box center [318, 11] width 27 height 10
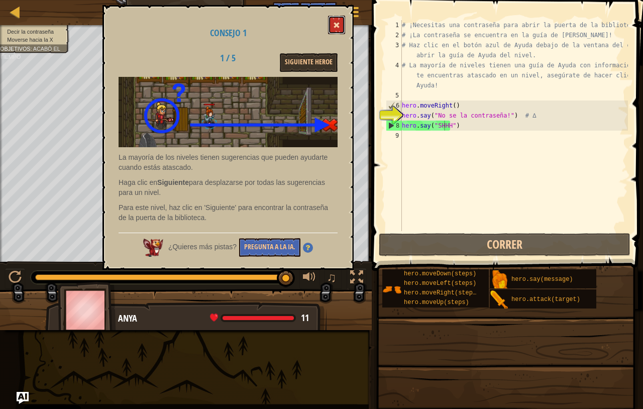
click at [343, 18] on button at bounding box center [336, 25] width 17 height 19
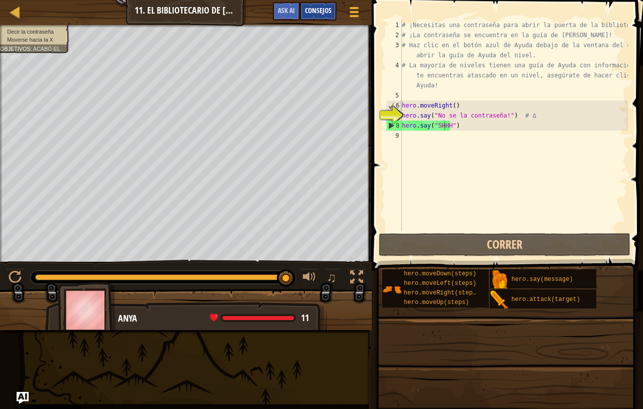
click at [305, 17] on div "Consejos" at bounding box center [318, 11] width 37 height 19
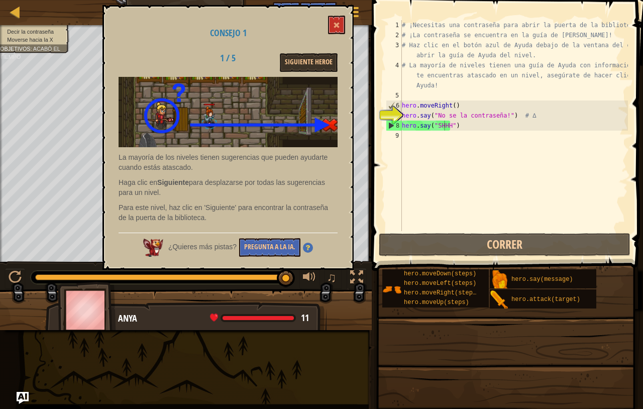
click at [345, 27] on div "Consejo 1 1 / 5 Siguiente Heroe La mayoría de los niveles tienen sugerencias qu…" at bounding box center [228, 137] width 251 height 265
click at [341, 25] on button at bounding box center [336, 25] width 17 height 19
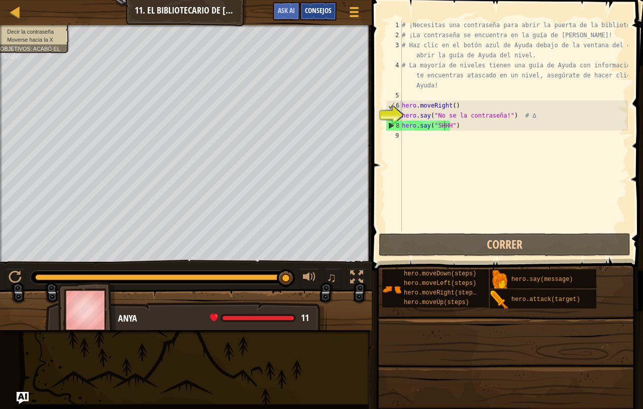
click at [326, 12] on span "Consejos" at bounding box center [318, 11] width 27 height 10
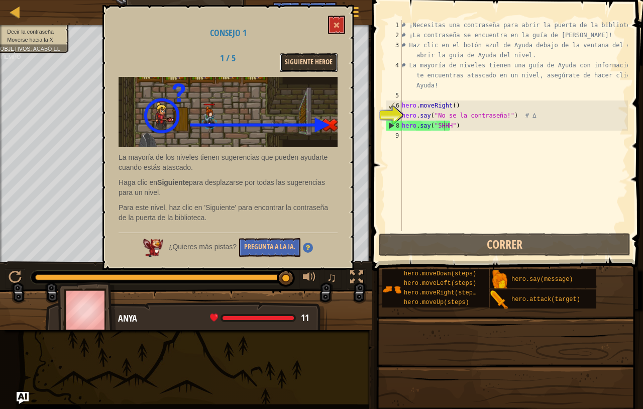
click at [300, 60] on button "Siguiente Heroe" at bounding box center [309, 62] width 58 height 19
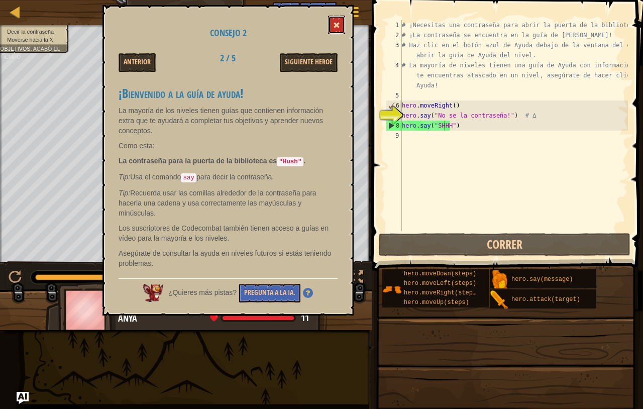
click at [344, 28] on button at bounding box center [336, 25] width 17 height 19
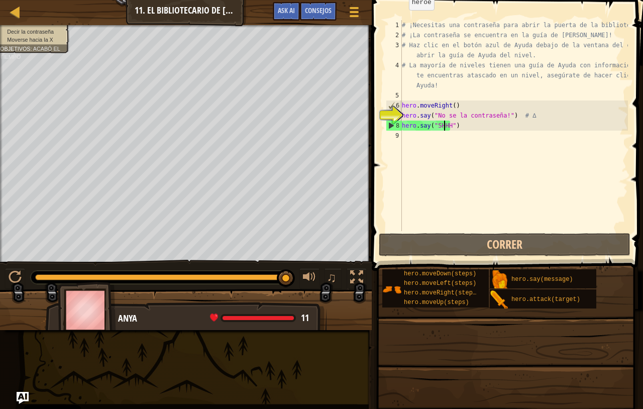
click at [444, 128] on div "# ¡Necesitas una contraseña para abrir la puerta de la biblioteca! # ¡La contra…" at bounding box center [514, 135] width 228 height 231
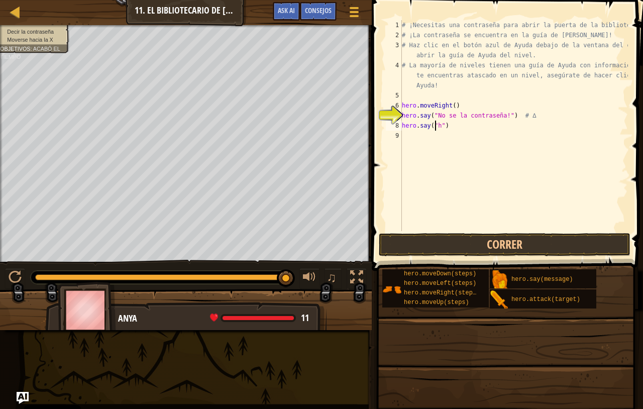
scroll to position [5, 3]
type textarea "hero.say("Hush")"
type textarea "+"
click at [442, 245] on button "Correr" at bounding box center [505, 244] width 252 height 23
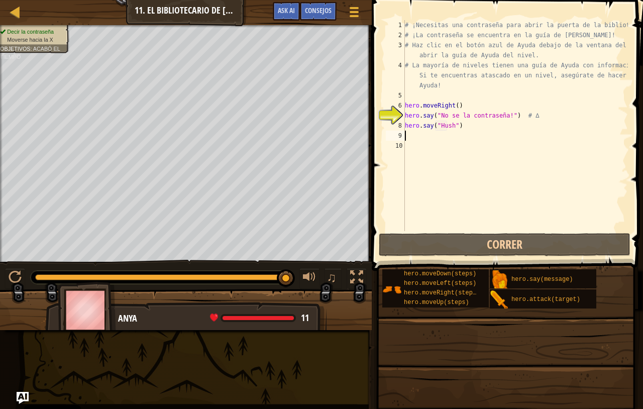
click at [421, 137] on div "# ¡Necesitas una contraseña para abrir la puerta de la biblioteca! # ¡La contra…" at bounding box center [515, 135] width 225 height 231
type textarea "m"
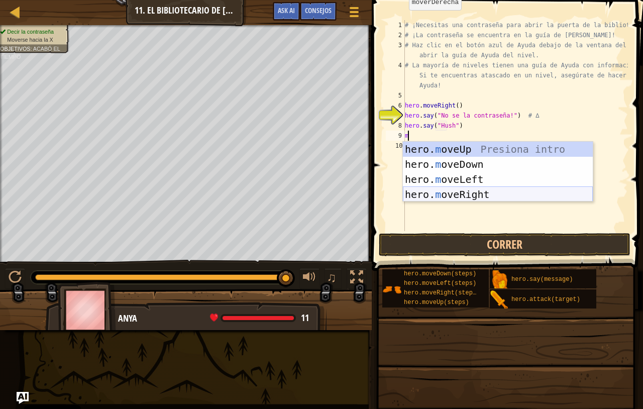
scroll to position [5, 1]
click at [441, 196] on div "hero. m oveUp Presiona intro hero. m oveDown Presiona intro hero. m oveLeft Pre…" at bounding box center [498, 187] width 190 height 90
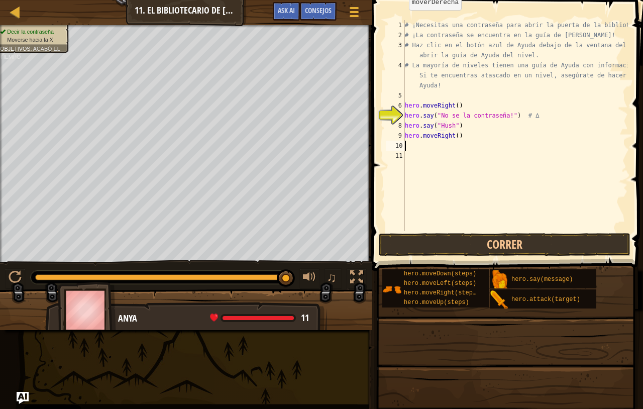
scroll to position [5, 0]
click at [468, 245] on button "Correr" at bounding box center [505, 244] width 252 height 23
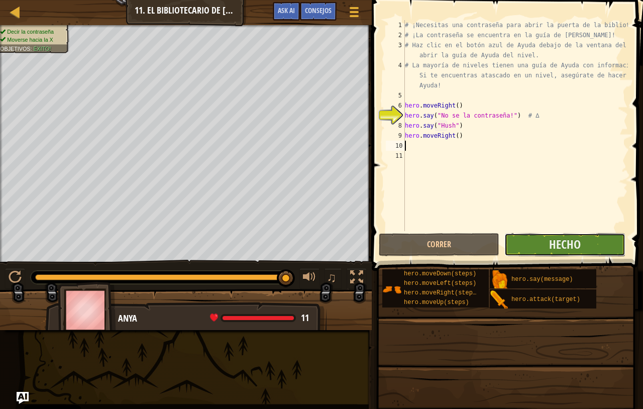
click at [528, 251] on button "Hecho" at bounding box center [565, 244] width 121 height 23
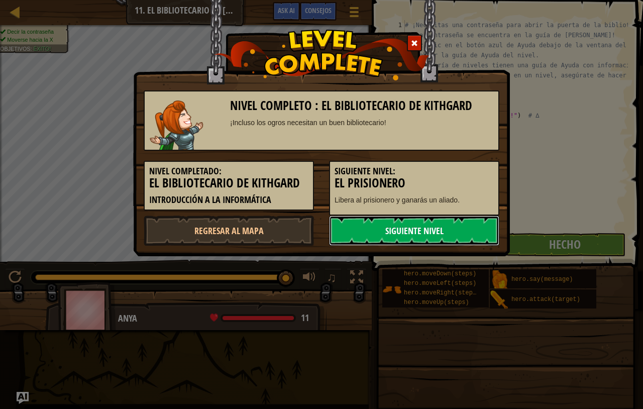
click at [355, 225] on link "Siguiente nivel" at bounding box center [414, 231] width 170 height 30
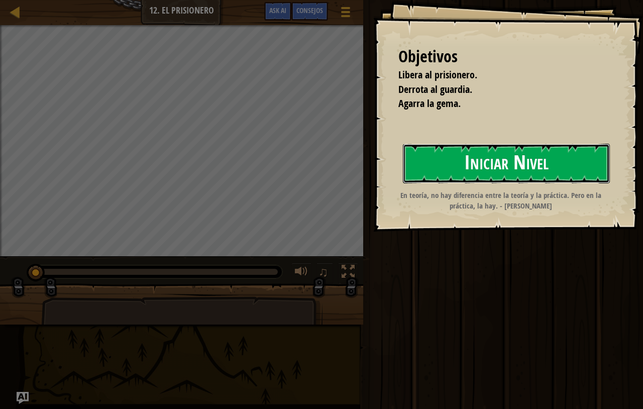
click at [499, 172] on button "Iniciar Nivel" at bounding box center [506, 164] width 207 height 40
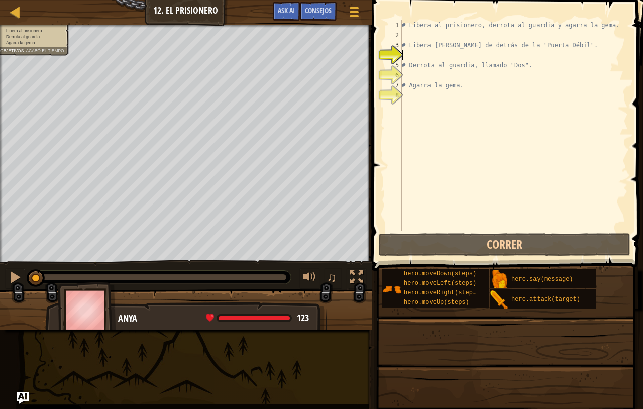
click at [430, 108] on div "# Libera al prisionero, derrota al guardia y agarra la gema. # Libera [PERSON_N…" at bounding box center [514, 135] width 228 height 231
type textarea "M"
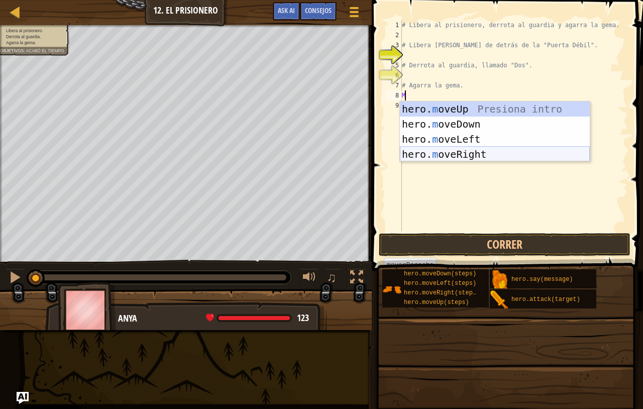
click at [462, 158] on div "hero. m oveUp Presiona intro hero. m oveDown Presiona intro hero. m oveLeft Pre…" at bounding box center [495, 147] width 190 height 90
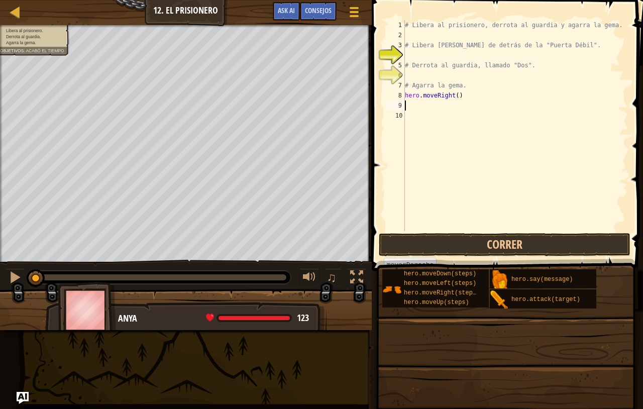
scroll to position [5, 0]
click at [450, 102] on div "# Libera al prisionero, derrota al guardia y agarra la gema. # Libera [PERSON_N…" at bounding box center [515, 135] width 225 height 231
click at [451, 96] on div "# Libera al prisionero, derrota al guardia y agarra la gema. # Libera [PERSON_N…" at bounding box center [515, 135] width 225 height 231
type textarea "hero.moveRight(3)"
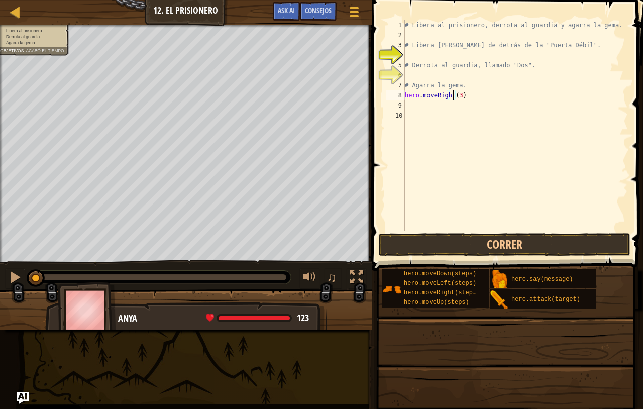
click at [428, 107] on div "# Libera al prisionero, derrota al guardia y agarra la gema. # Libera [PERSON_N…" at bounding box center [515, 135] width 225 height 231
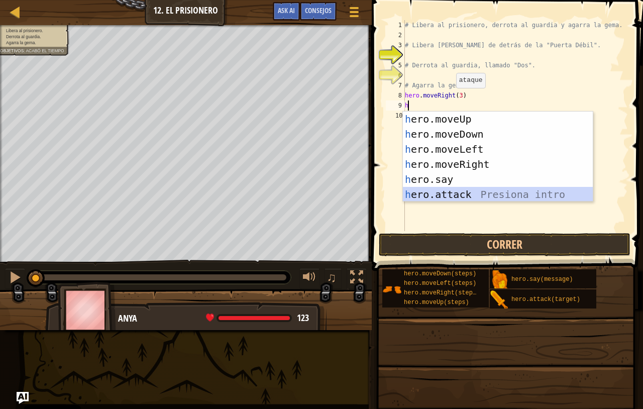
scroll to position [5, 1]
click at [444, 194] on div "h ero.moveUp Presiona intro h ero.moveDown Presiona intro h ero.moveLeft Presio…" at bounding box center [498, 172] width 190 height 121
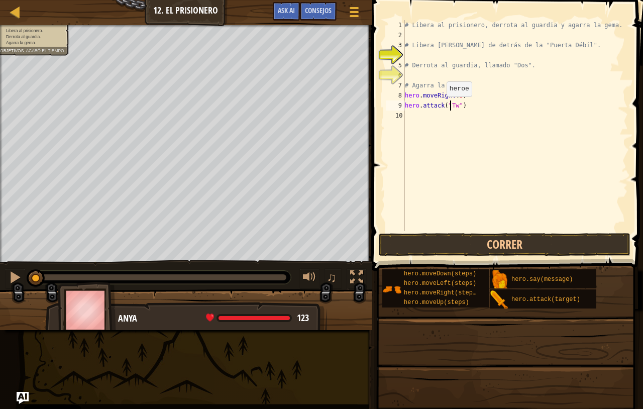
scroll to position [5, 4]
type textarea "hero.attack("Two")"
click at [435, 115] on div "# Libera al prisionero, derrota al guardia y agarra la gema. # Libera [PERSON_N…" at bounding box center [515, 135] width 225 height 231
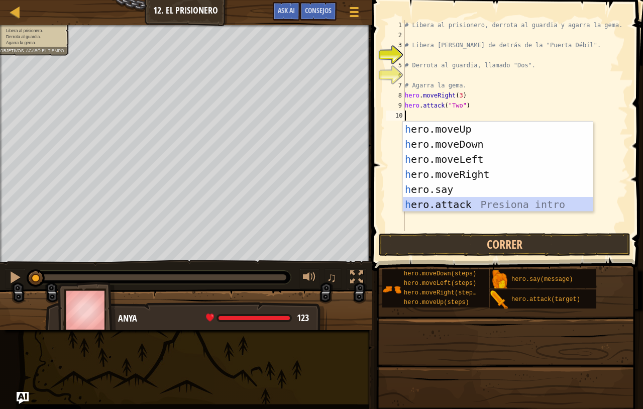
scroll to position [5, 1]
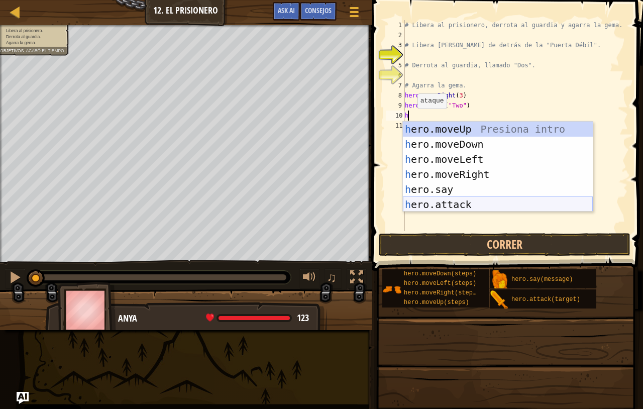
click at [439, 201] on div "h ero.moveUp Presiona intro h ero.moveDown Presiona intro h ero.moveLeft Presio…" at bounding box center [498, 182] width 190 height 121
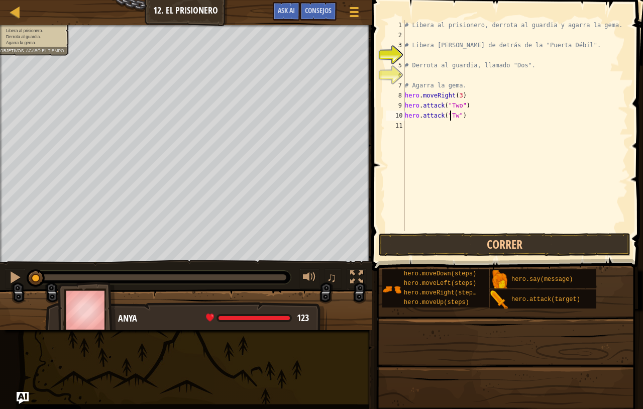
scroll to position [5, 4]
type textarea "hero.attack("Two")"
click at [435, 248] on button "Correr" at bounding box center [505, 244] width 252 height 23
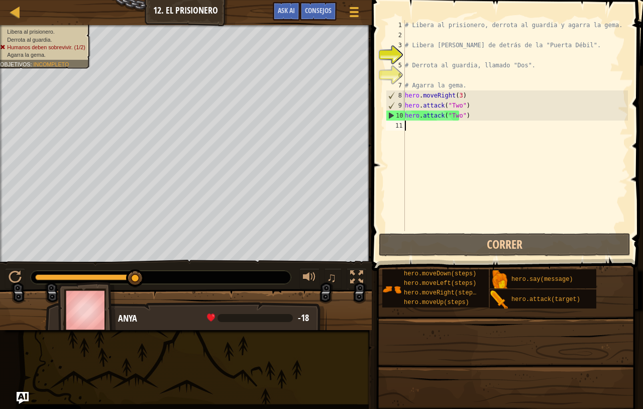
click at [440, 126] on div "# Libera al prisionero, derrota al guardia y agarra la gema. # Libera [PERSON_N…" at bounding box center [515, 135] width 225 height 231
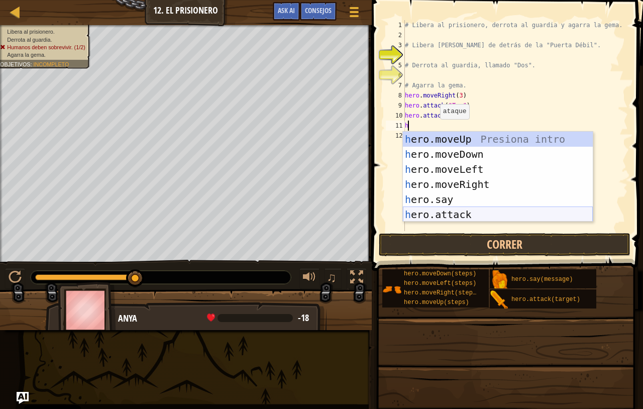
scroll to position [5, 1]
click at [445, 215] on div "h ero.moveUp Presiona intro h ero.moveDown Presiona intro h ero.moveLeft Presio…" at bounding box center [498, 192] width 190 height 121
type textarea "hero.attack("Enemy Name")"
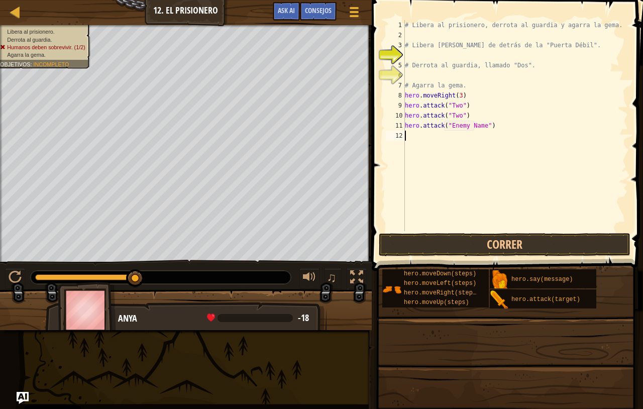
click at [421, 139] on div "# Libera al prisionero, derrota al guardia y agarra la gema. # Libera [PERSON_N…" at bounding box center [515, 135] width 225 height 231
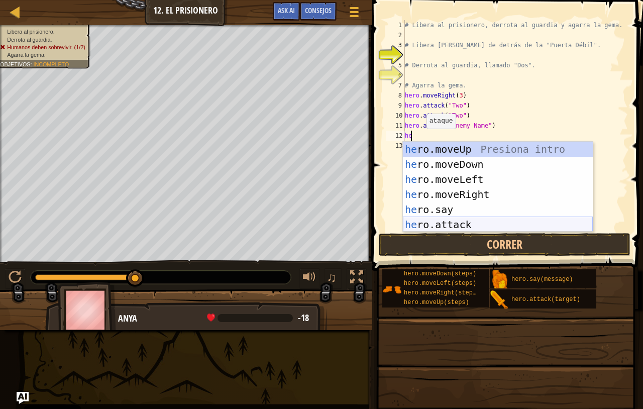
click at [439, 223] on div "he ro.moveUp Presiona intro he ro.moveDown Presiona intro he ro.moveLeft Presio…" at bounding box center [498, 202] width 190 height 121
type textarea "hero.attack("Enemy Name")"
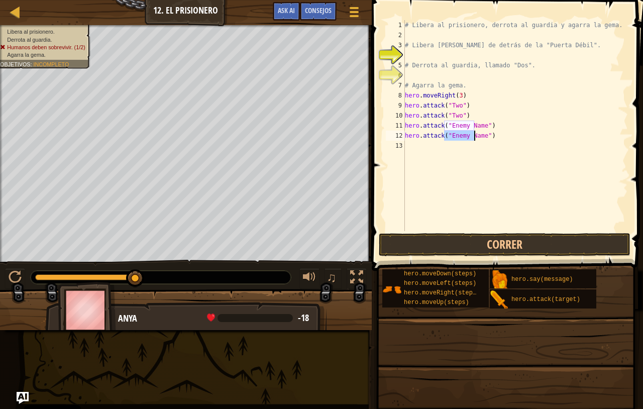
click at [438, 149] on div "# Libera al prisionero, derrota al guardia y agarra la gema. # Libera [PERSON_N…" at bounding box center [515, 135] width 225 height 231
type textarea "g"
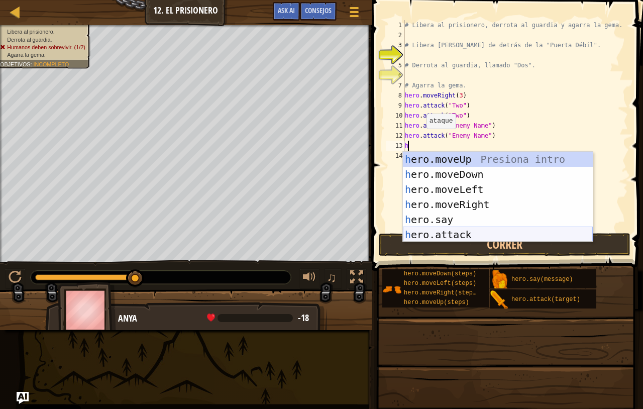
click at [452, 235] on div "h ero.moveUp Presiona intro h ero.moveDown Presiona intro h ero.moveLeft Presio…" at bounding box center [498, 212] width 190 height 121
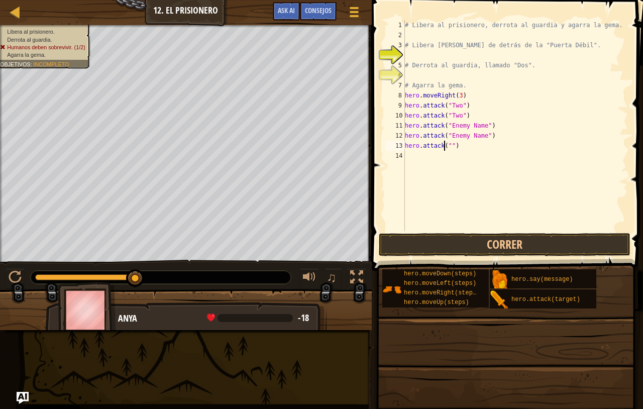
scroll to position [5, 4]
click at [464, 140] on div "# Libera al prisionero, derrota al guardia y agarra la gema. # Libera [PERSON_N…" at bounding box center [515, 135] width 225 height 231
click at [475, 137] on div "# Libera al prisionero, derrota al guardia y agarra la gema. # Libera [PERSON_N…" at bounding box center [515, 135] width 225 height 231
click at [475, 128] on div "# Libera al prisionero, derrota al guardia y agarra la gema. # Libera [PERSON_N…" at bounding box center [515, 135] width 225 height 231
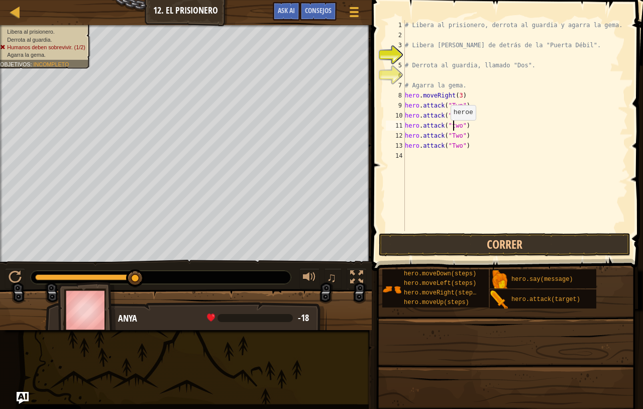
click at [445, 130] on div "# Libera al prisionero, derrota al guardia y agarra la gema. # Libera [PERSON_N…" at bounding box center [515, 135] width 225 height 231
click at [447, 130] on div "# Libera al prisionero, derrota al guardia y agarra la gema. # Libera [PERSON_N…" at bounding box center [515, 135] width 225 height 231
click at [469, 239] on button "Correr" at bounding box center [505, 244] width 252 height 23
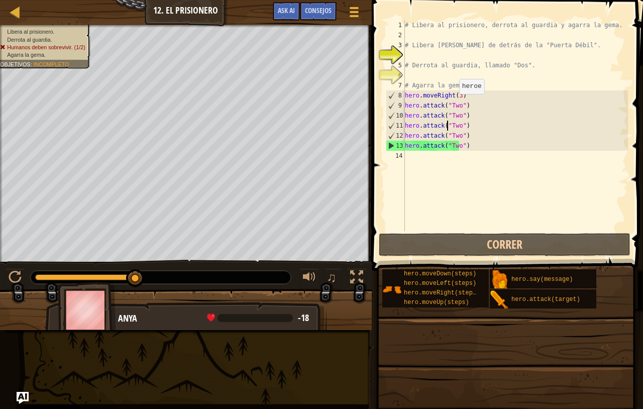
click at [453, 104] on div "# Libera al prisionero, derrota al guardia y agarra la gema. # Libera [PERSON_N…" at bounding box center [515, 135] width 225 height 231
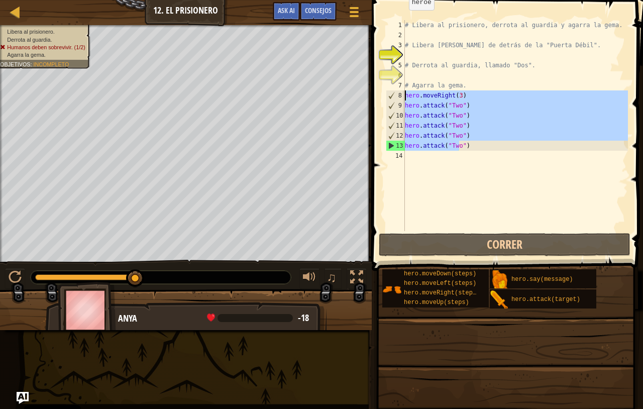
drag, startPoint x: 467, startPoint y: 148, endPoint x: 401, endPoint y: 97, distance: 83.9
click at [403, 97] on div "# Libera al prisionero, derrota al guardia y agarra la gema. # Libera [PERSON_N…" at bounding box center [515, 125] width 225 height 211
type textarea "hero.moveRight(3) hero.attack("Two")"
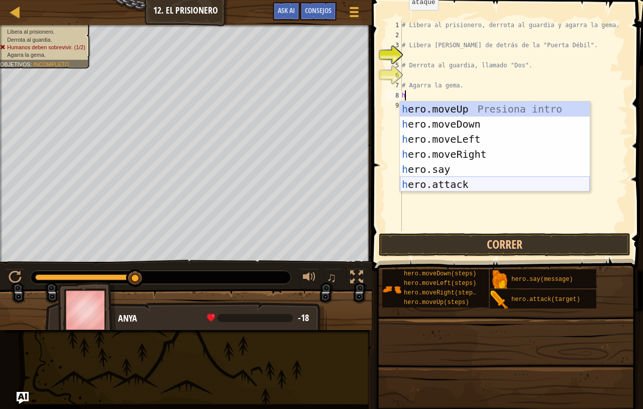
scroll to position [5, 1]
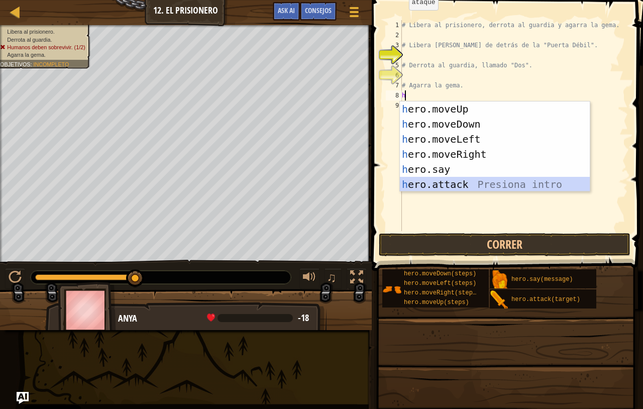
click at [431, 186] on div "h ero.moveUp Presiona intro h ero.moveDown Presiona intro h ero.moveLeft Presio…" at bounding box center [495, 162] width 190 height 121
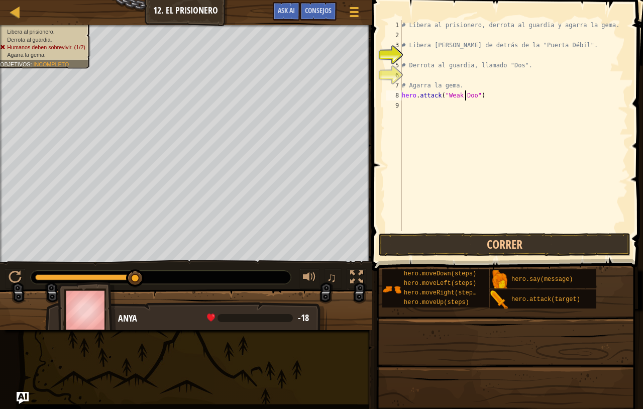
scroll to position [5, 6]
click at [463, 85] on div "# Libera al prisionero, derrota al guardia y agarra la gema. # Libera [PERSON_N…" at bounding box center [514, 135] width 228 height 231
type textarea "# Agarra la gema."
type textarea "h"
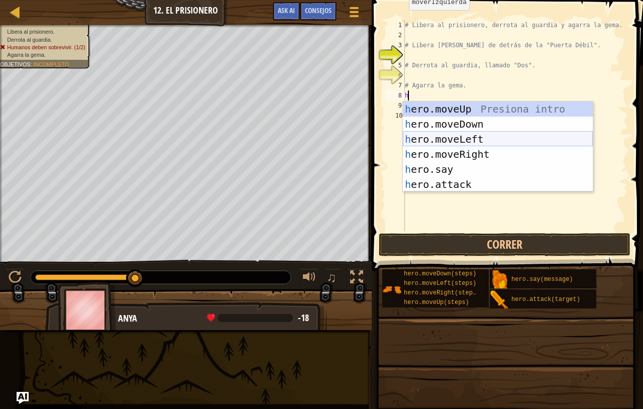
scroll to position [5, 1]
click at [446, 141] on div "h ero.moveUp Presiona intro h ero.moveDown Presiona intro h ero.moveLeft Presio…" at bounding box center [498, 162] width 190 height 121
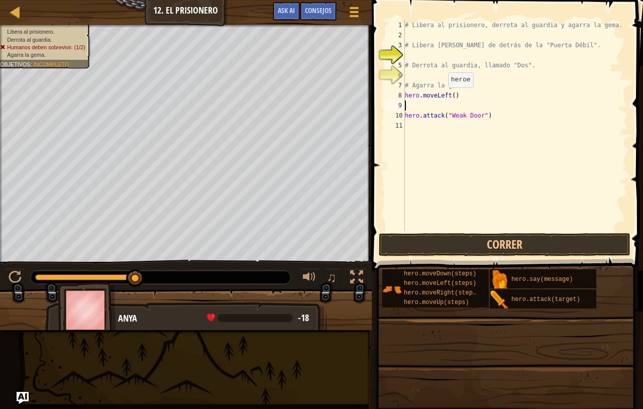
scroll to position [5, 0]
click at [442, 98] on div "# Libera al prisionero, derrota al guardia y agarra la gema. # Libera [PERSON_N…" at bounding box center [515, 135] width 225 height 231
click at [444, 98] on div "# Libera al prisionero, derrota al guardia y agarra la gema. # Libera [PERSON_N…" at bounding box center [515, 135] width 225 height 231
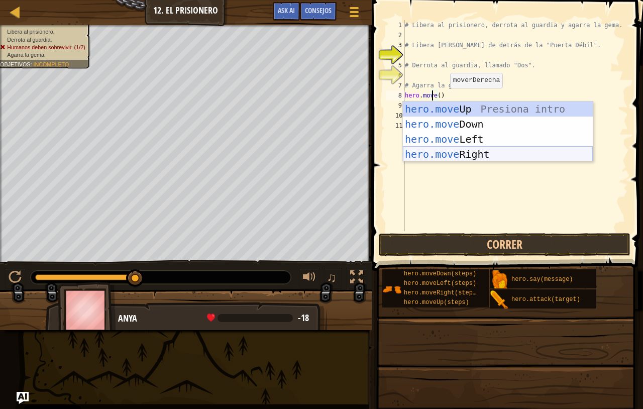
scroll to position [5, 3]
click at [461, 157] on div "hero.move Up Presiona intro hero.move Down Presiona intro hero.move Left Presio…" at bounding box center [498, 147] width 190 height 90
type textarea "hero.moveRight"
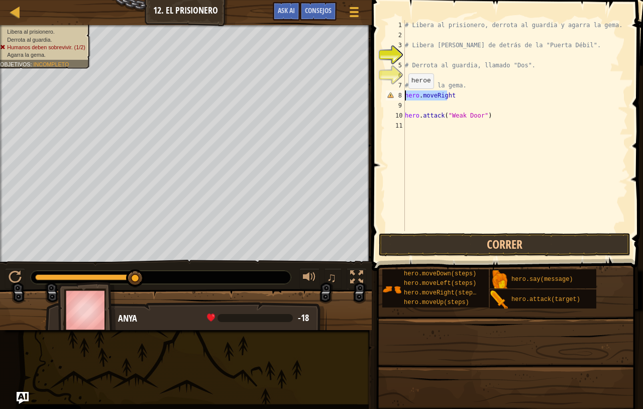
drag, startPoint x: 454, startPoint y: 98, endPoint x: 403, endPoint y: 99, distance: 51.8
click at [403, 99] on div "# Libera al prisionero, derrota al guardia y agarra la gema. # Libera [PERSON_N…" at bounding box center [515, 125] width 225 height 211
click at [413, 111] on div "# Libera al prisionero, derrota al guardia y agarra la gema. # Libera [PERSON_N…" at bounding box center [515, 135] width 225 height 231
type textarea "hero.attack("Weak Door")"
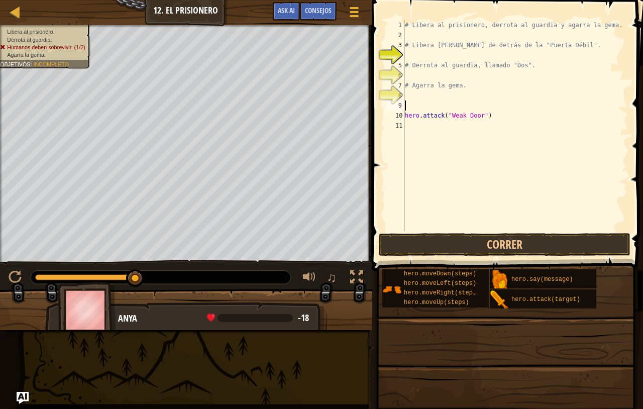
click at [410, 106] on div "# Libera al prisionero, derrota al guardia y agarra la gema. # Libera [PERSON_N…" at bounding box center [515, 135] width 225 height 231
type textarea "m"
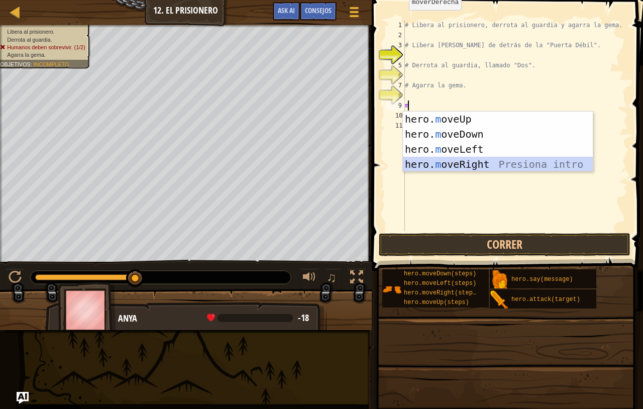
click at [457, 162] on div "hero. m oveUp Presiona intro hero. m oveDown Presiona intro hero. m oveLeft Pre…" at bounding box center [498, 157] width 190 height 90
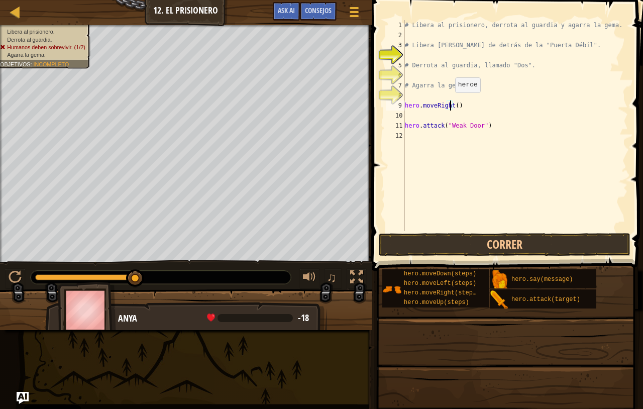
click at [449, 103] on div "# Libera al prisionero, derrota al guardia y agarra la gema. # Libera [PERSON_N…" at bounding box center [515, 135] width 225 height 231
type textarea "hero.moveRight()"
click at [451, 250] on button "Correr" at bounding box center [505, 244] width 252 height 23
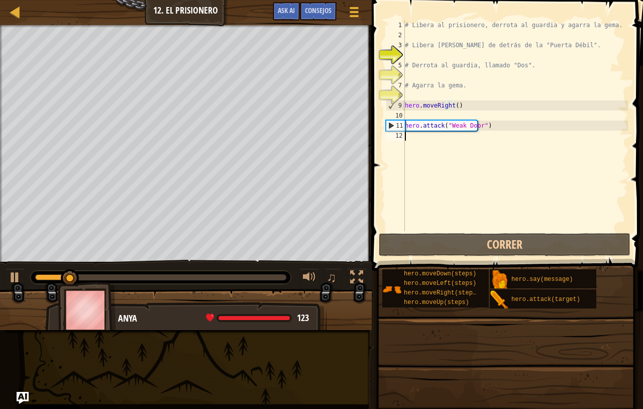
click at [456, 140] on div "# Libera al prisionero, derrota al guardia y agarra la gema. # Libera [PERSON_N…" at bounding box center [515, 135] width 225 height 231
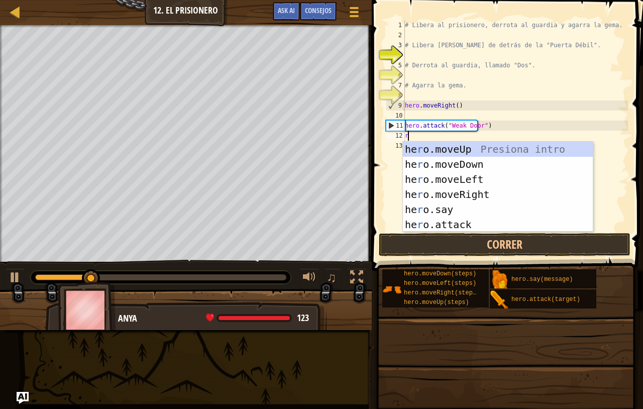
type textarea "ri"
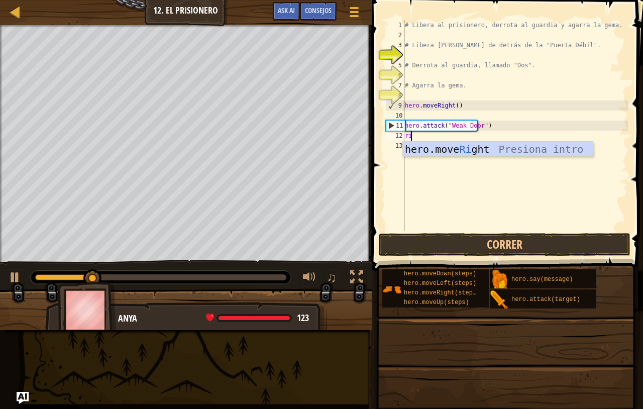
scroll to position [5, 1]
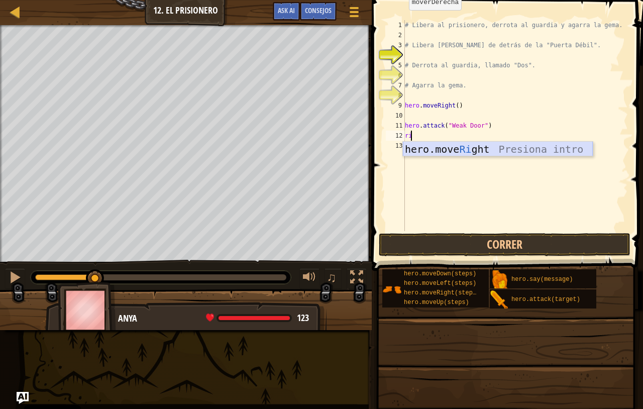
click at [473, 146] on div "hero.move Ri ght Presiona intro" at bounding box center [498, 164] width 190 height 45
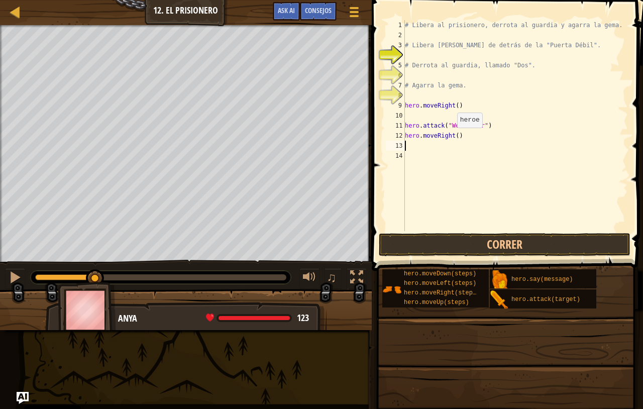
click at [451, 138] on div "# Libera al prisionero, derrota al guardia y agarra la gema. # Libera [PERSON_N…" at bounding box center [515, 135] width 225 height 231
type textarea "hero.moveRight(2)"
click at [414, 147] on div "# Libera al prisionero, derrota al guardia y agarra la gema. # Libera [PERSON_N…" at bounding box center [515, 135] width 225 height 231
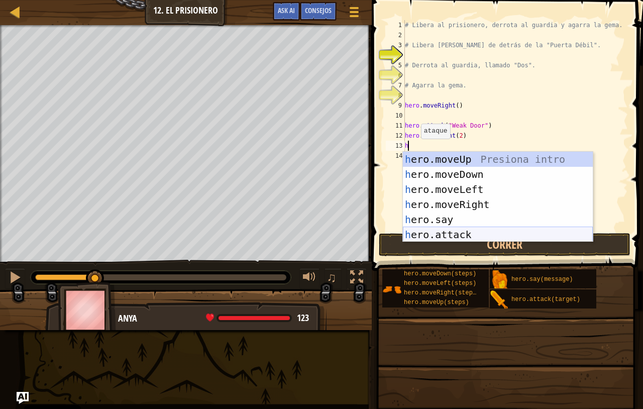
click at [436, 234] on div "h ero.moveUp Presiona intro h ero.moveDown Presiona intro h ero.moveLeft Presio…" at bounding box center [498, 212] width 190 height 121
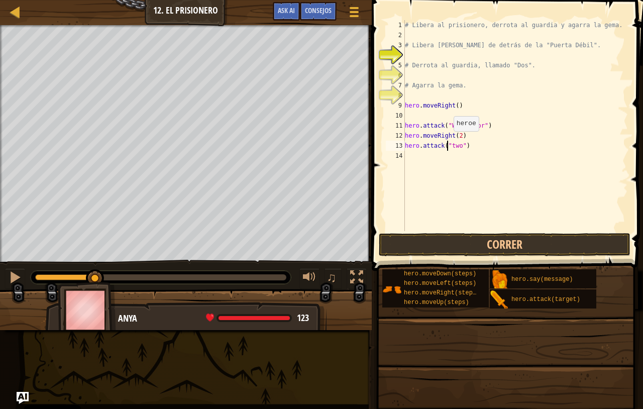
scroll to position [5, 4]
click at [448, 141] on div "# Libera al prisionero, derrota al guardia y agarra la gema. # Libera [PERSON_N…" at bounding box center [515, 135] width 225 height 231
type textarea "hero.attack("Two")"
click at [429, 154] on div "# Libera al prisionero, derrota al guardia y agarra la gema. # Libera [PERSON_N…" at bounding box center [515, 135] width 225 height 231
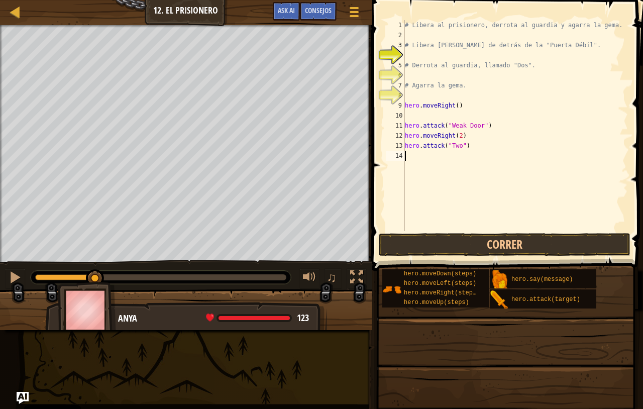
scroll to position [5, 1]
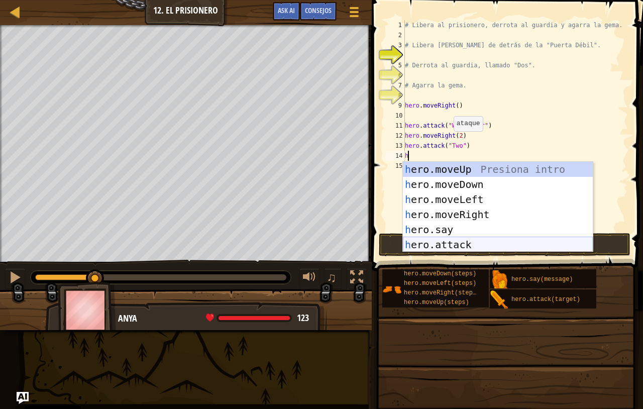
click at [439, 246] on div "h ero.moveUp Presiona intro h ero.moveDown Presiona intro h ero.moveLeft Presio…" at bounding box center [498, 222] width 190 height 121
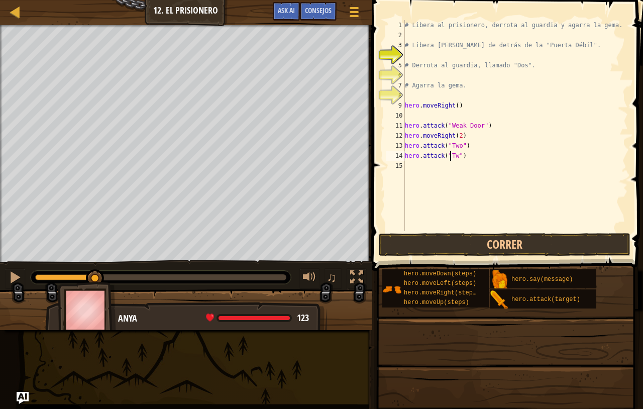
scroll to position [5, 4]
type textarea "hero.attack("Two")"
click at [496, 244] on button "Correr" at bounding box center [505, 244] width 252 height 23
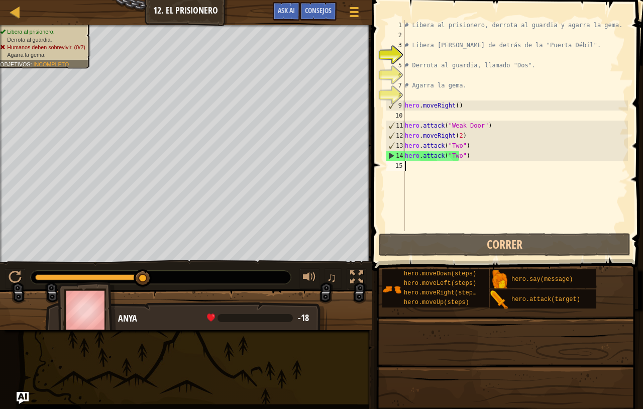
scroll to position [5, 0]
click at [456, 171] on div "# Libera al prisionero, derrota al guardia y agarra la gema. # Libera [PERSON_N…" at bounding box center [515, 135] width 225 height 231
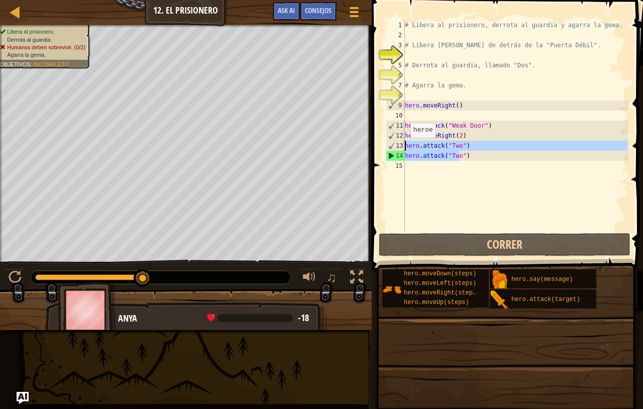
drag, startPoint x: 465, startPoint y: 157, endPoint x: 405, endPoint y: 148, distance: 61.5
click at [405, 148] on div "# Libera al prisionero, derrota al guardia y agarra la gema. # Libera [PERSON_N…" at bounding box center [515, 135] width 225 height 231
type textarea "hero.attack("Two") hero.attack("Two")"
click at [431, 171] on div "# Libera al prisionero, derrota al guardia y agarra la gema. # Libera [PERSON_N…" at bounding box center [515, 135] width 225 height 231
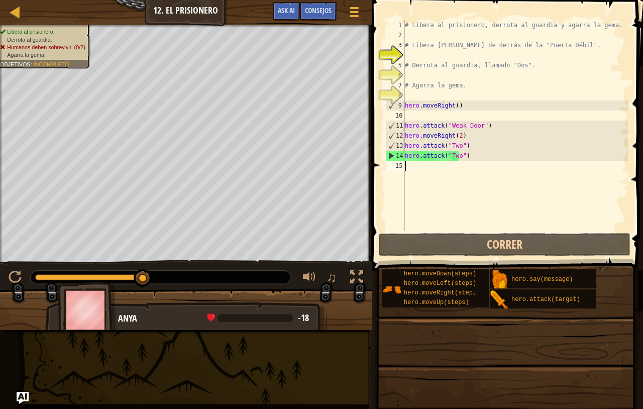
paste textarea "hero.attack("Two")"
type textarea "hero.attack("Two")"
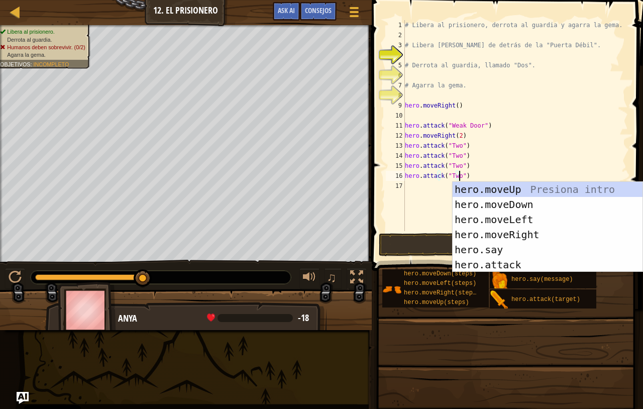
click at [429, 190] on div "# Libera al prisionero, derrota al guardia y agarra la gema. # Libera [PERSON_N…" at bounding box center [515, 135] width 225 height 231
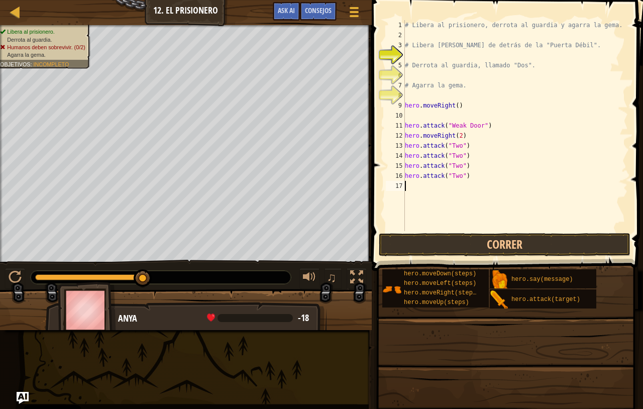
paste textarea "hero.attack("Two")"
type textarea "hero.attack("Two")"
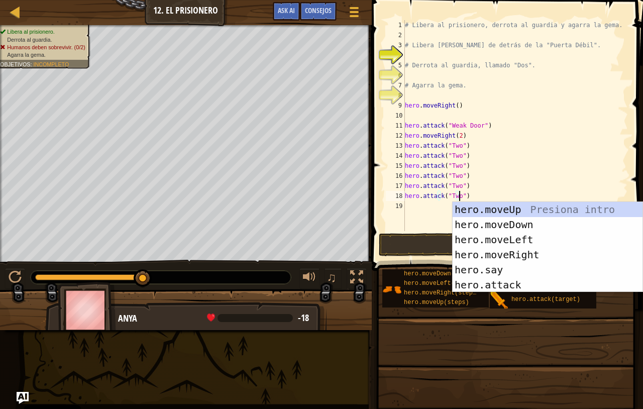
drag, startPoint x: 428, startPoint y: 208, endPoint x: 433, endPoint y: 209, distance: 5.1
click at [430, 209] on div "# Libera al prisionero, derrota al guardia y agarra la gema. # Libera [PERSON_N…" at bounding box center [515, 135] width 225 height 231
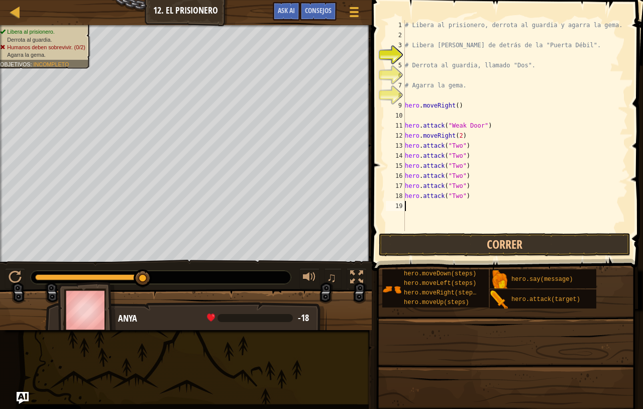
paste textarea "hero.attack("Two")"
type textarea "hero.attack("Two")"
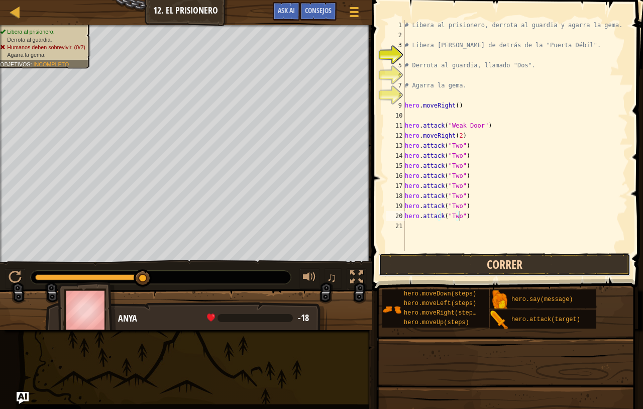
click at [433, 266] on button "Correr" at bounding box center [505, 264] width 252 height 23
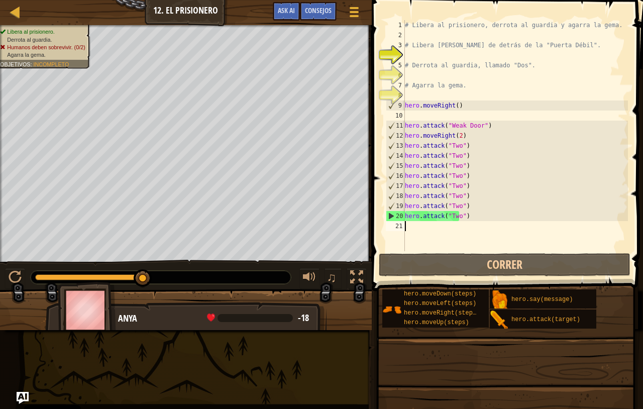
click at [415, 232] on div "# Libera al prisionero, derrota al guardia y agarra la gema. # Libera [PERSON_N…" at bounding box center [515, 145] width 225 height 251
paste textarea "hero.attack("Two")"
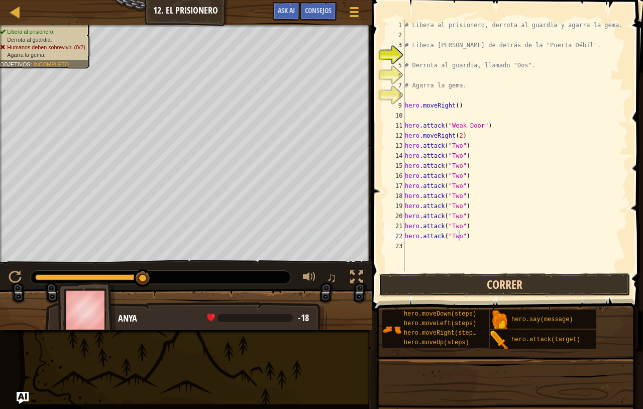
click at [417, 278] on button "Correr" at bounding box center [505, 284] width 252 height 23
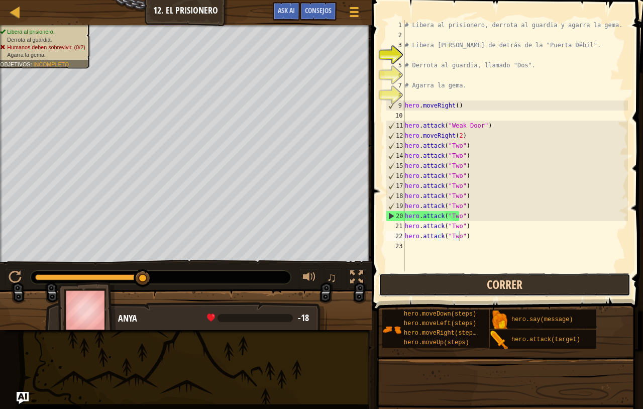
click at [407, 288] on button "Correr" at bounding box center [505, 284] width 252 height 23
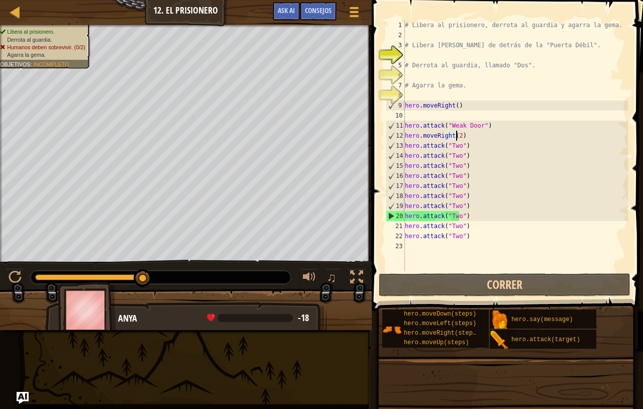
click at [456, 135] on div "# Libera al prisionero, derrota al guardia y agarra la gema. # Libera [PERSON_N…" at bounding box center [515, 155] width 225 height 271
click at [451, 136] on div "# Libera al prisionero, derrota al guardia y agarra la gema. # Libera [PERSON_N…" at bounding box center [515, 155] width 225 height 271
click at [453, 137] on div "# Libera al prisionero, derrota al guardia y agarra la gema. # Libera [PERSON_N…" at bounding box center [515, 155] width 225 height 271
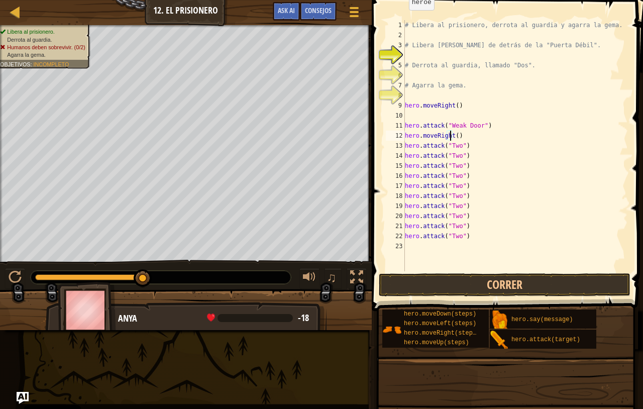
type textarea "hero.moveRight(3)"
click at [470, 135] on div "# Libera al prisionero, derrota al guardia y agarra la gema. # Libera [PERSON_N…" at bounding box center [515, 155] width 225 height 271
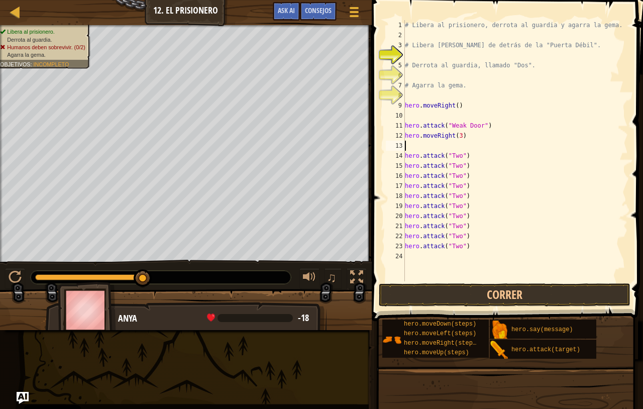
type textarea "h"
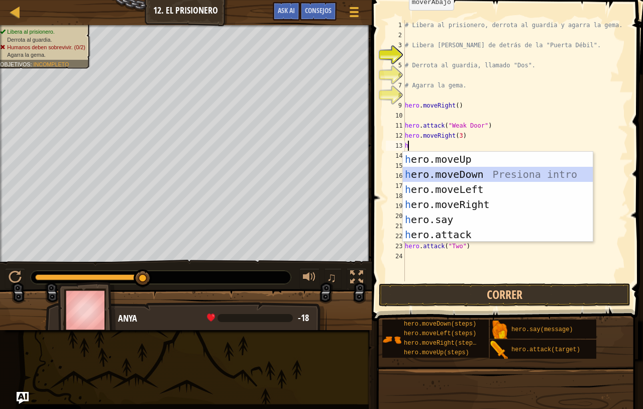
scroll to position [5, 1]
click at [461, 176] on div "h ero.moveUp Presiona intro h ero.moveDown Presiona intro h ero.moveLeft Presio…" at bounding box center [498, 212] width 190 height 121
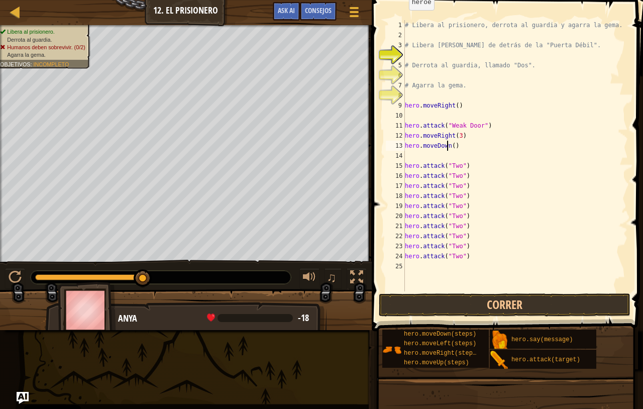
scroll to position [5, 0]
click at [447, 146] on div "# Libera al prisionero, derrota al guardia y agarra la gema. # Libera [PERSON_N…" at bounding box center [515, 166] width 225 height 292
type textarea "hero.moveDown(3)"
click at [458, 307] on button "Correr" at bounding box center [505, 305] width 252 height 23
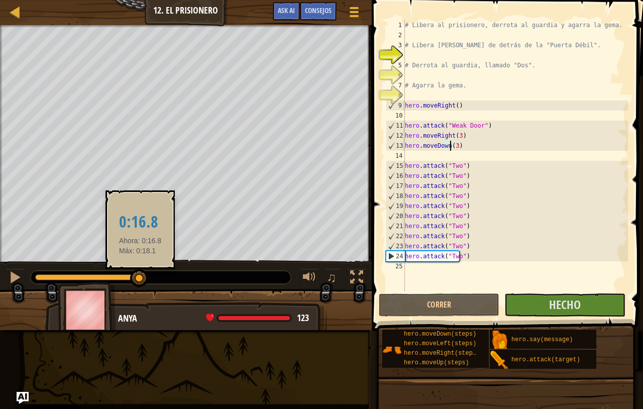
drag, startPoint x: 73, startPoint y: 279, endPoint x: 140, endPoint y: 276, distance: 67.4
click at [140, 276] on div at bounding box center [139, 278] width 18 height 18
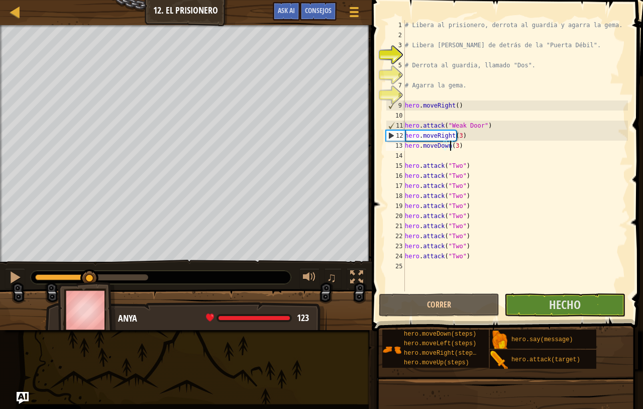
drag, startPoint x: 148, startPoint y: 278, endPoint x: 90, endPoint y: 292, distance: 59.5
click at [90, 292] on div "Libera al prisionero. Derrota al guardia. Agarra la gema. Objetivos : Éxito! ♫ …" at bounding box center [321, 177] width 643 height 305
click at [20, 277] on div at bounding box center [15, 277] width 13 height 13
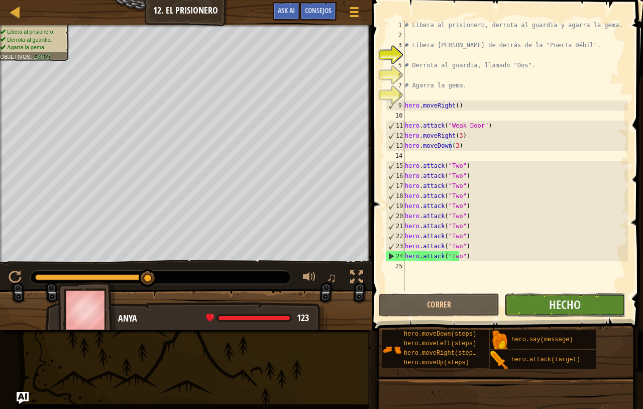
click at [523, 296] on button "Hecho" at bounding box center [565, 305] width 121 height 23
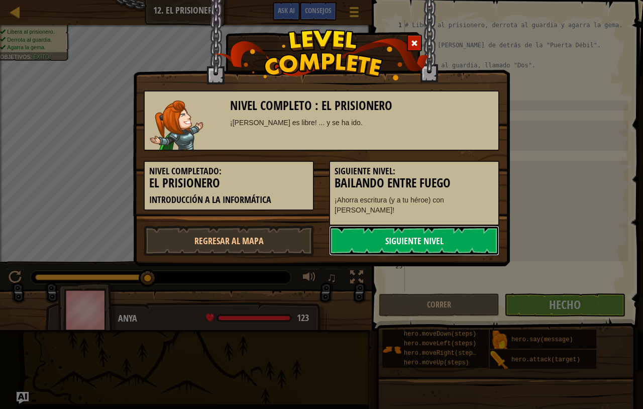
click at [449, 228] on link "Siguiente nivel" at bounding box center [414, 241] width 170 height 30
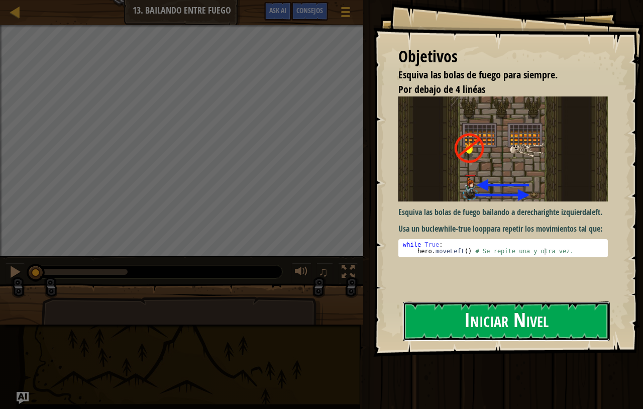
click at [513, 313] on button "Iniciar Nivel" at bounding box center [506, 322] width 207 height 40
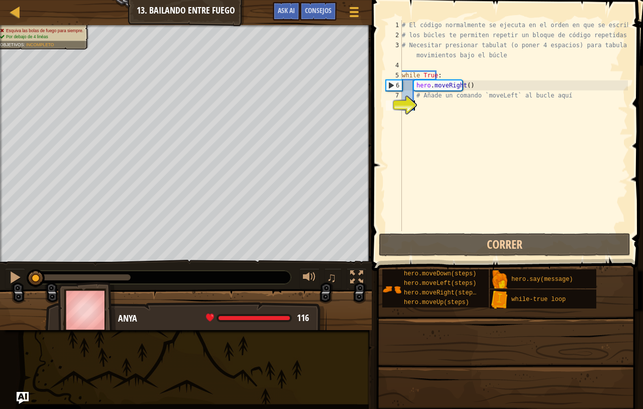
click at [431, 110] on div "# El código normalmente se ejecuta en el orden en que se escribe. # los búcles …" at bounding box center [514, 135] width 228 height 231
click at [411, 181] on div "# El código normalmente se ejecuta en el orden en que se escribe. # los búcles …" at bounding box center [514, 135] width 228 height 231
type textarea "m"
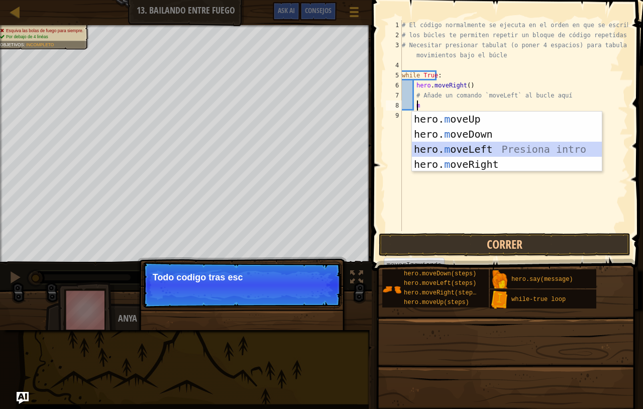
scroll to position [5, 1]
click at [451, 154] on div "hero. m oveUp Presiona intro hero. m oveDown Presiona intro hero. m oveLeft Pre…" at bounding box center [507, 157] width 190 height 90
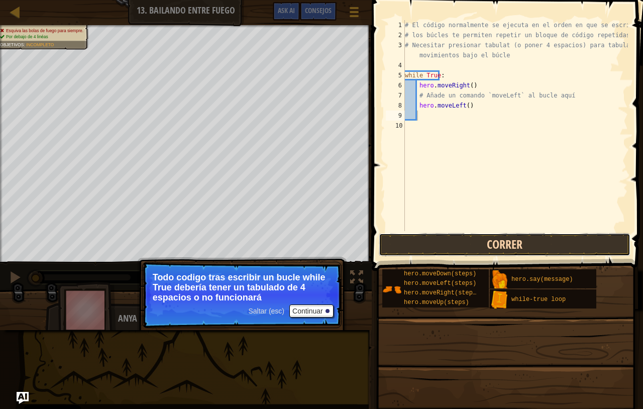
click at [455, 242] on button "Correr" at bounding box center [505, 244] width 252 height 23
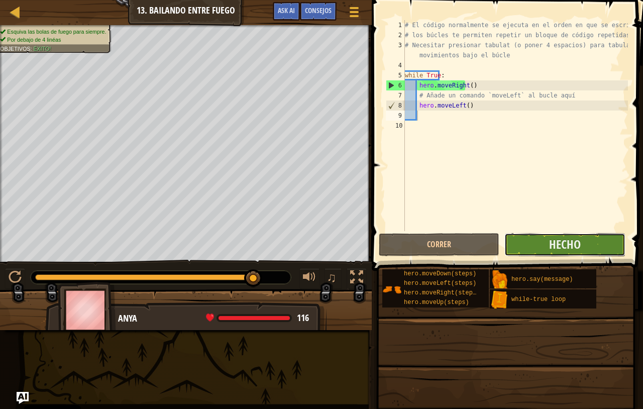
click at [608, 243] on button "Hecho" at bounding box center [565, 244] width 121 height 23
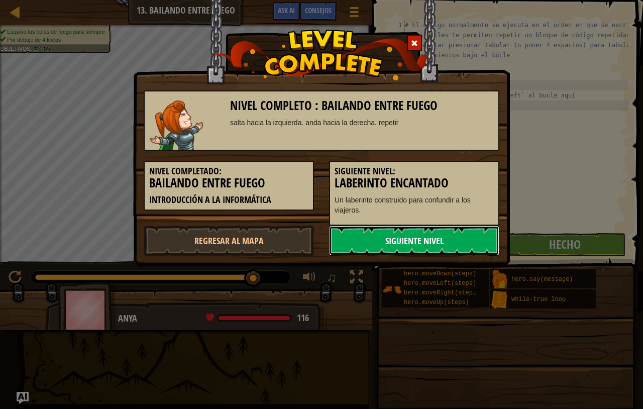
click at [371, 240] on link "Siguiente nivel" at bounding box center [414, 241] width 170 height 30
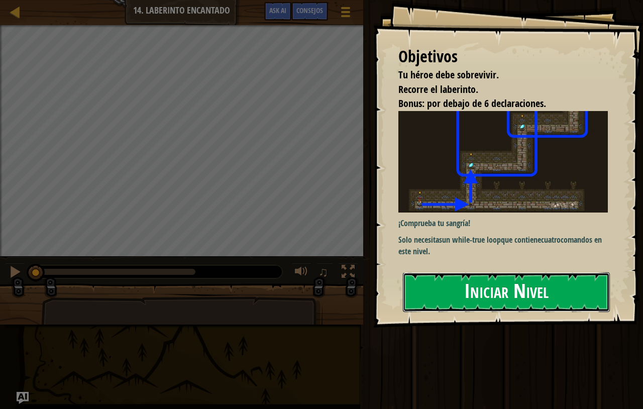
click at [503, 278] on button "Iniciar Nivel" at bounding box center [506, 292] width 207 height 40
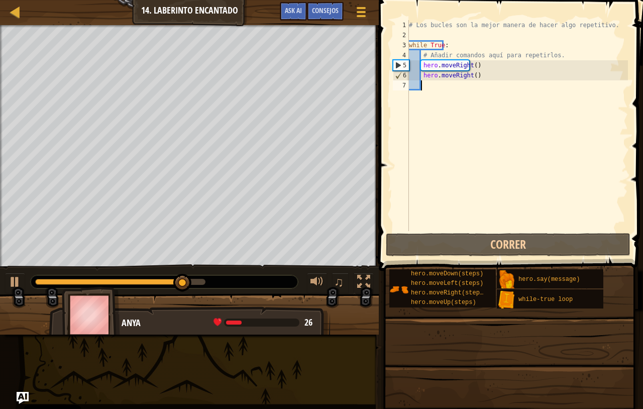
click at [424, 93] on div "# Los bucles son la mejor manera de hacer algo repetitivo. while True : # Añadi…" at bounding box center [517, 135] width 221 height 231
click at [9, 267] on div "♫" at bounding box center [189, 279] width 379 height 30
click at [10, 282] on div at bounding box center [15, 281] width 13 height 13
click at [473, 77] on div "# Los bucles son la mejor manera de hacer algo repetitivo. while True : # Añadi…" at bounding box center [517, 135] width 221 height 231
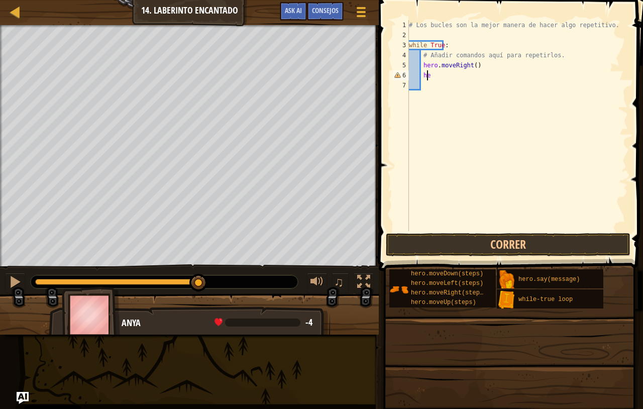
type textarea "h"
click at [479, 65] on div "# Los bucles son la mejor manera de hacer algo repetitivo. while True : # Añadi…" at bounding box center [517, 135] width 221 height 231
type textarea "hero.moveRight()"
click at [442, 75] on div "# Los bucles son la mejor manera de hacer algo repetitivo. while True : # Añadi…" at bounding box center [517, 135] width 221 height 231
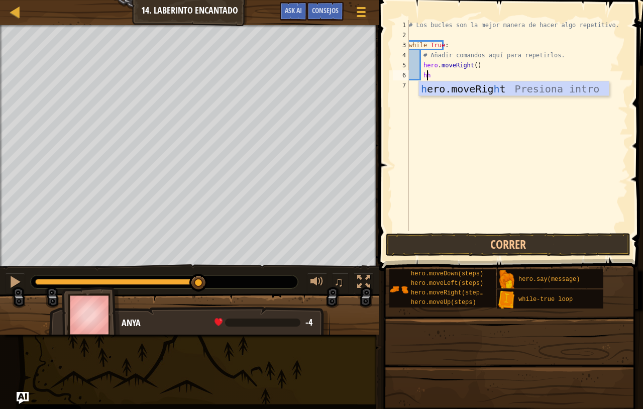
type textarea "h"
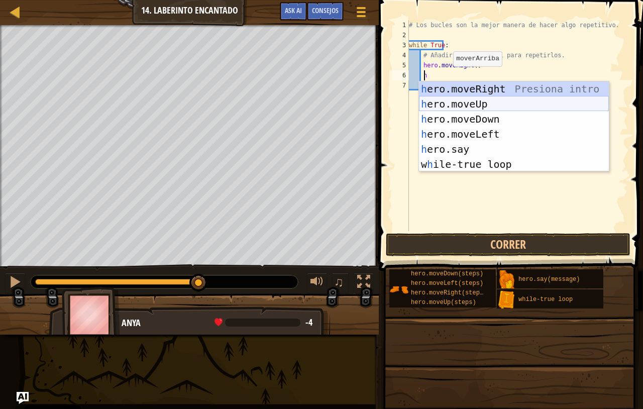
click at [454, 105] on div "h ero.moveRight Presiona intro h ero.moveUp Presiona intro h ero.moveDown Presi…" at bounding box center [514, 141] width 190 height 121
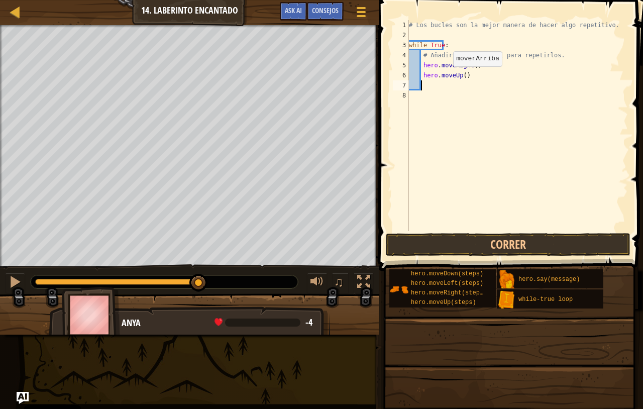
scroll to position [5, 1]
click at [444, 246] on button "Correr" at bounding box center [508, 244] width 245 height 23
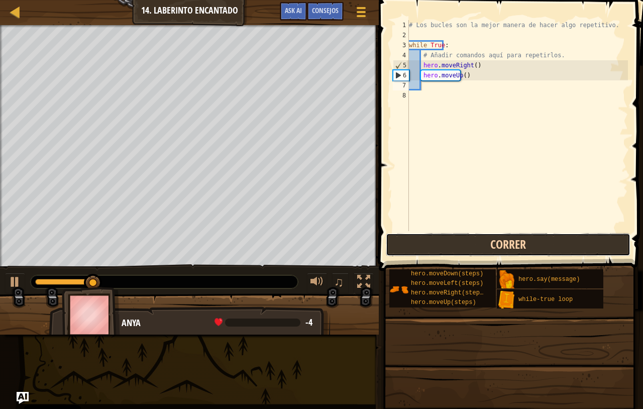
click at [474, 249] on button "Correr" at bounding box center [508, 244] width 245 height 23
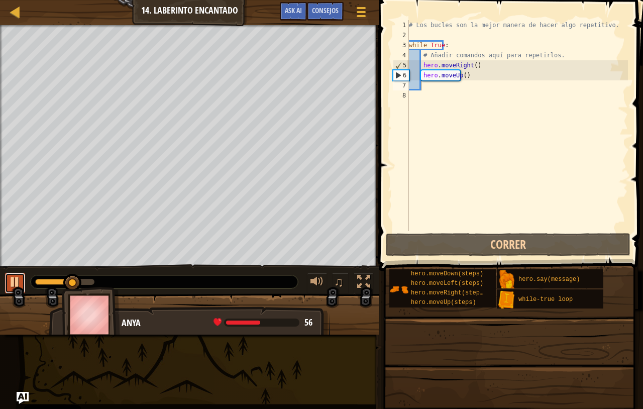
click at [19, 275] on div at bounding box center [15, 281] width 13 height 13
click at [438, 90] on div "# Los bucles son la mejor manera de hacer algo repetitivo. while True : # Añadi…" at bounding box center [517, 135] width 221 height 231
click at [465, 66] on div "# Los bucles son la mejor manera de hacer algo repetitivo. while True : # Añadi…" at bounding box center [517, 135] width 221 height 231
click at [466, 67] on div "# Los bucles son la mejor manera de hacer algo repetitivo. while True : # Añadi…" at bounding box center [517, 135] width 221 height 231
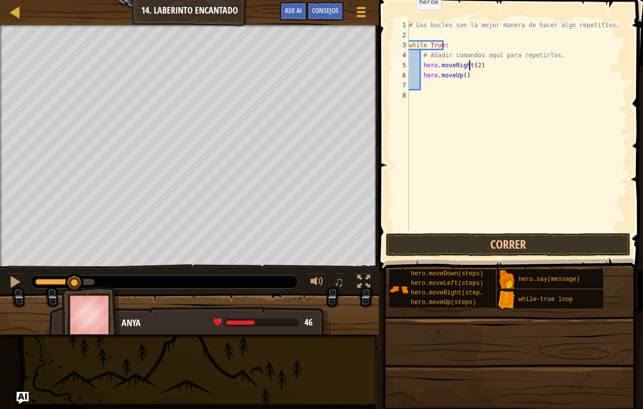
click at [457, 75] on div "# Los bucles son la mejor manera de hacer algo repetitivo. while True : # Añadi…" at bounding box center [517, 135] width 221 height 231
type textarea "hero.moveUp(2)"
click at [479, 252] on button "Correr" at bounding box center [508, 244] width 245 height 23
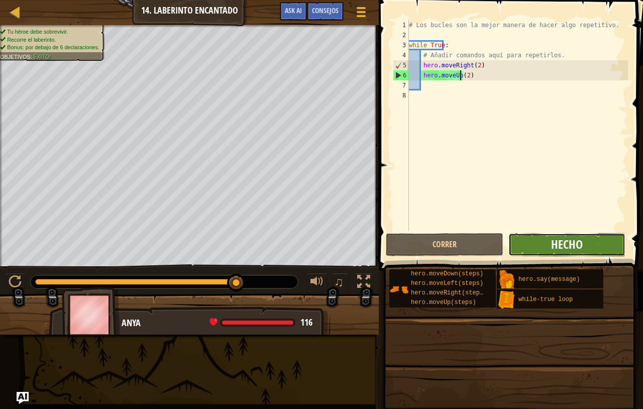
click at [553, 249] on span "Hecho" at bounding box center [567, 244] width 32 height 16
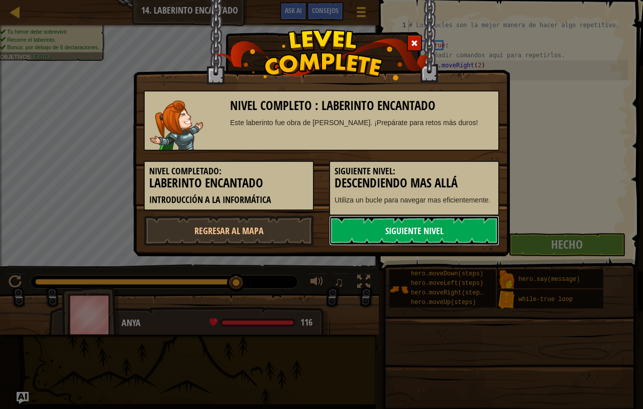
click at [347, 224] on link "Siguiente nivel" at bounding box center [414, 231] width 170 height 30
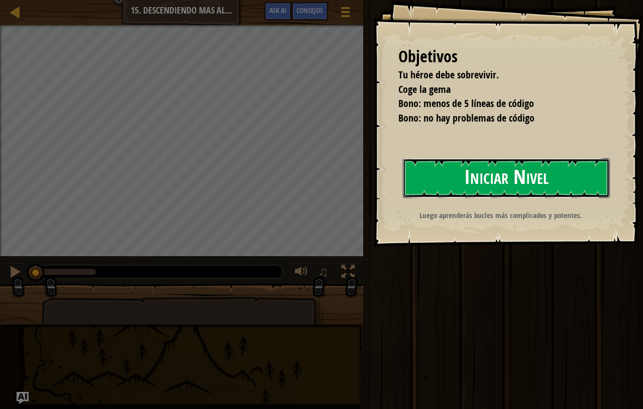
click at [450, 188] on button "Iniciar Nivel" at bounding box center [506, 178] width 207 height 40
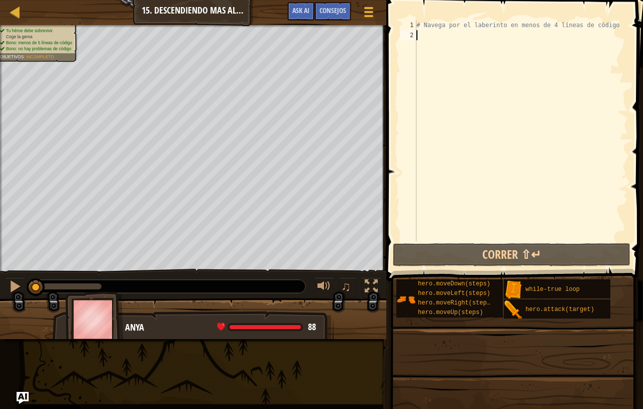
click at [426, 41] on div "# Navega por el laberinto en menos de 4 líneas de código" at bounding box center [522, 140] width 214 height 241
type textarea "w"
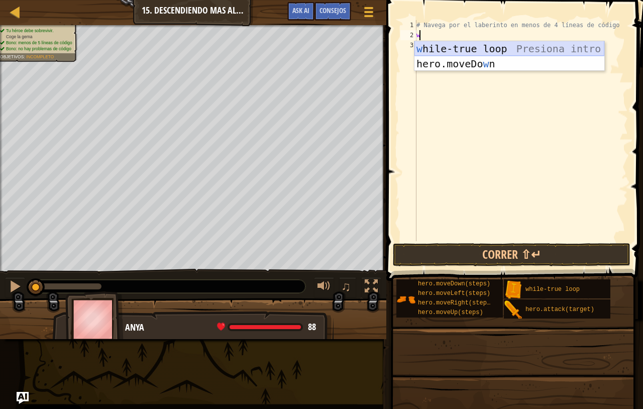
click at [461, 50] on div "w hile-true loop Presiona intro hero.moveDo w n Presiona intro" at bounding box center [510, 71] width 190 height 60
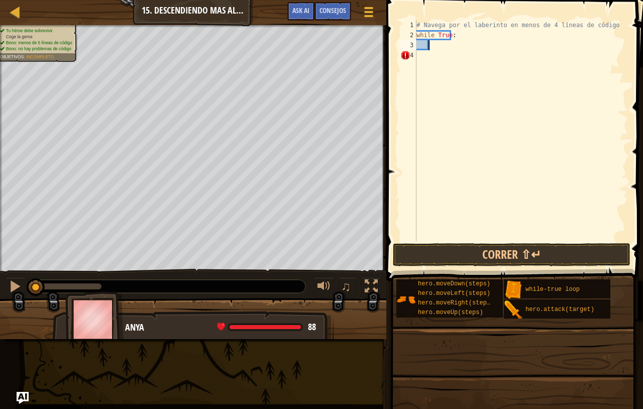
click at [434, 45] on div "# Navega por el laberinto en menos de 4 líneas de código while True :" at bounding box center [522, 140] width 214 height 241
type textarea "m"
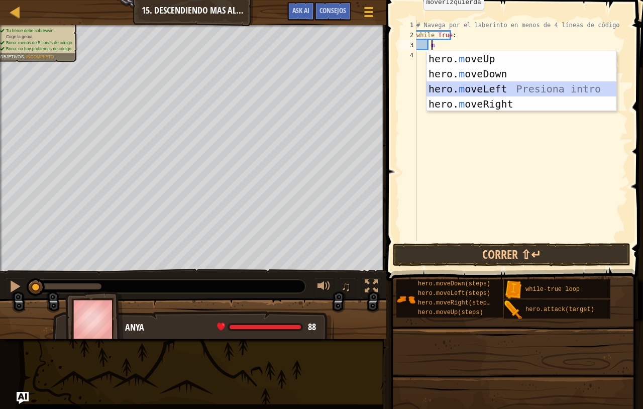
click at [448, 93] on div "hero. m oveUp Presiona intro hero. m oveDown Presiona intro hero. m oveLeft Pre…" at bounding box center [522, 96] width 190 height 90
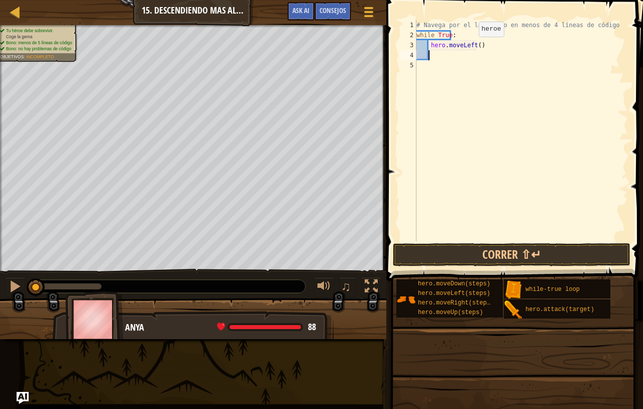
click at [470, 47] on div "# Navega por el laberinto en menos de 4 líneas de código while True : hero . mo…" at bounding box center [522, 140] width 214 height 241
type textarea "hero.moveLeft(2)"
click at [450, 59] on div "# Navega por el laberinto en menos de 4 líneas de código while True : hero . mo…" at bounding box center [522, 140] width 214 height 241
type textarea "he"
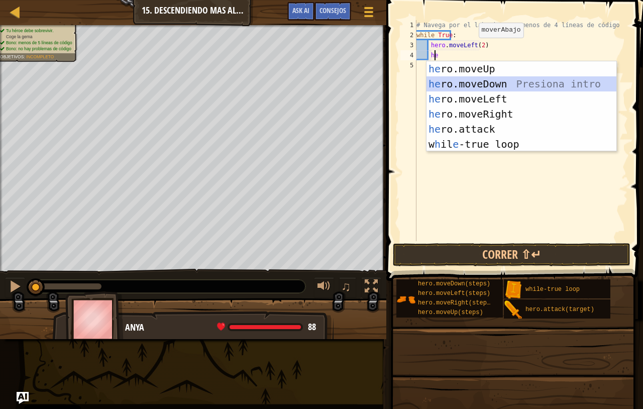
scroll to position [5, 1]
click at [492, 84] on div "he ro.moveUp Presiona intro he ro.moveDown Presiona intro he ro.moveLeft Presio…" at bounding box center [522, 121] width 190 height 121
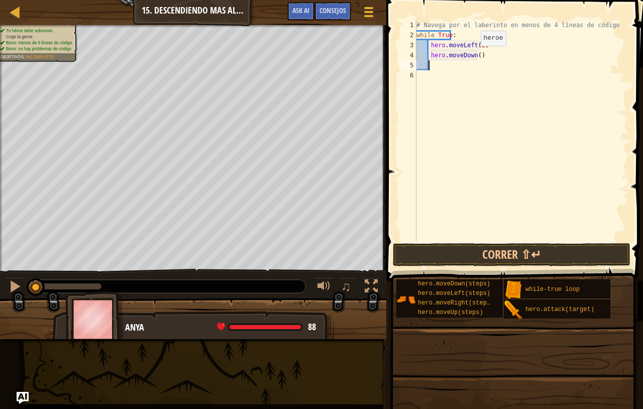
click at [472, 56] on div "# Navega por el laberinto en menos de 4 líneas de código while True : hero . mo…" at bounding box center [522, 140] width 214 height 241
click at [487, 249] on button "Correr ⇧↵" at bounding box center [512, 254] width 238 height 23
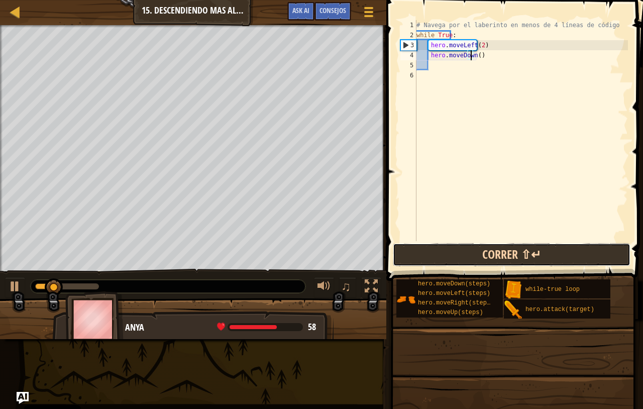
click at [488, 250] on button "Correr ⇧↵" at bounding box center [512, 254] width 238 height 23
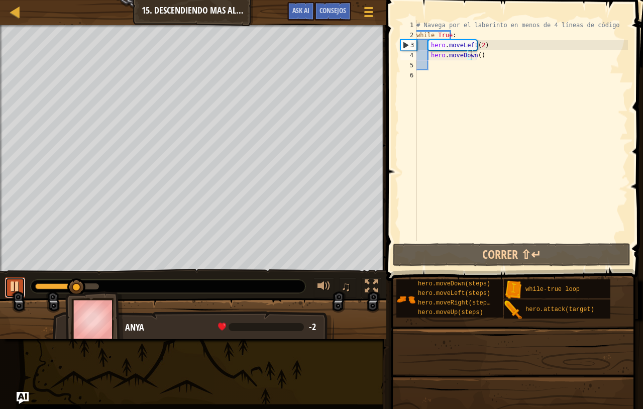
click at [20, 281] on div at bounding box center [15, 286] width 13 height 13
click at [467, 41] on div "# Navega por el laberinto en menos de 4 líneas de código while True : hero . mo…" at bounding box center [522, 140] width 214 height 241
click at [478, 41] on div "# Navega por el laberinto en menos de 4 líneas de código while True : hero . mo…" at bounding box center [522, 140] width 214 height 241
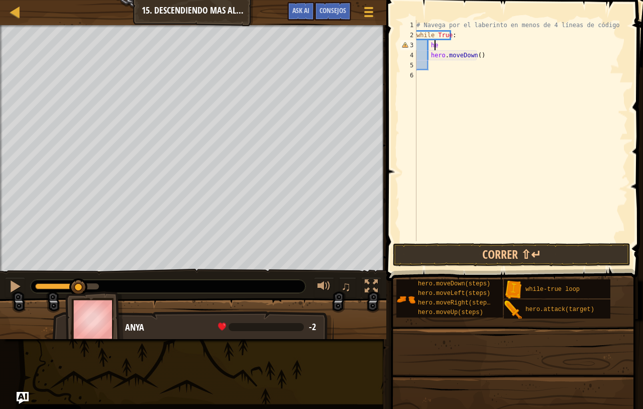
type textarea "h"
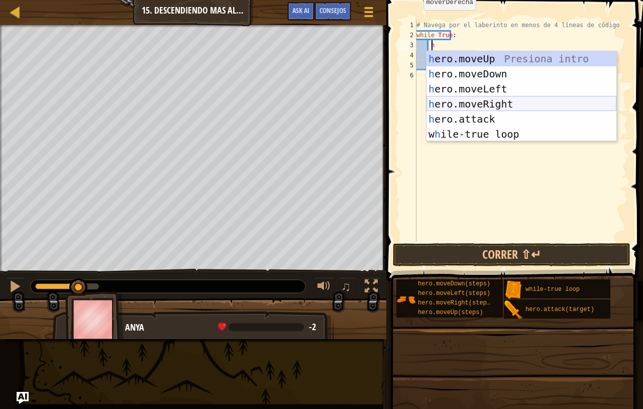
click at [511, 103] on div "h ero.moveUp Presiona intro h ero.moveDown Presiona intro h ero.moveLeft Presio…" at bounding box center [522, 111] width 190 height 121
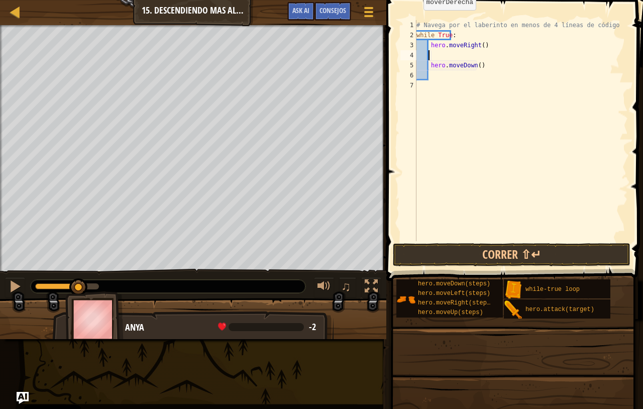
scroll to position [5, 1]
click at [475, 46] on div "# Navega por el laberinto en menos de 4 líneas de código while True : hero . mo…" at bounding box center [522, 140] width 214 height 241
type textarea "hero.moveRight(2)"
click at [530, 261] on button "Correr ⇧↵" at bounding box center [512, 254] width 238 height 23
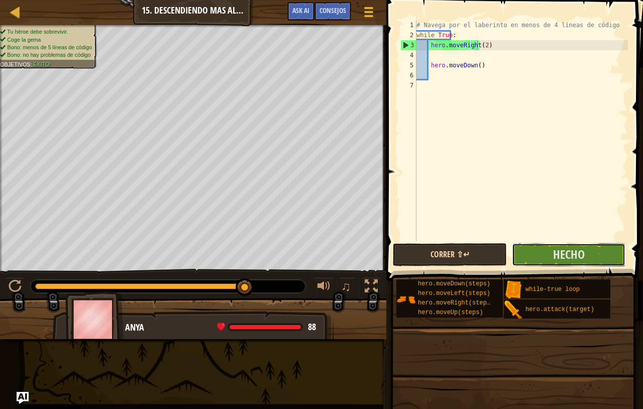
click at [530, 261] on button "Hecho" at bounding box center [569, 254] width 114 height 23
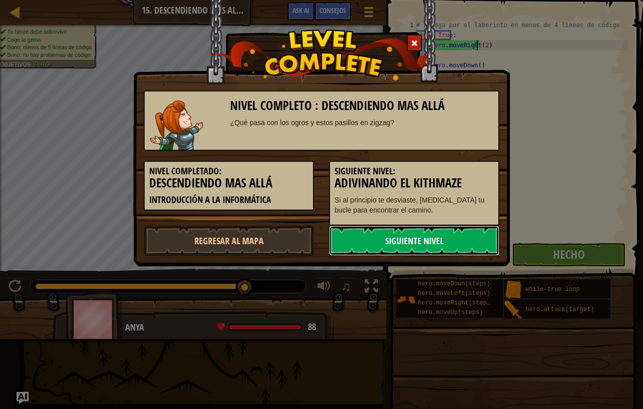
click at [423, 236] on link "Siguiente nivel" at bounding box center [414, 241] width 170 height 30
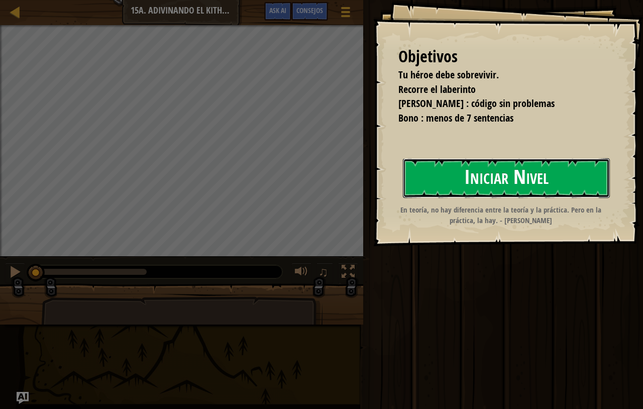
click at [533, 185] on button "Iniciar Nivel" at bounding box center [506, 178] width 207 height 40
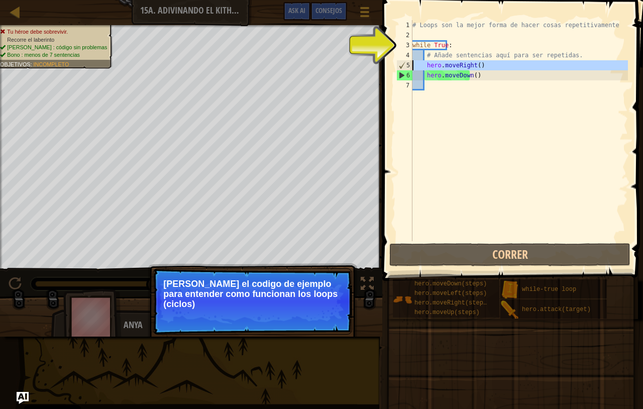
click at [402, 63] on div "5" at bounding box center [405, 65] width 16 height 10
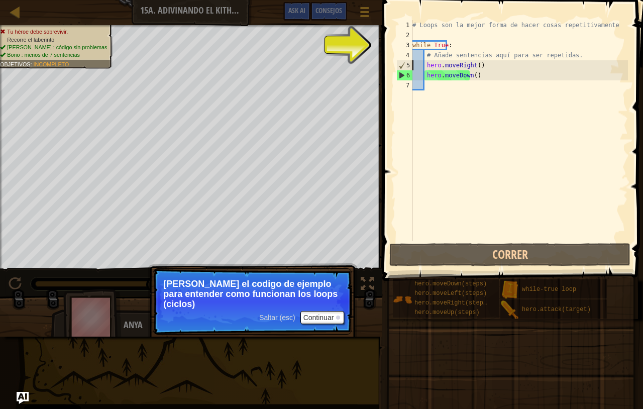
click at [399, 78] on div "6" at bounding box center [405, 75] width 16 height 10
click at [400, 77] on div "6" at bounding box center [405, 75] width 16 height 10
type textarea "hero.moveDown()"
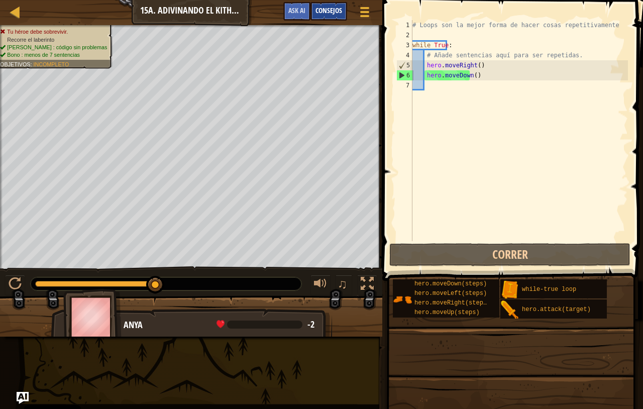
click at [337, 7] on span "Consejos" at bounding box center [329, 11] width 27 height 10
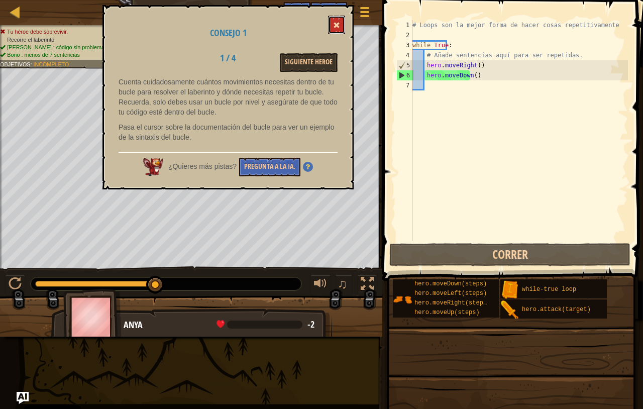
click at [344, 27] on button at bounding box center [336, 25] width 17 height 19
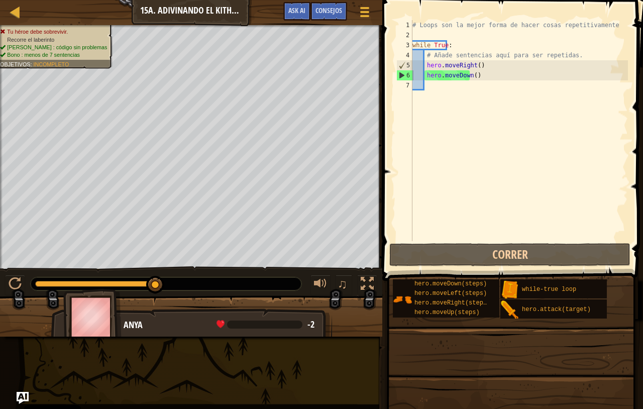
click at [465, 85] on div "# Loops son la mejor forma de hacer cosas repetitivamente while True : # Añade …" at bounding box center [520, 140] width 218 height 241
click at [469, 67] on div "# Loops son la mejor forma de hacer cosas repetitivamente while True : # Añade …" at bounding box center [520, 140] width 218 height 241
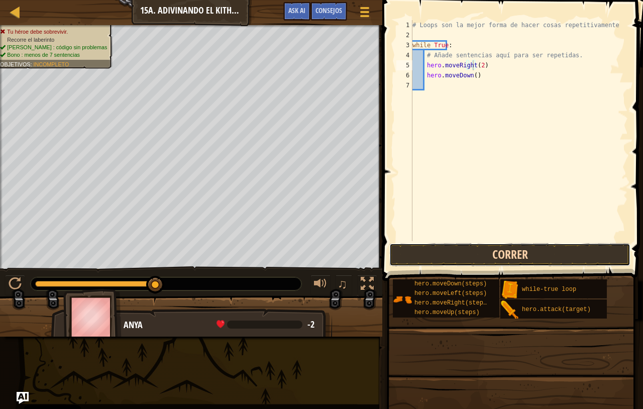
click at [471, 251] on button "Correr" at bounding box center [510, 254] width 241 height 23
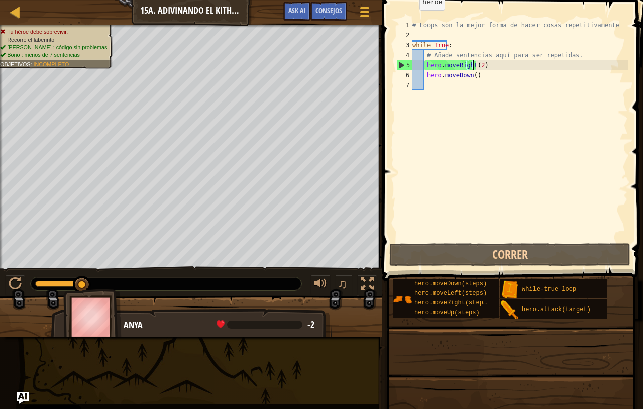
type textarea "hero.moveRight()"
